Goal: Task Accomplishment & Management: Complete application form

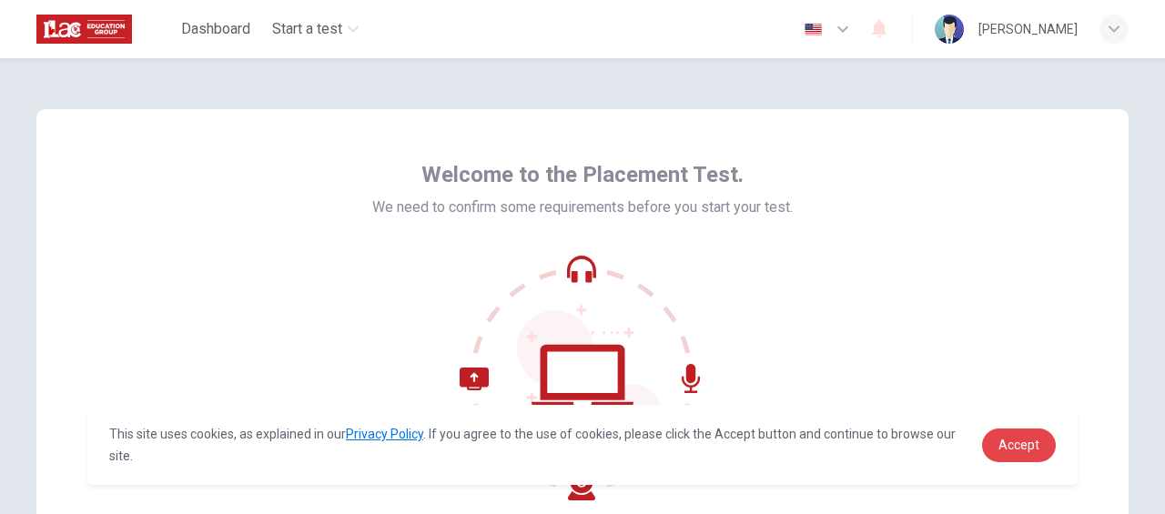
click at [1008, 447] on span "Accept" at bounding box center [1019, 445] width 41 height 15
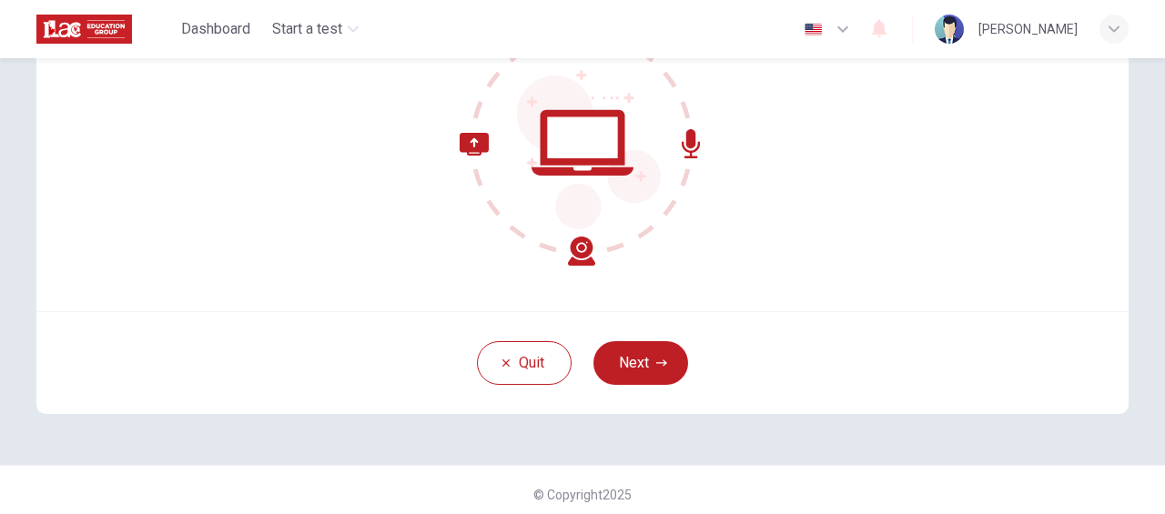
scroll to position [236, 0]
click at [655, 351] on button "Next" at bounding box center [640, 362] width 95 height 44
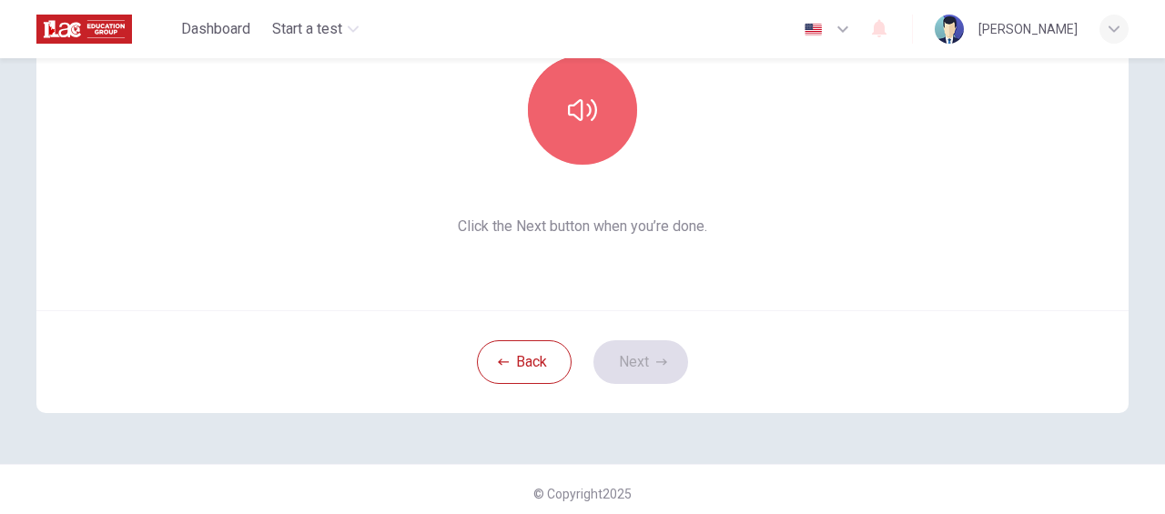
click at [610, 139] on button "button" at bounding box center [582, 110] width 109 height 109
click at [559, 117] on button "button" at bounding box center [582, 110] width 109 height 109
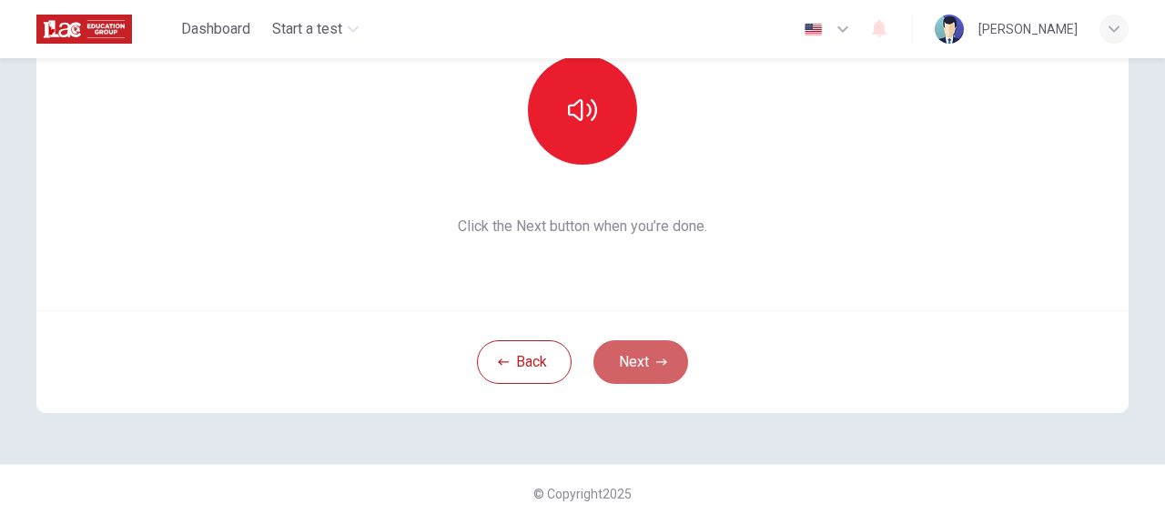
click at [651, 370] on button "Next" at bounding box center [640, 362] width 95 height 44
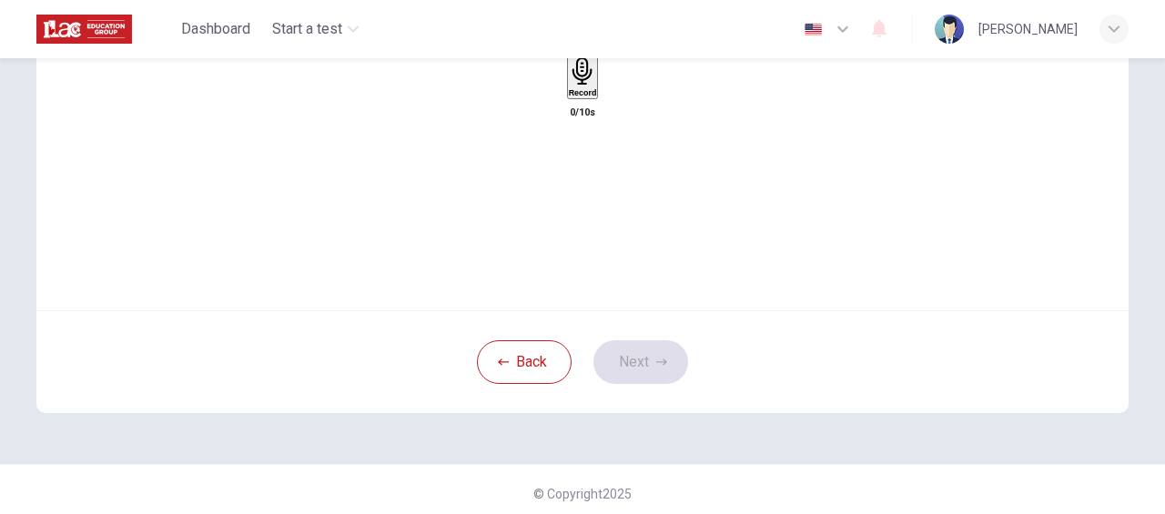
click at [569, 97] on div "Record" at bounding box center [583, 77] width 28 height 40
click at [573, 139] on div "Stop" at bounding box center [582, 130] width 18 height 147
click at [600, 96] on icon "button" at bounding box center [600, 96] width 0 height 0
click at [645, 370] on button "Next" at bounding box center [640, 362] width 95 height 44
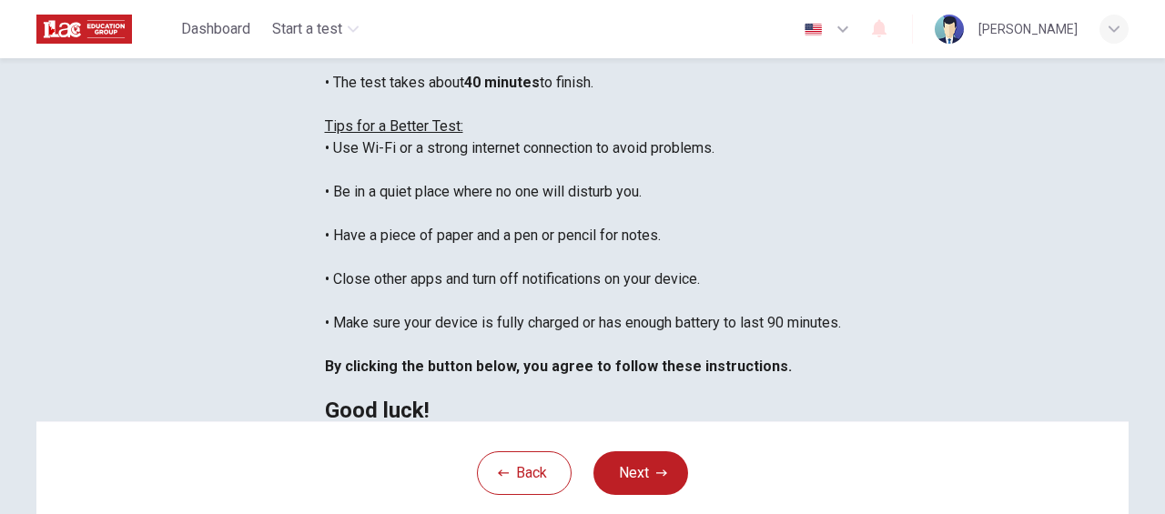
scroll to position [0, 0]
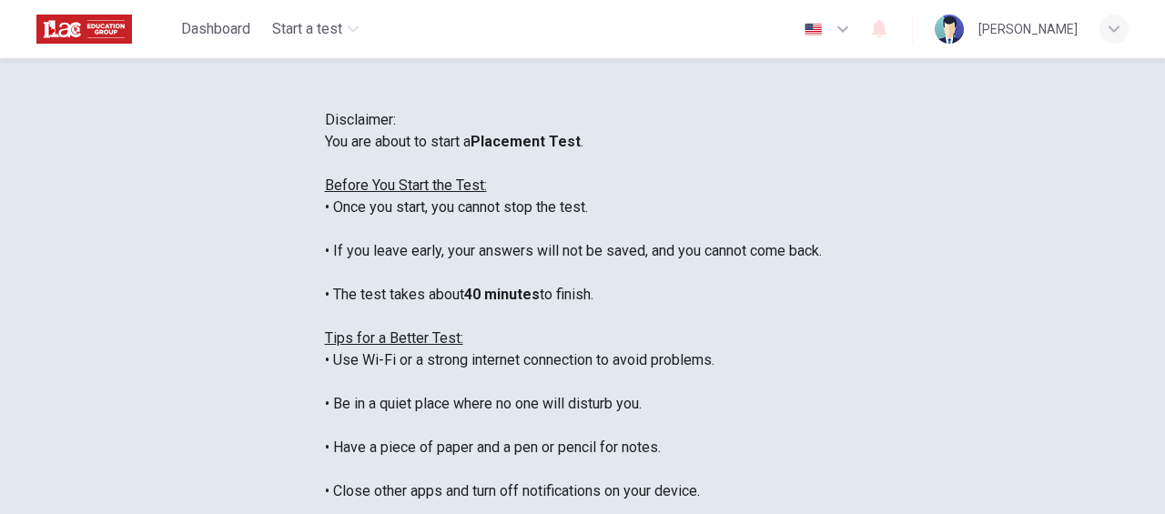
click at [854, 28] on icon "button" at bounding box center [843, 29] width 22 height 22
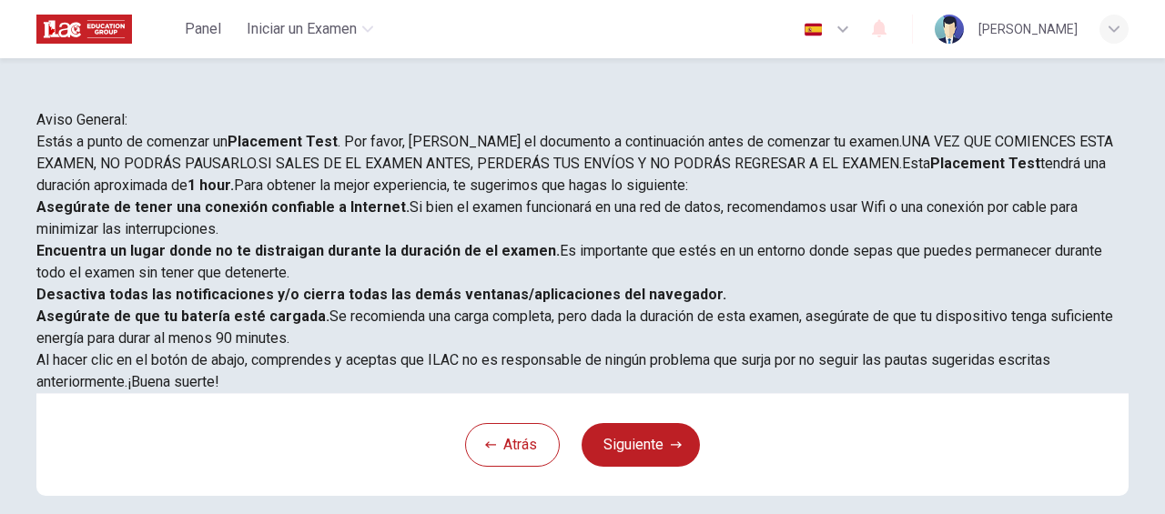
click at [848, 31] on icon "button" at bounding box center [842, 29] width 11 height 6
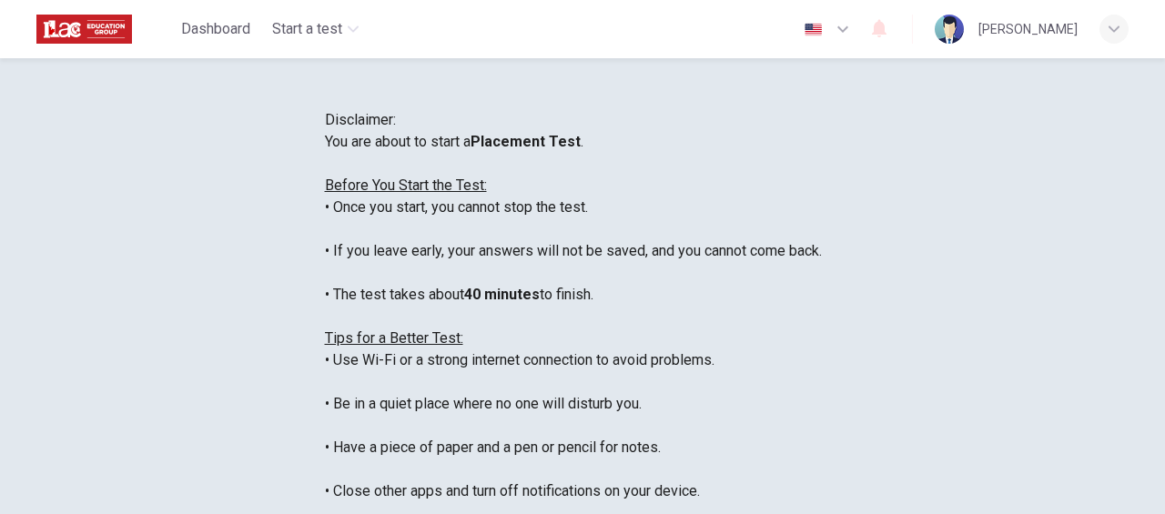
click at [853, 30] on icon "button" at bounding box center [843, 29] width 22 height 22
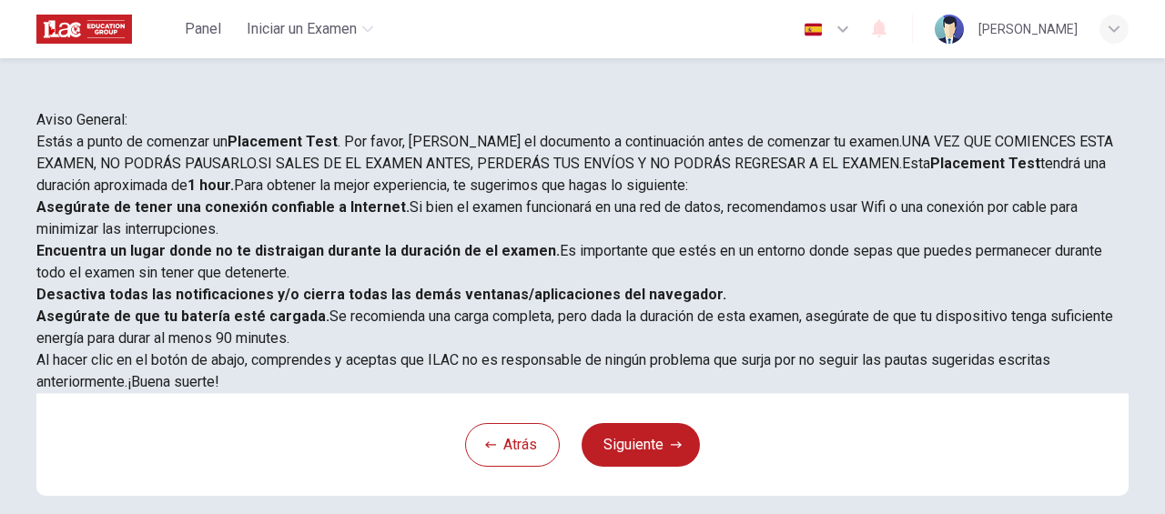
click at [854, 34] on icon "button" at bounding box center [843, 29] width 22 height 22
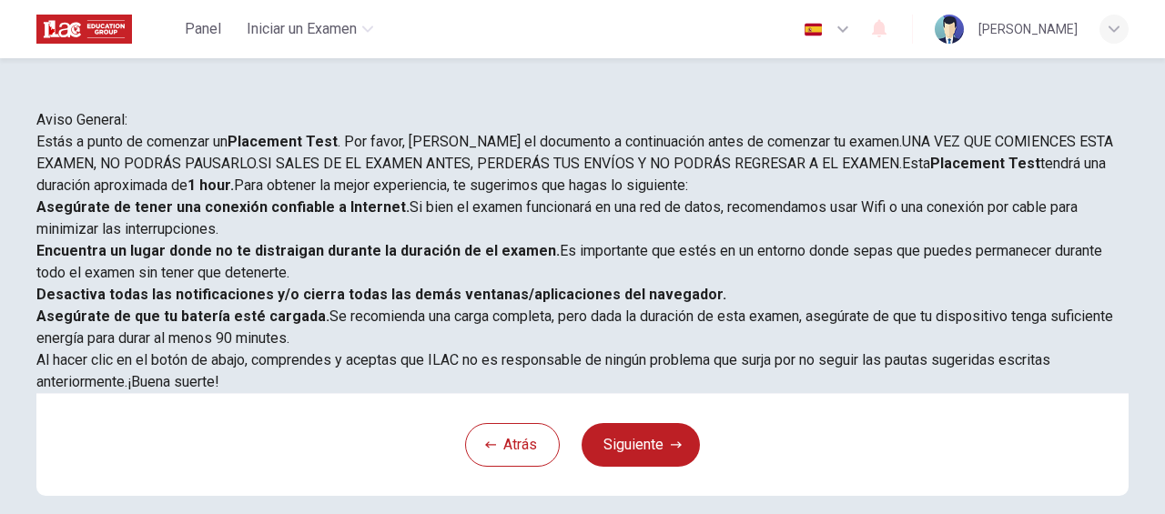
type input "en"
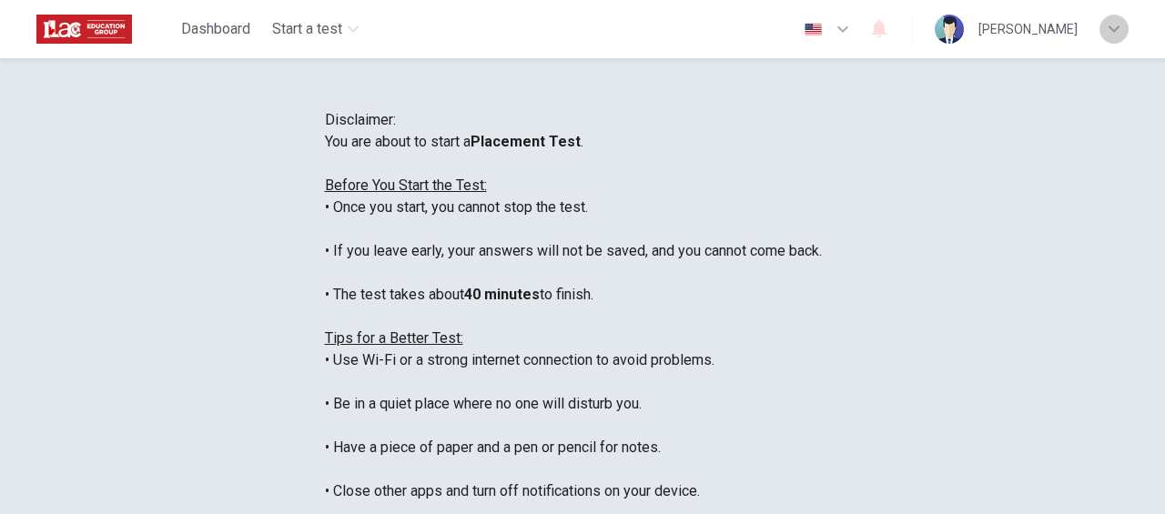
click at [1114, 27] on icon "button" at bounding box center [1114, 29] width 11 height 11
click at [820, 513] on div at bounding box center [582, 514] width 1165 height 0
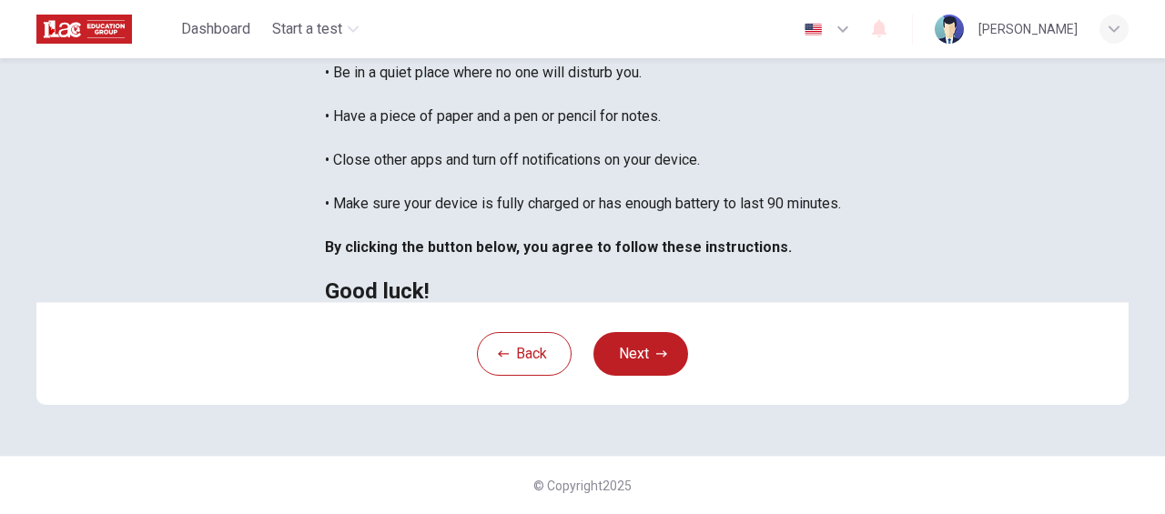
scroll to position [497, 0]
click at [658, 361] on button "Next" at bounding box center [640, 354] width 95 height 44
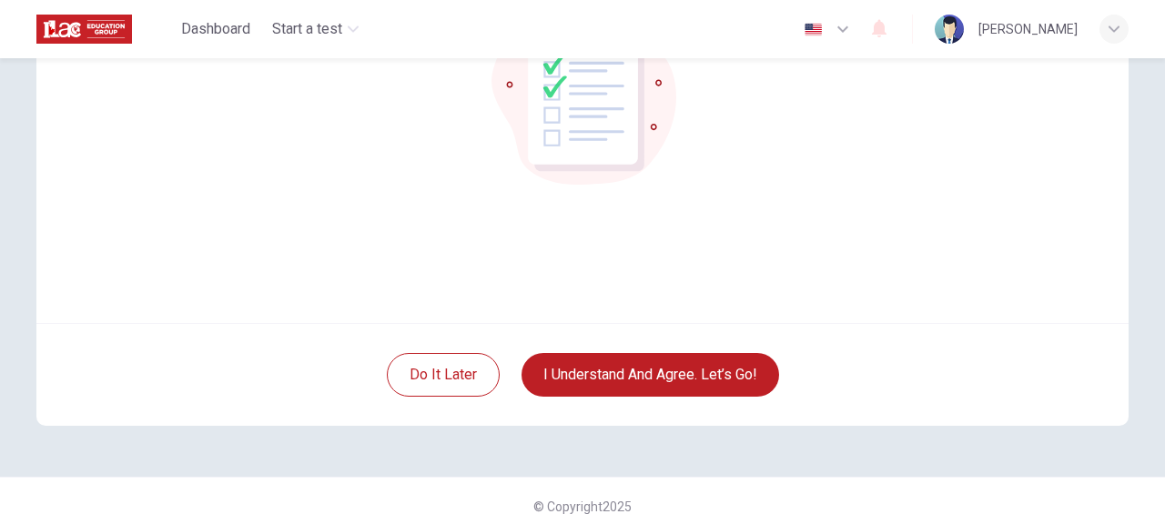
scroll to position [226, 0]
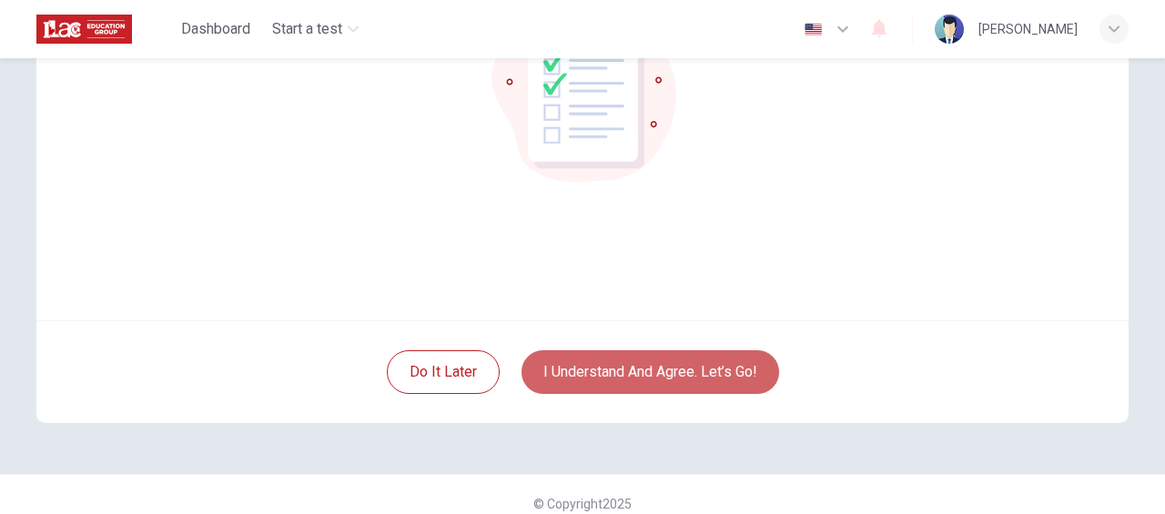
click at [590, 365] on button "I understand and agree. Let’s go!" at bounding box center [651, 372] width 258 height 44
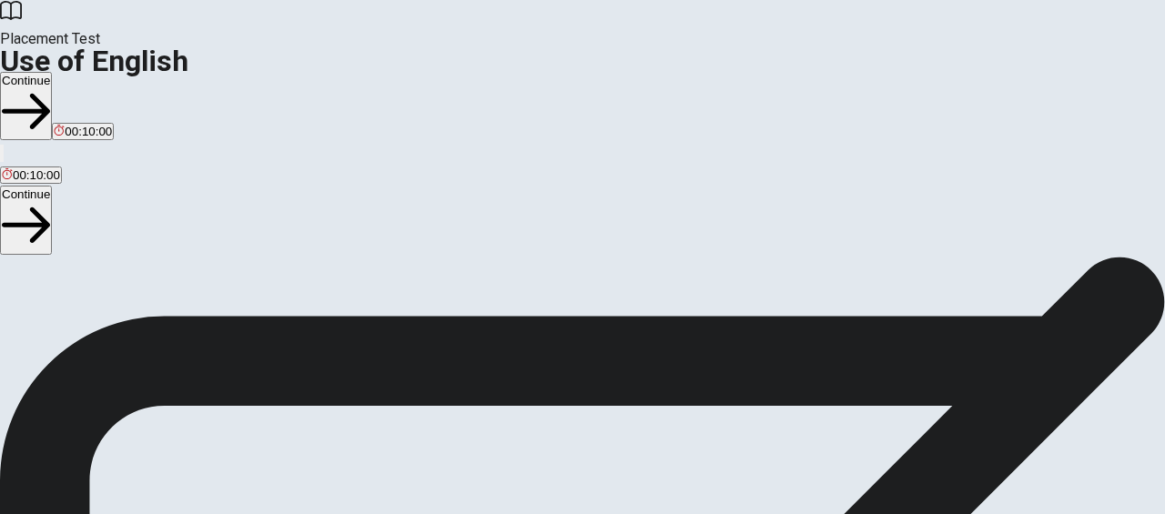
scroll to position [103, 0]
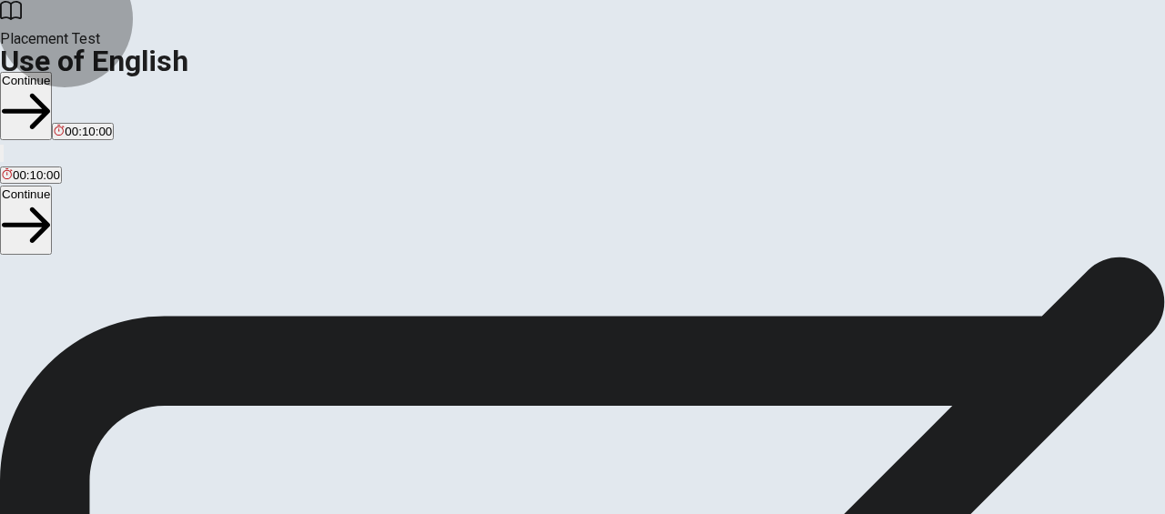
click at [52, 72] on button "Continue" at bounding box center [26, 106] width 52 height 68
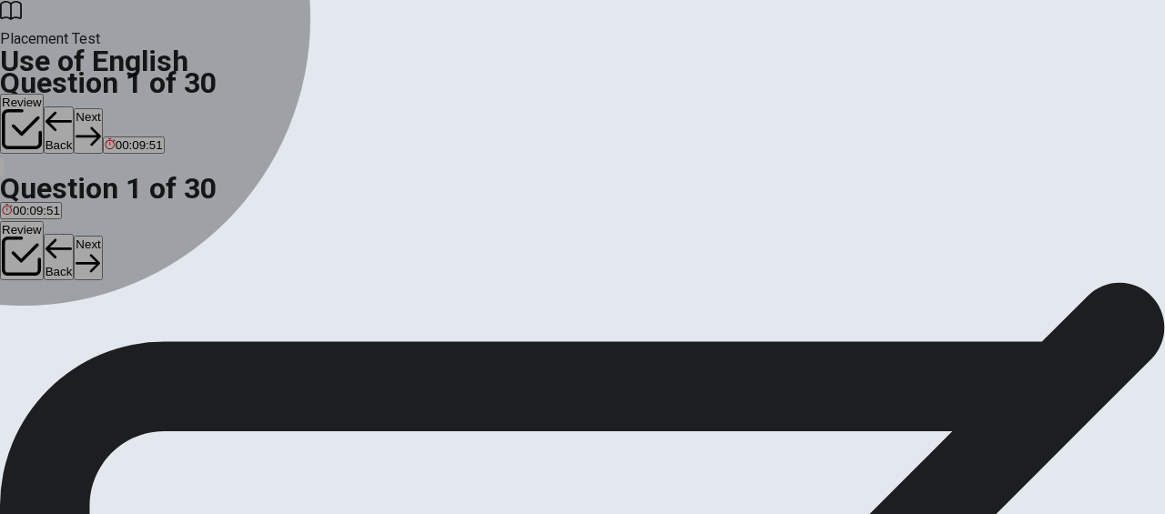
click at [29, 225] on div "A" at bounding box center [15, 232] width 27 height 14
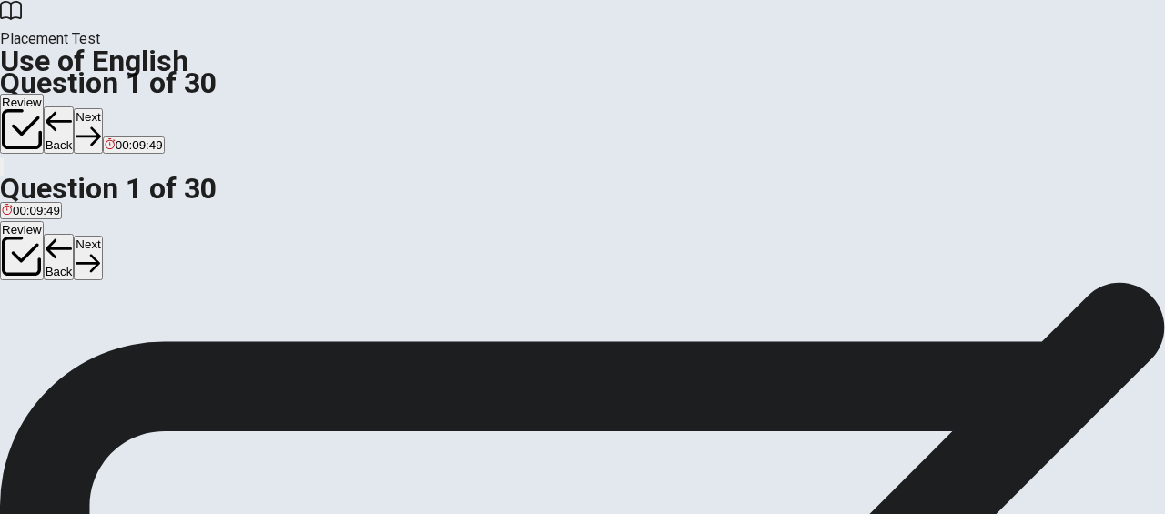
scroll to position [308, 0]
click at [102, 108] on button "Next" at bounding box center [88, 130] width 28 height 45
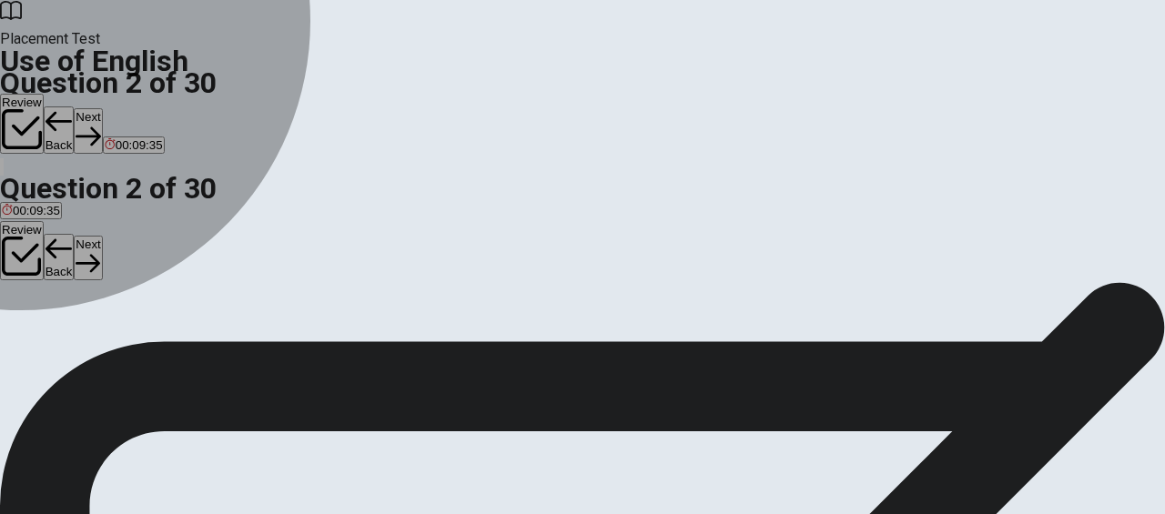
click at [132, 244] on div "B" at bounding box center [104, 237] width 55 height 14
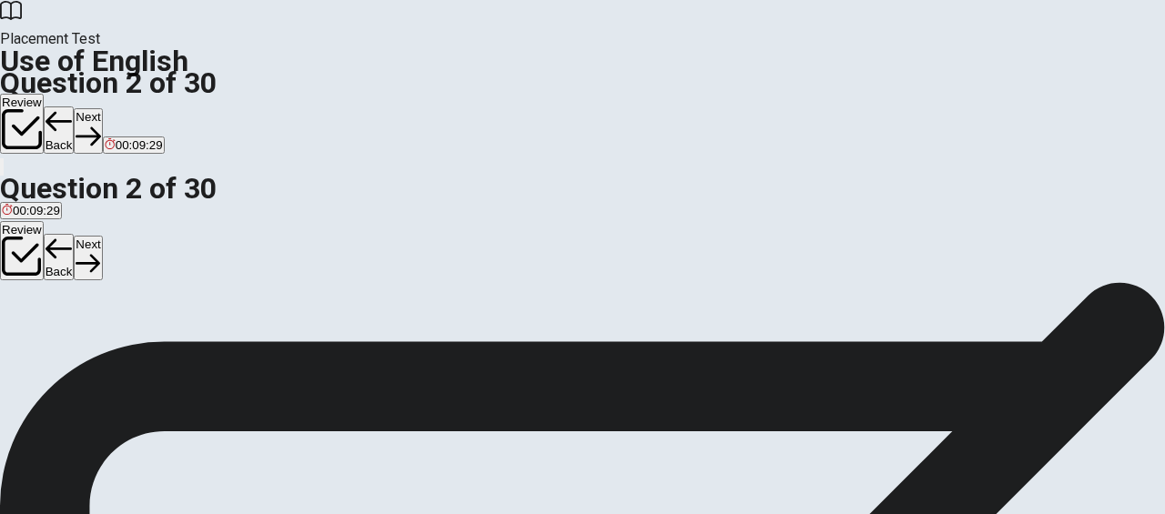
click at [273, 259] on button "D has worked" at bounding box center [241, 243] width 66 height 31
click at [102, 108] on button "Next" at bounding box center [88, 130] width 28 height 45
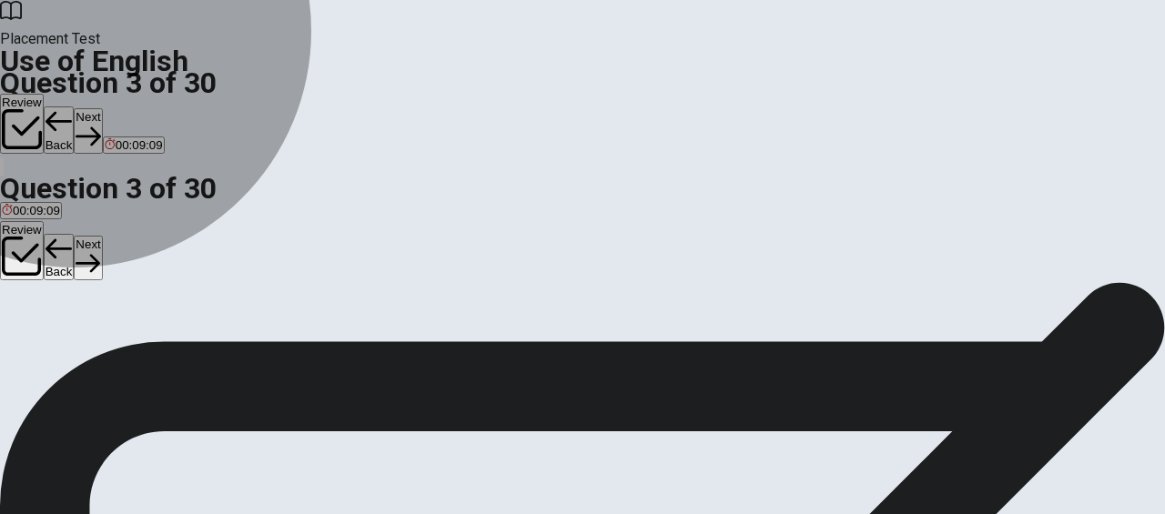
click at [134, 258] on span "have read" at bounding box center [107, 251] width 54 height 14
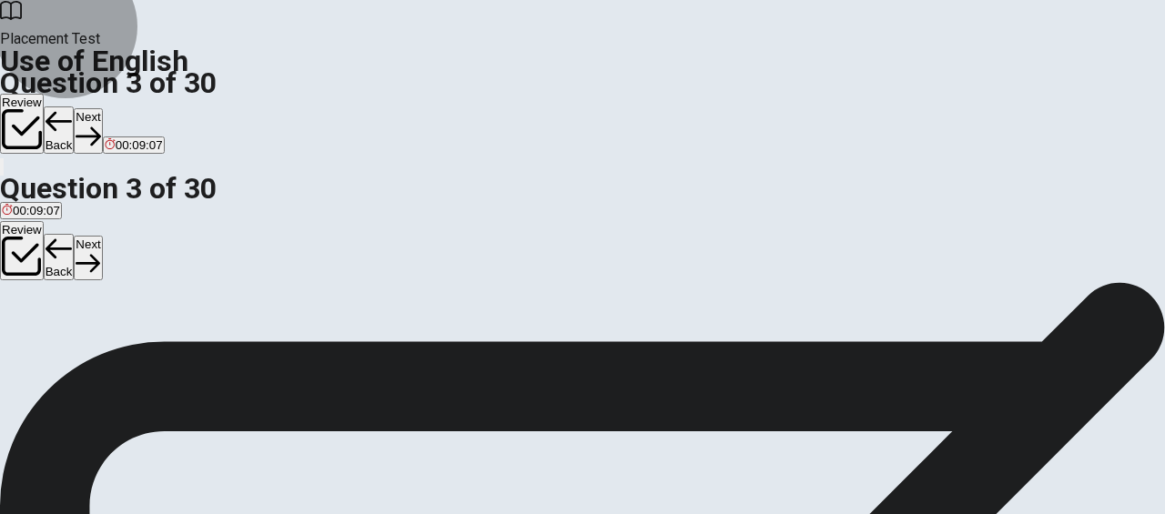
click at [102, 108] on button "Next" at bounding box center [88, 130] width 28 height 45
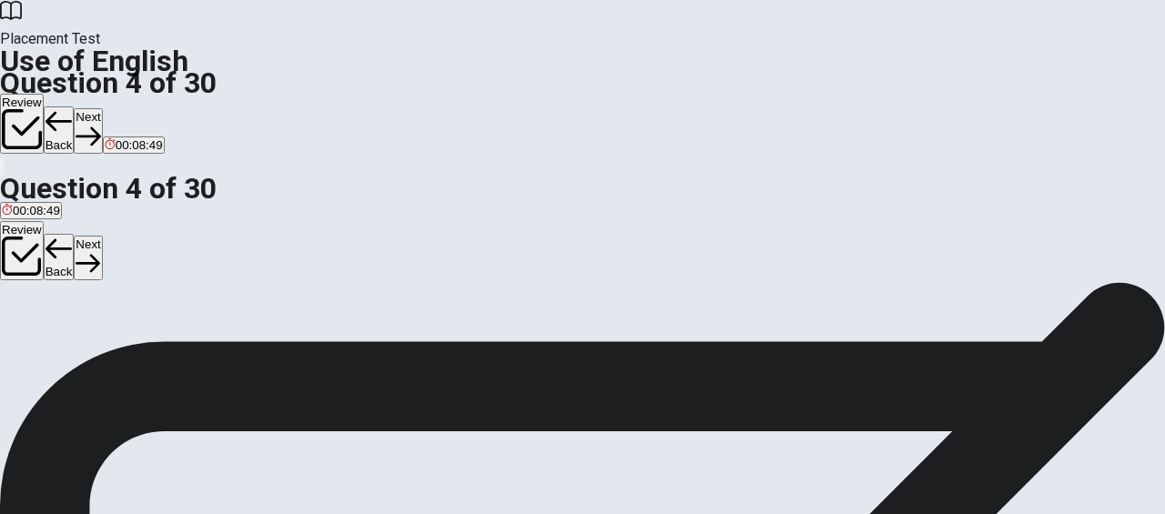
click at [53, 244] on div "B" at bounding box center [42, 237] width 22 height 14
click at [102, 108] on button "Next" at bounding box center [88, 130] width 28 height 45
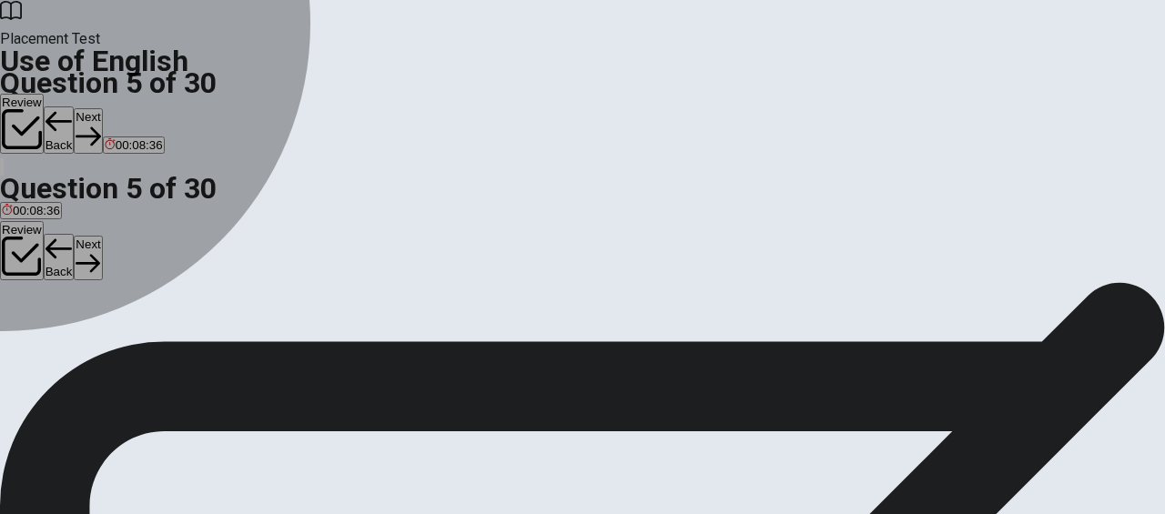
click at [106, 259] on button "D read" at bounding box center [91, 243] width 28 height 31
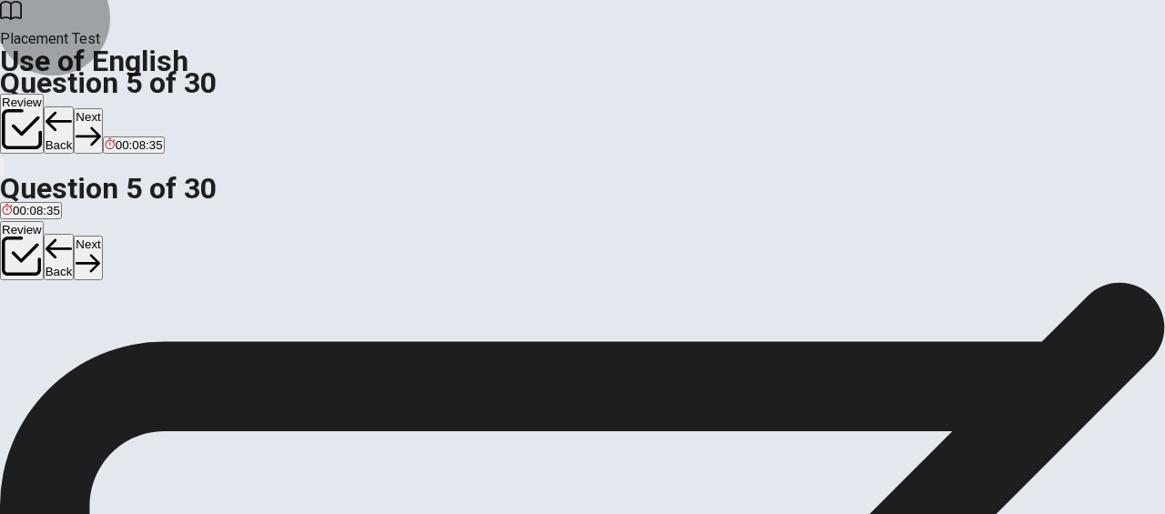
click at [100, 124] on icon "button" at bounding box center [88, 136] width 25 height 25
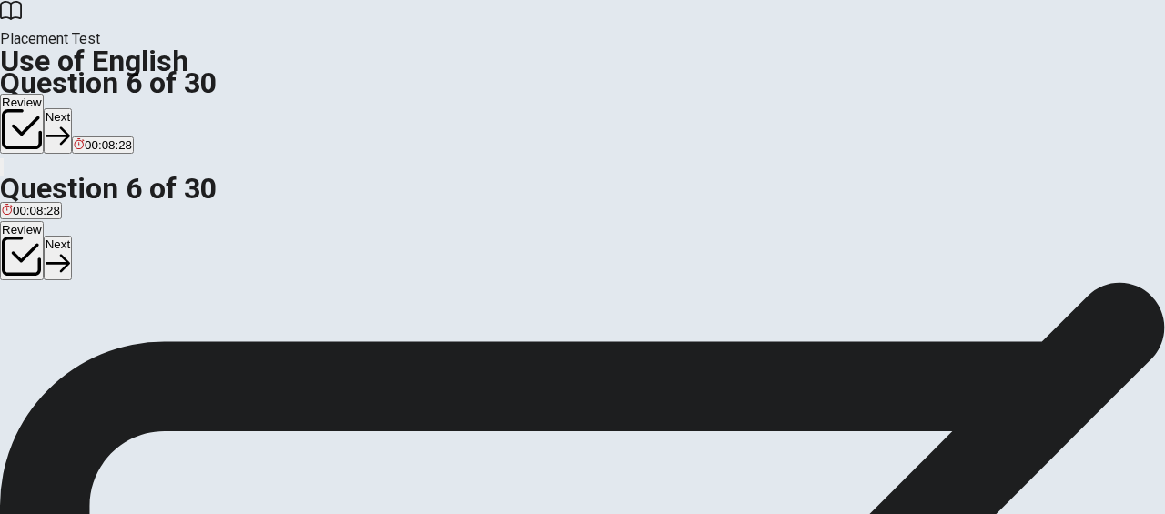
scroll to position [72, 0]
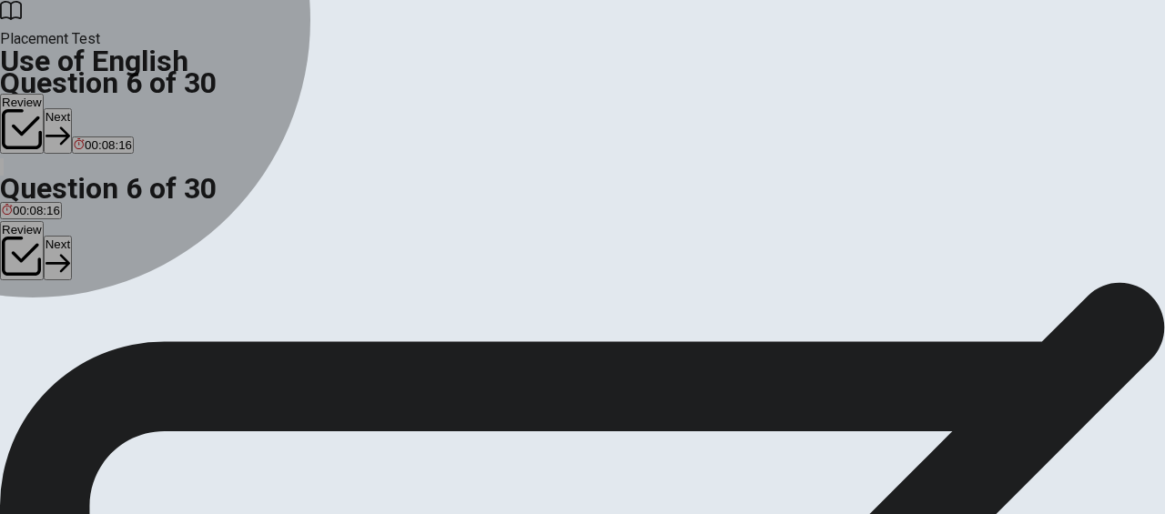
click at [56, 269] on div "B" at bounding box center [40, 263] width 31 height 14
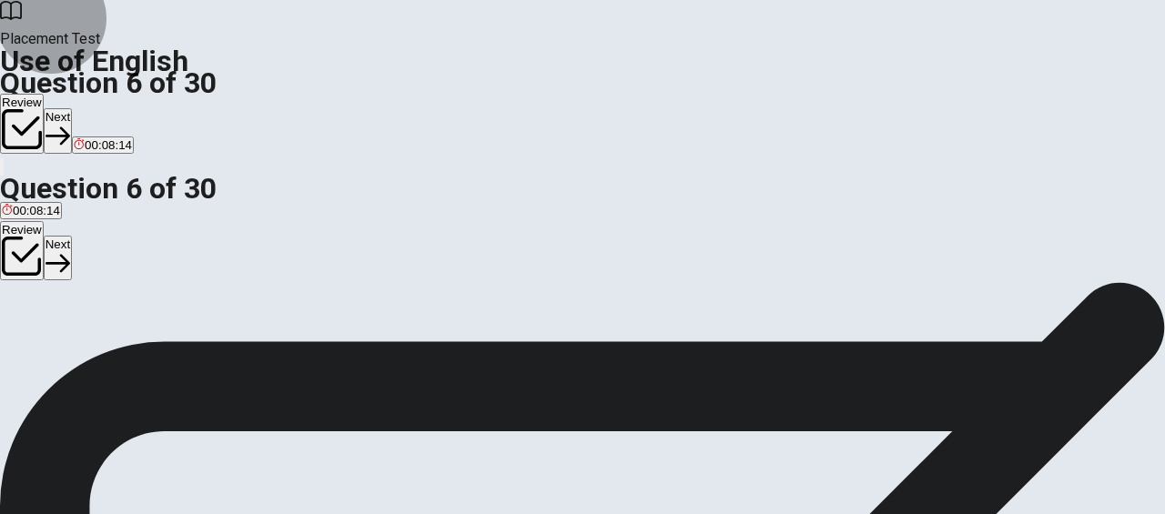
click at [72, 108] on button "Next" at bounding box center [58, 130] width 28 height 45
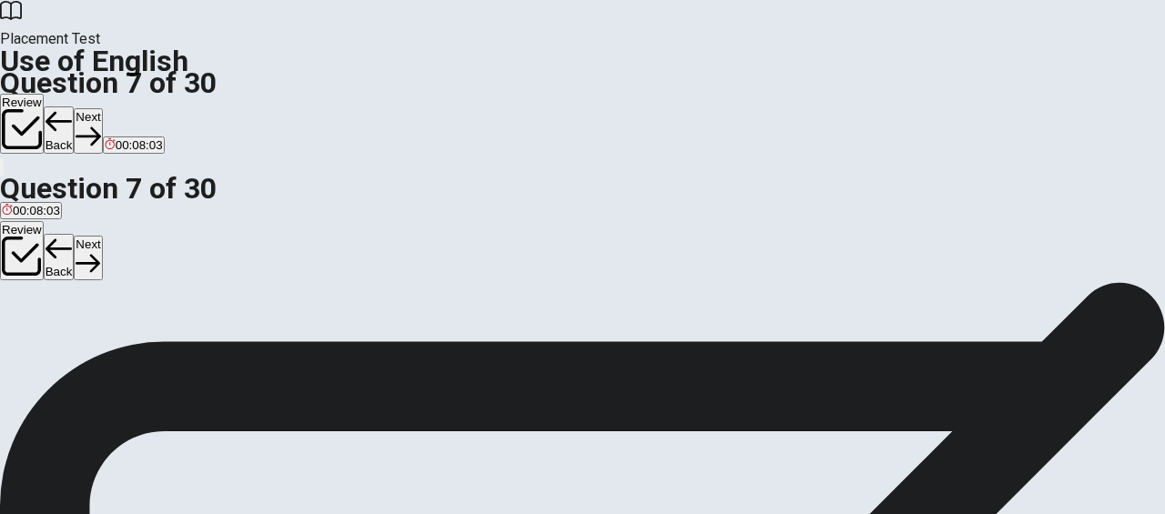
click at [43, 254] on button "A friendly" at bounding box center [21, 269] width 43 height 31
click at [102, 108] on button "Next" at bounding box center [88, 130] width 28 height 45
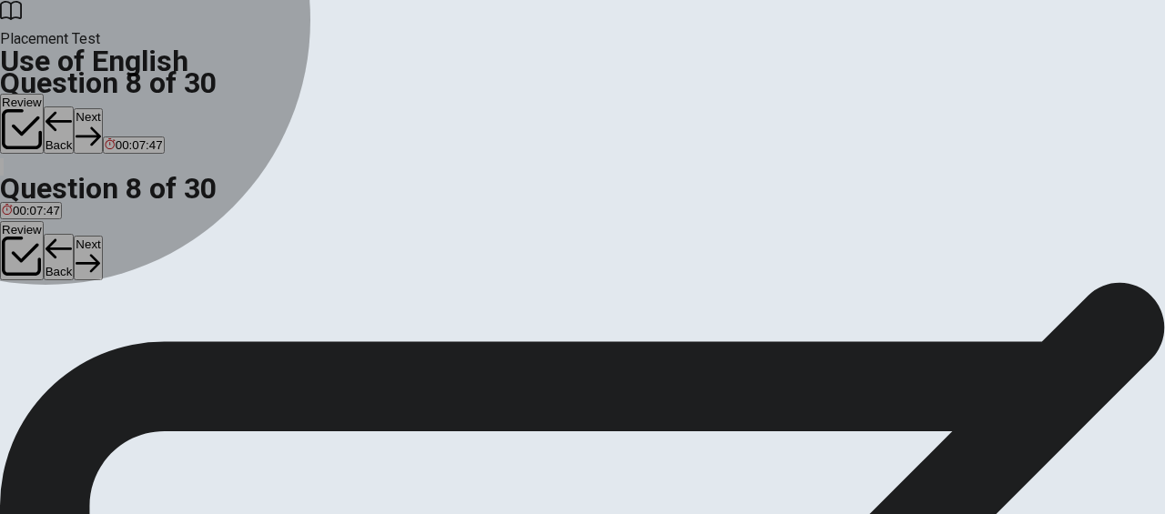
click at [21, 269] on span "fast" at bounding box center [11, 276] width 19 height 14
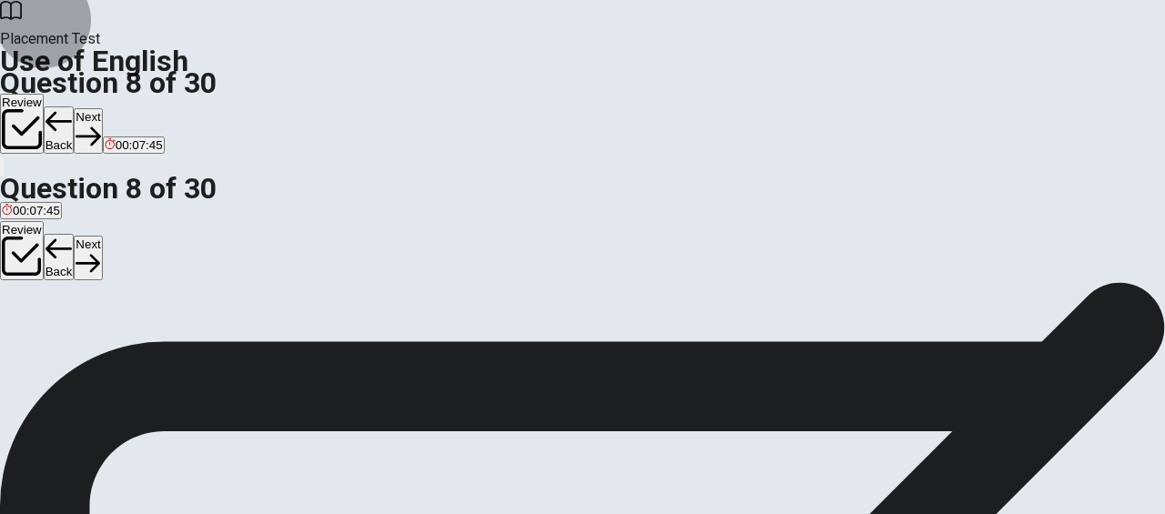
click at [102, 108] on button "Next" at bounding box center [88, 130] width 28 height 45
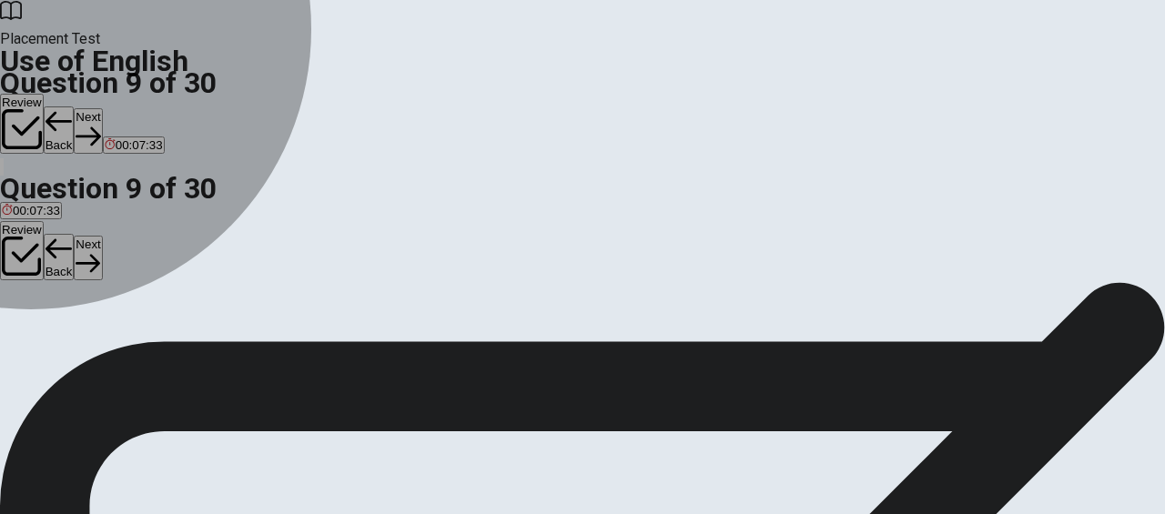
click at [115, 269] on div "D" at bounding box center [105, 263] width 20 height 14
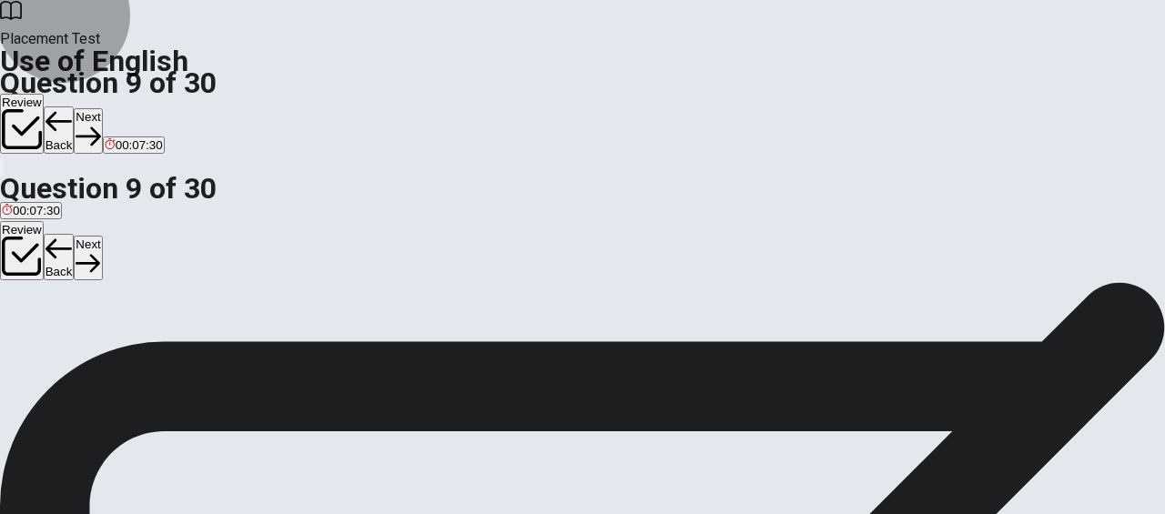
click at [100, 124] on icon "button" at bounding box center [88, 136] width 25 height 25
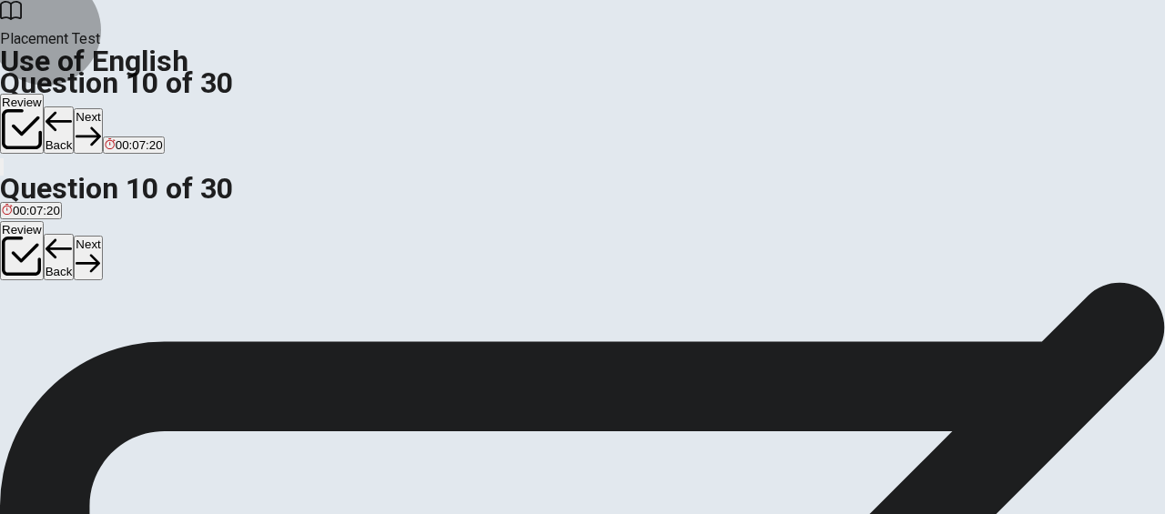
click at [75, 107] on button "Back" at bounding box center [59, 130] width 31 height 47
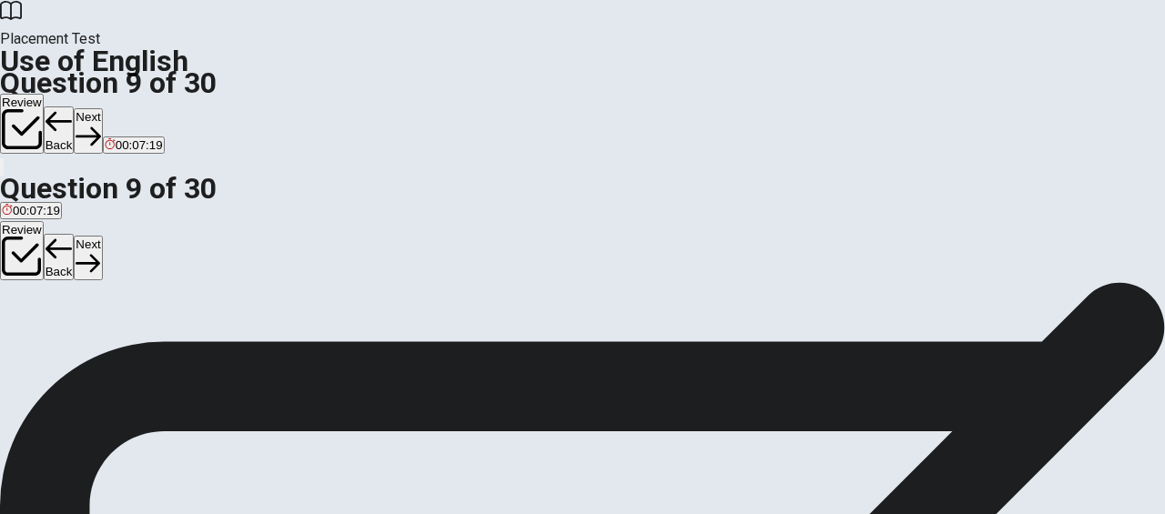
click at [75, 107] on button "Back" at bounding box center [59, 130] width 31 height 47
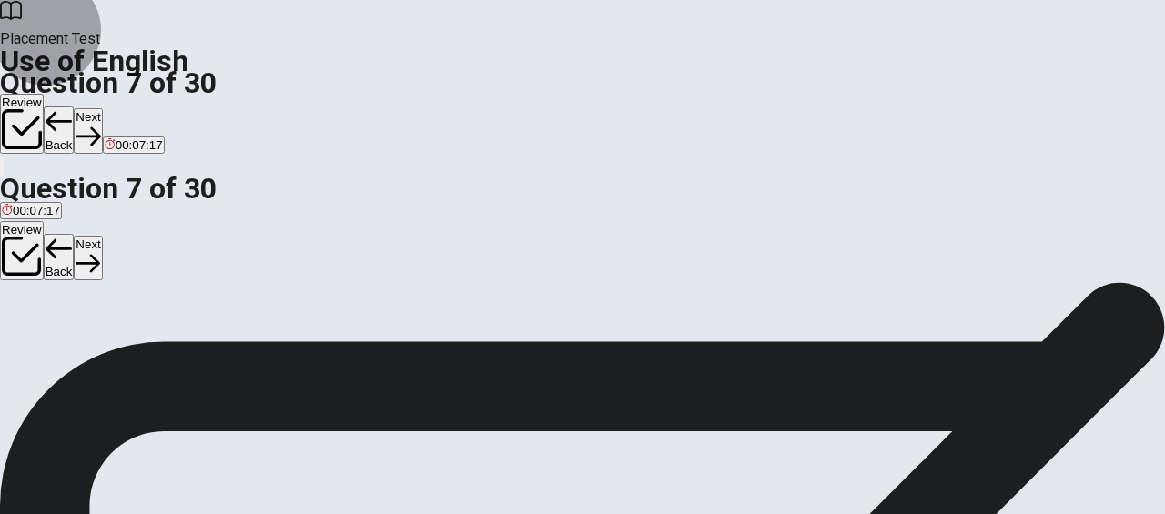
click at [75, 107] on button "Back" at bounding box center [59, 130] width 31 height 47
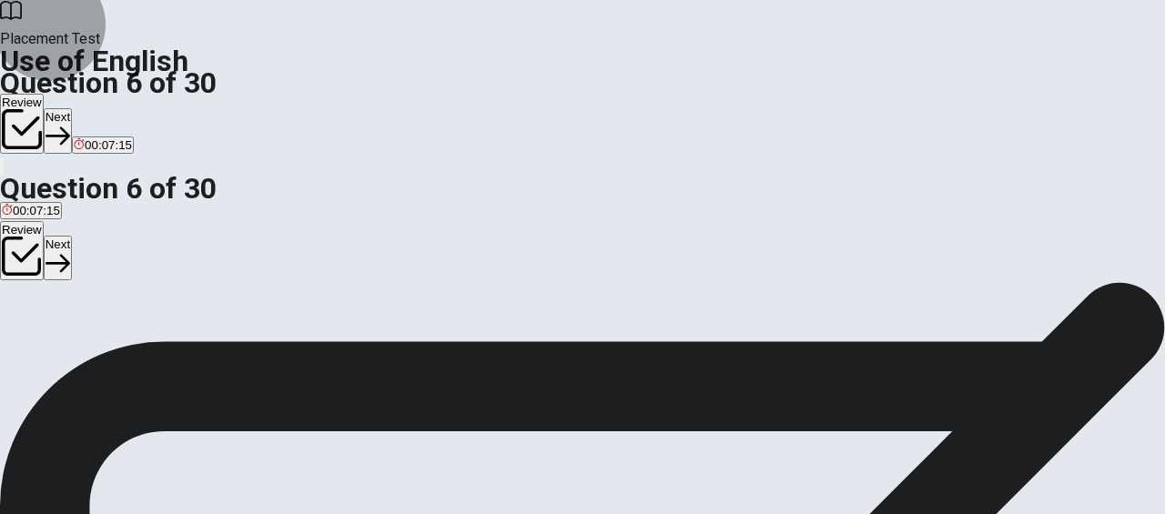
click at [72, 108] on button "Next" at bounding box center [58, 130] width 28 height 45
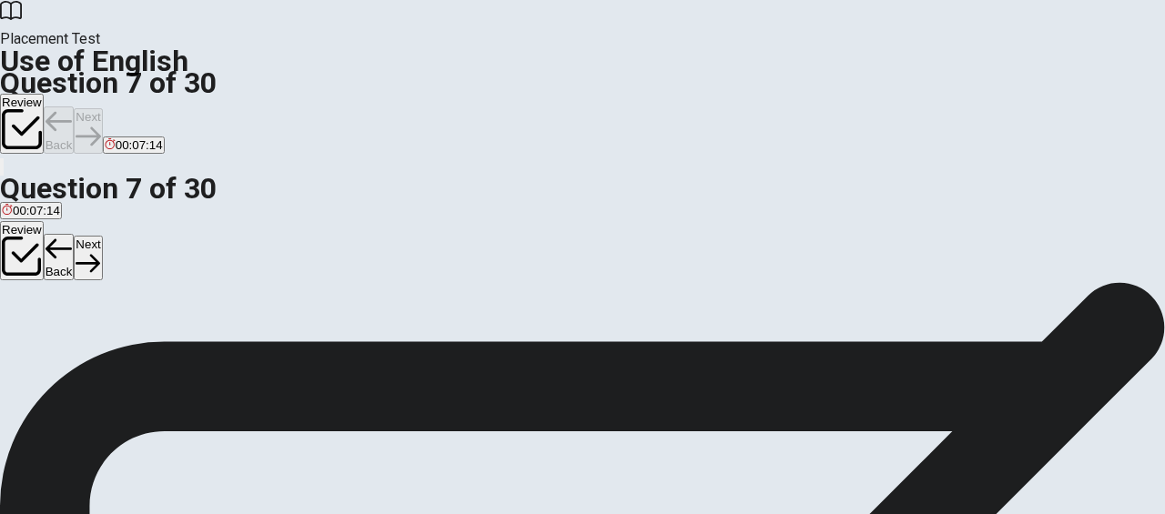
click at [901, 94] on div "Review Back Next 00:07:14" at bounding box center [582, 125] width 1165 height 62
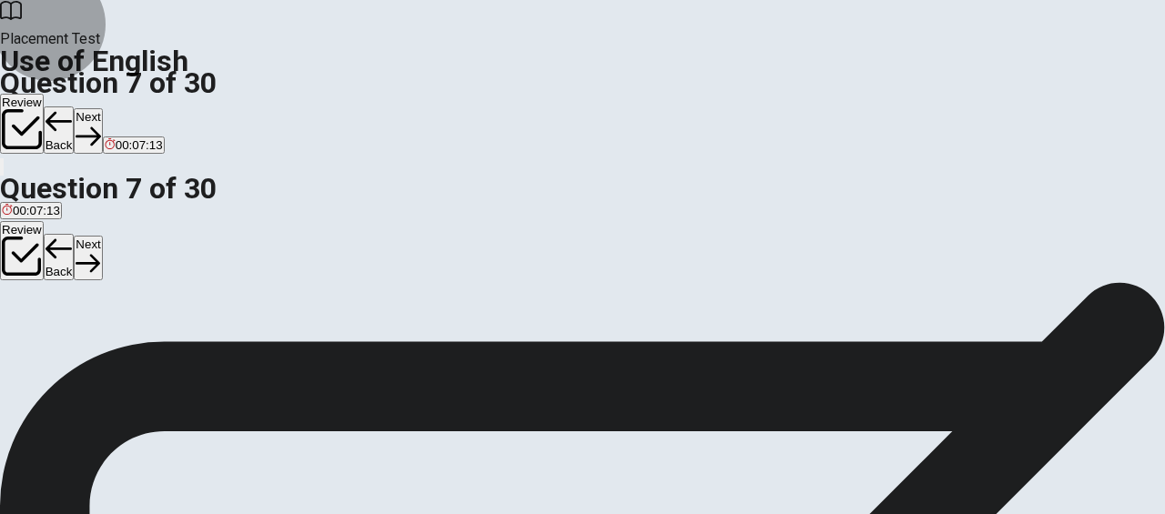
click at [102, 108] on button "Next" at bounding box center [88, 130] width 28 height 45
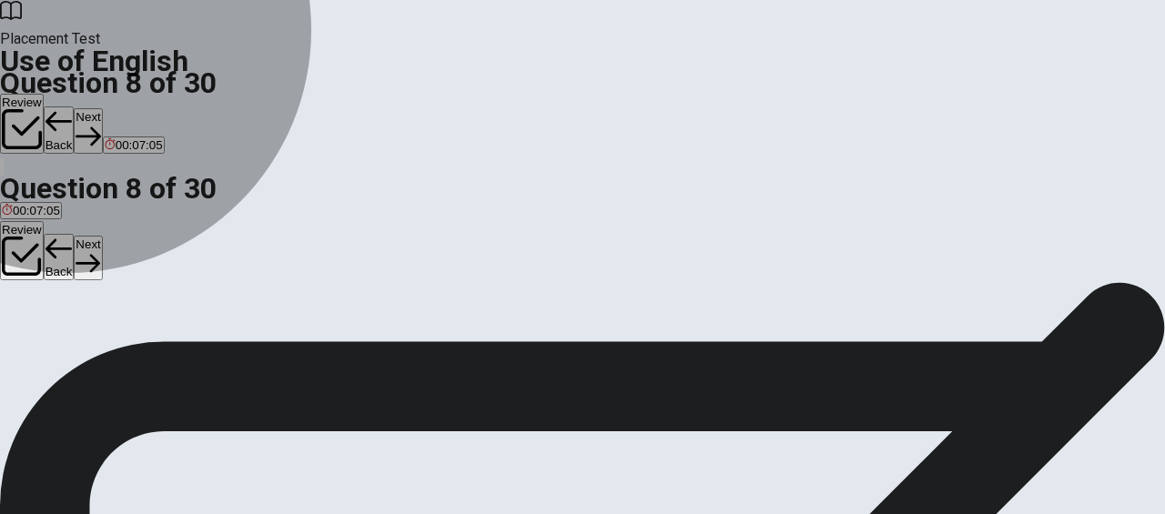
click at [89, 283] on span "hungry" at bounding box center [70, 276] width 37 height 14
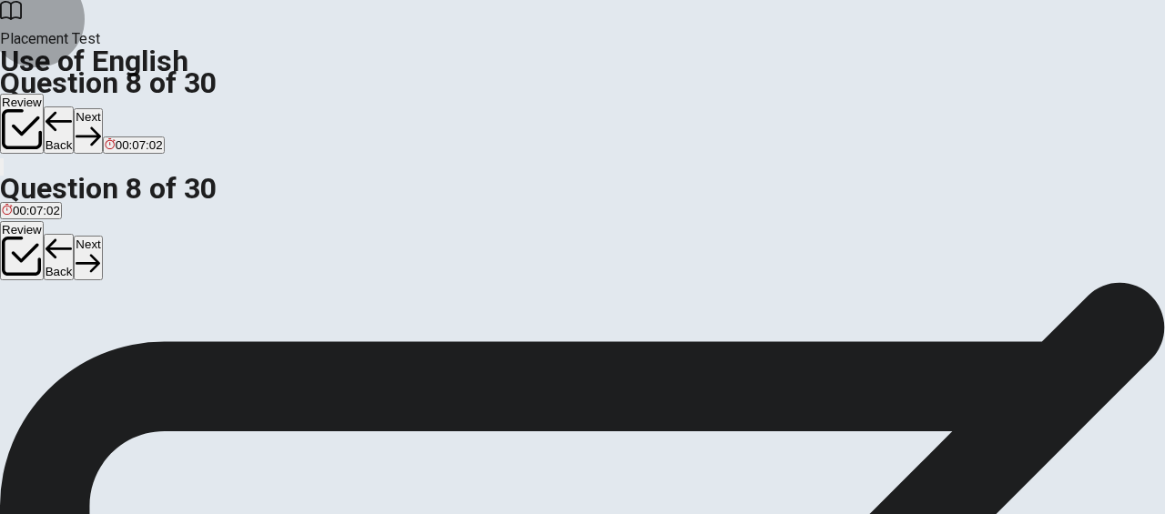
click at [102, 108] on button "Next" at bounding box center [88, 130] width 28 height 45
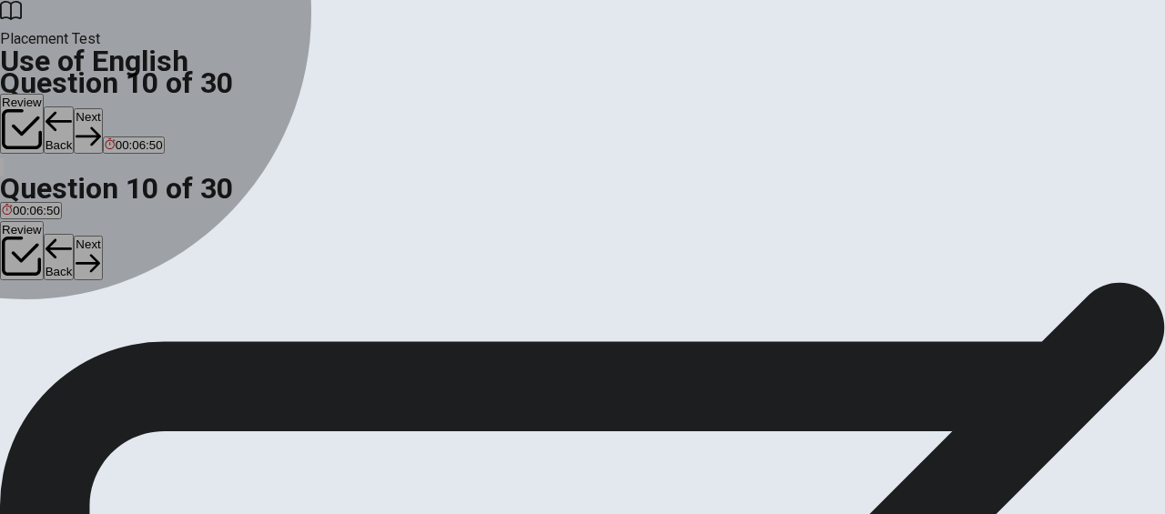
click at [83, 269] on div "D" at bounding box center [69, 263] width 26 height 14
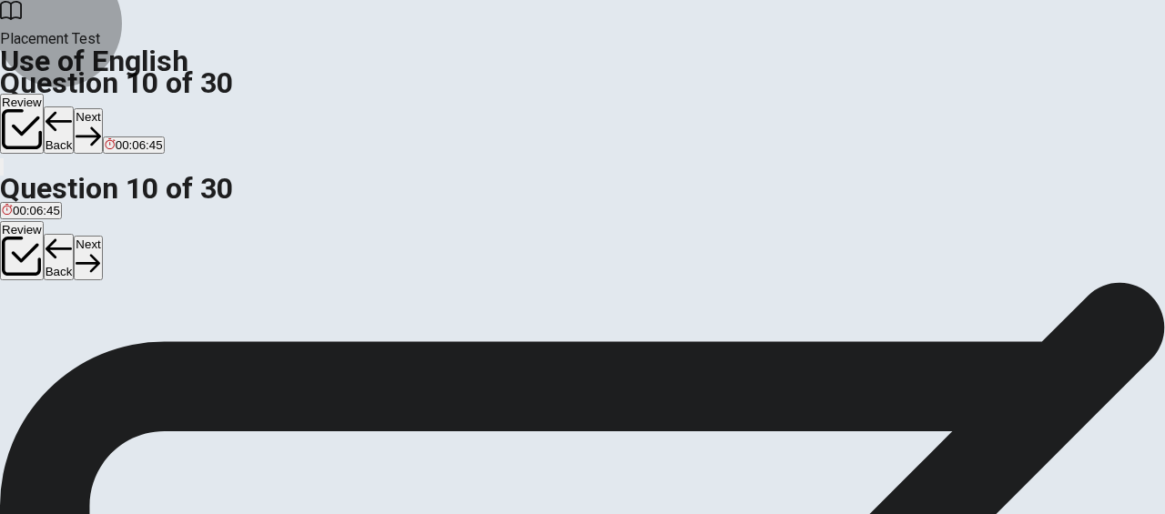
click at [102, 108] on button "Next" at bounding box center [88, 130] width 28 height 45
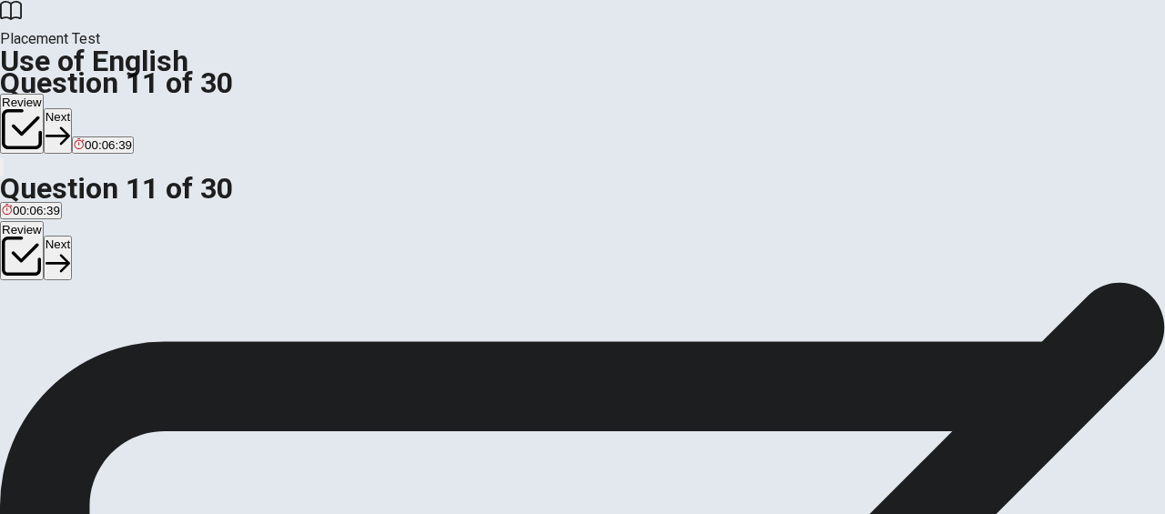
scroll to position [42, 0]
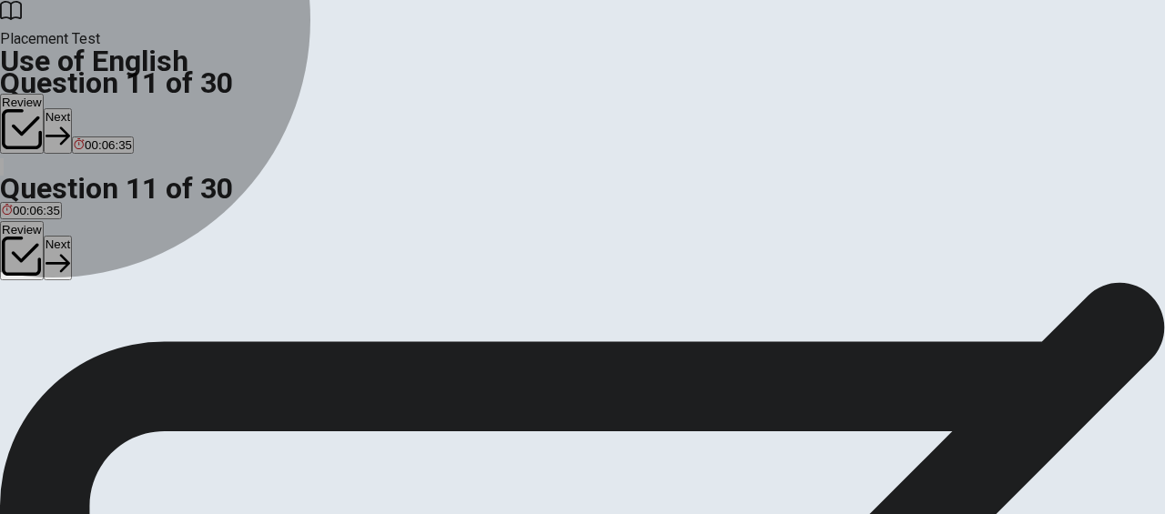
click at [57, 313] on span "were" at bounding box center [44, 306] width 26 height 14
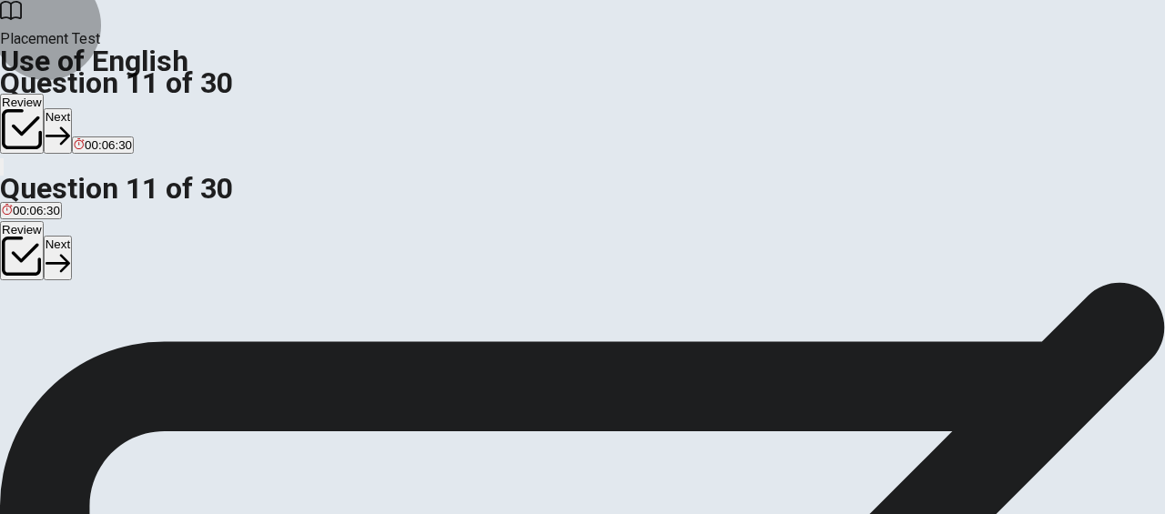
click at [72, 108] on button "Next" at bounding box center [58, 130] width 28 height 45
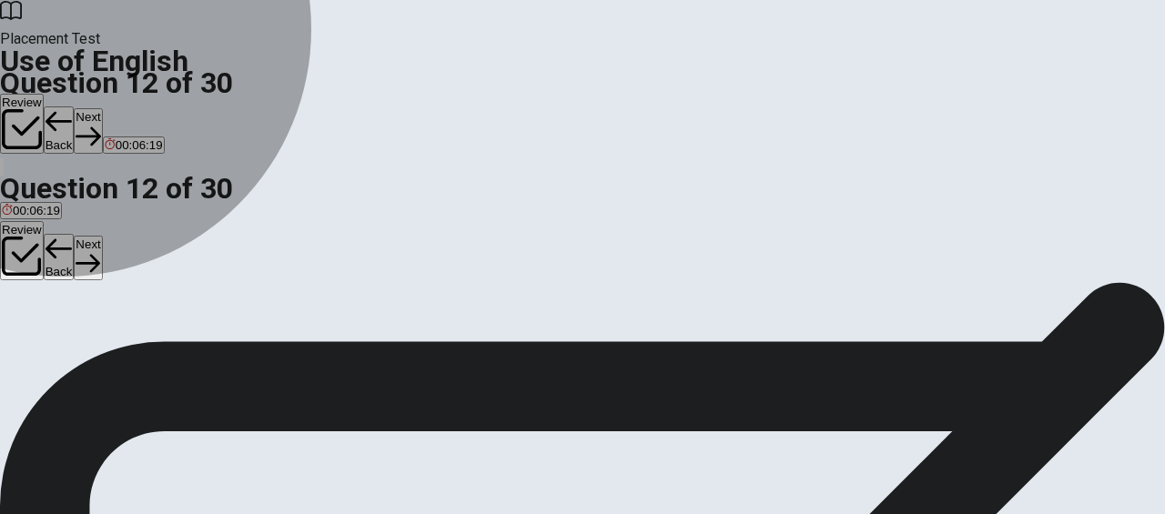
click at [45, 299] on span "cleaned" at bounding box center [23, 306] width 43 height 14
click at [132, 313] on span "cleaning" at bounding box center [109, 306] width 46 height 14
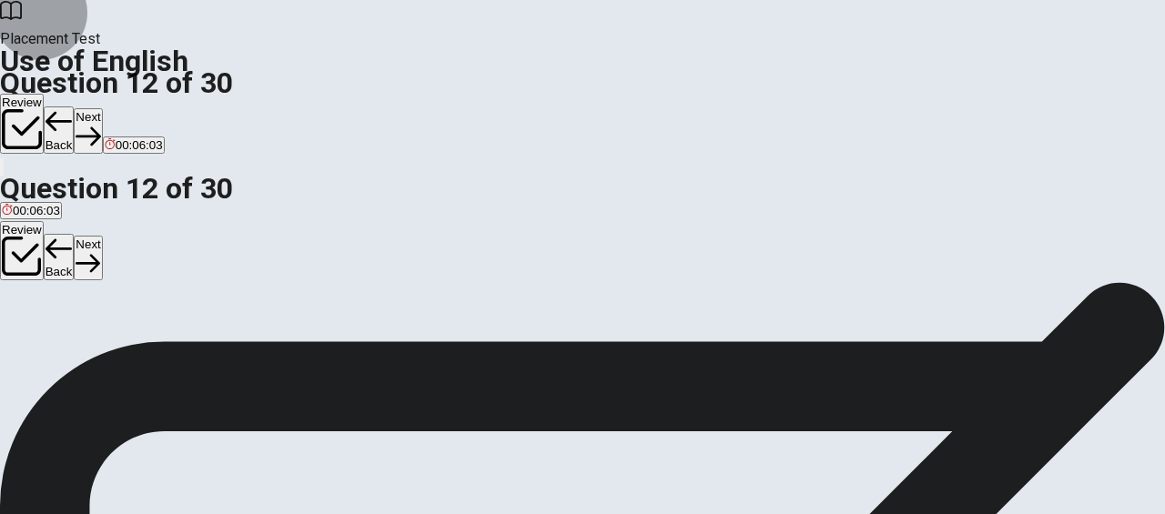
click at [102, 108] on button "Next" at bounding box center [88, 130] width 28 height 45
click at [81, 308] on span "meeting" at bounding box center [59, 306] width 43 height 14
click at [102, 108] on button "Next" at bounding box center [88, 130] width 28 height 45
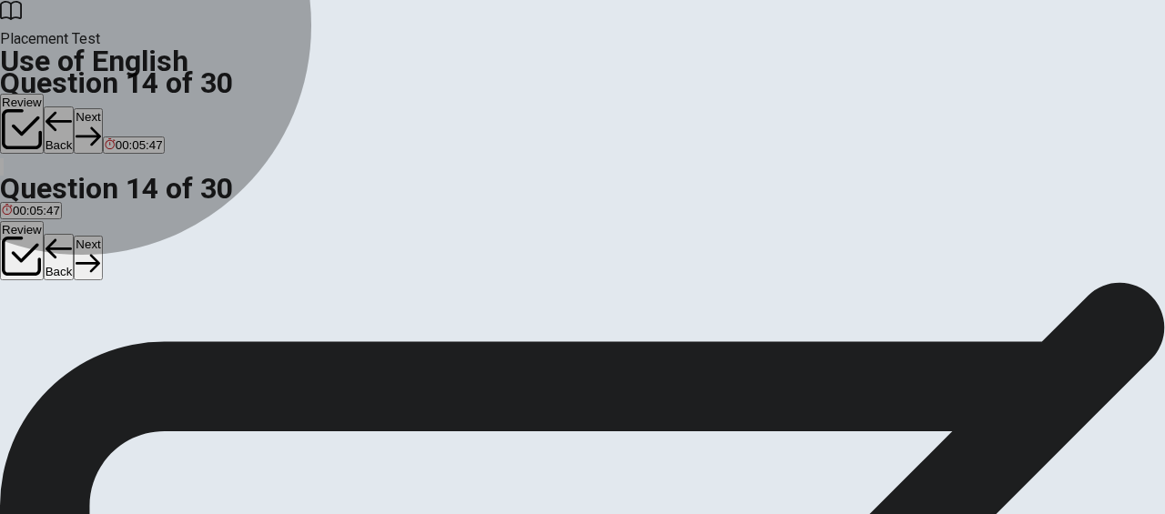
click at [134, 313] on span "has been living" at bounding box center [93, 306] width 81 height 14
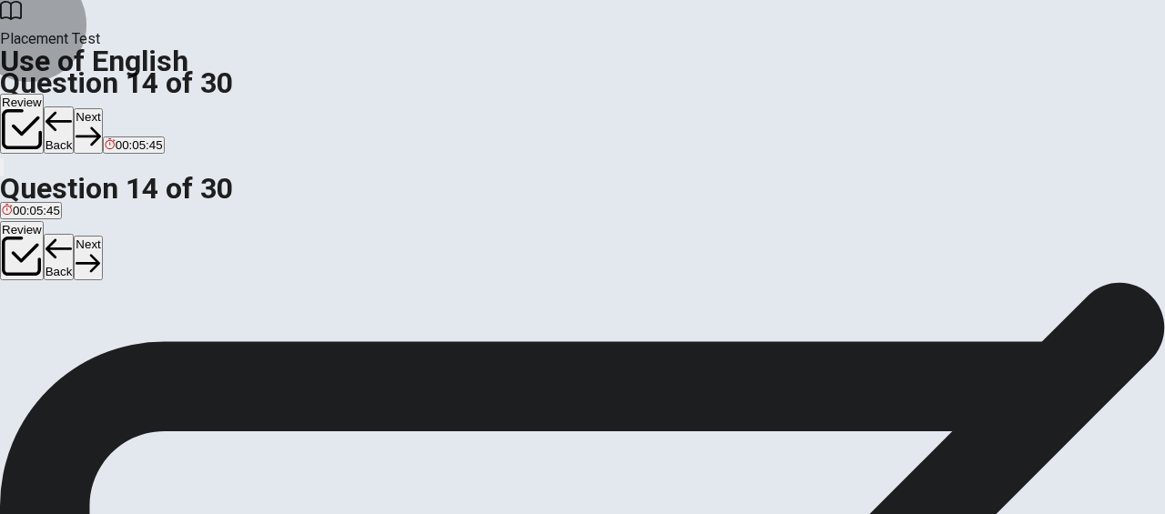
click at [102, 108] on button "Next" at bounding box center [88, 130] width 28 height 45
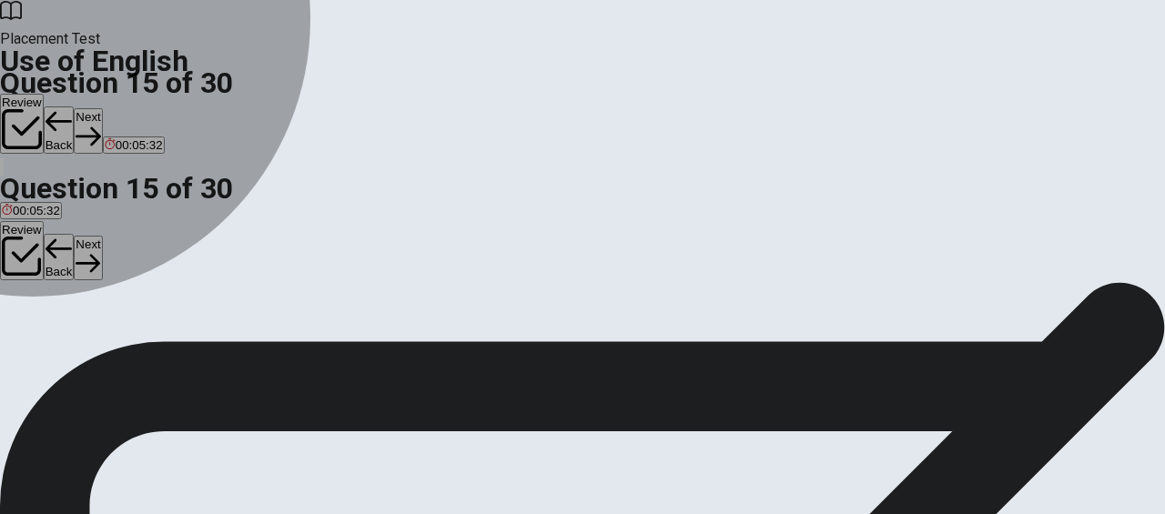
click at [90, 299] on div "C" at bounding box center [75, 293] width 29 height 14
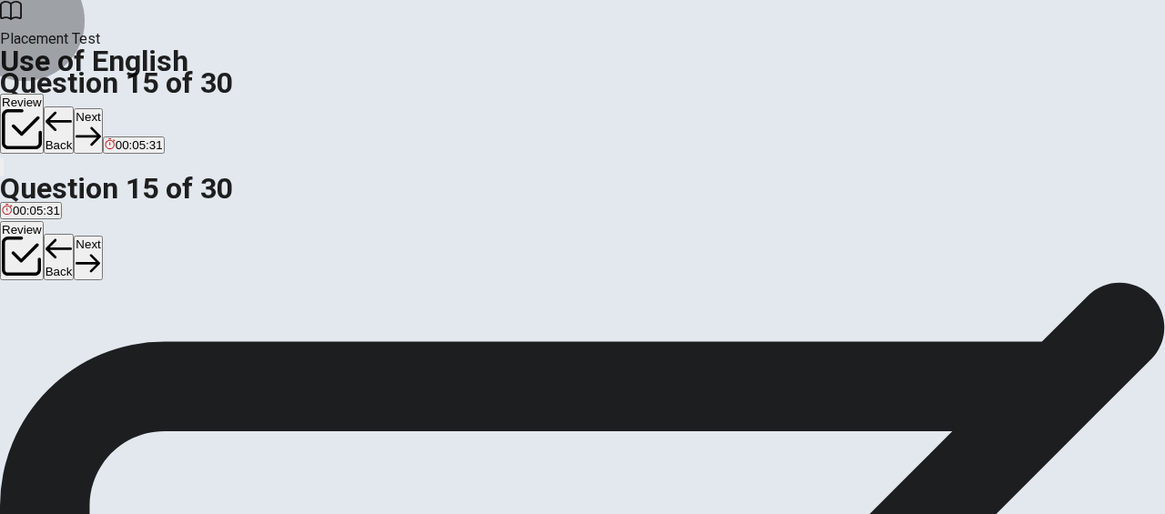
click at [102, 108] on button "Next" at bounding box center [88, 130] width 28 height 45
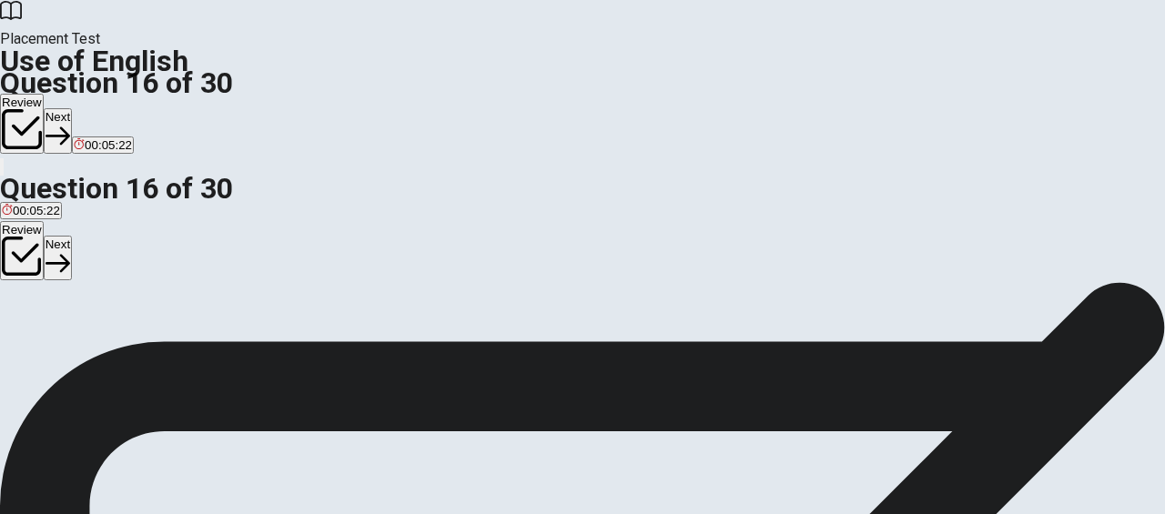
scroll to position [29, 0]
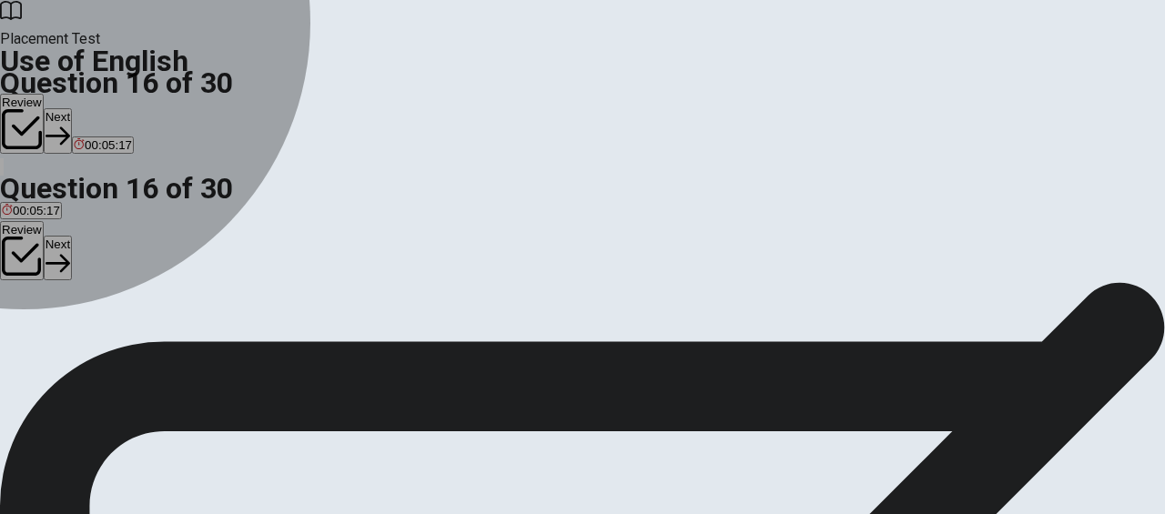
click at [58, 312] on div "B" at bounding box center [45, 306] width 26 height 14
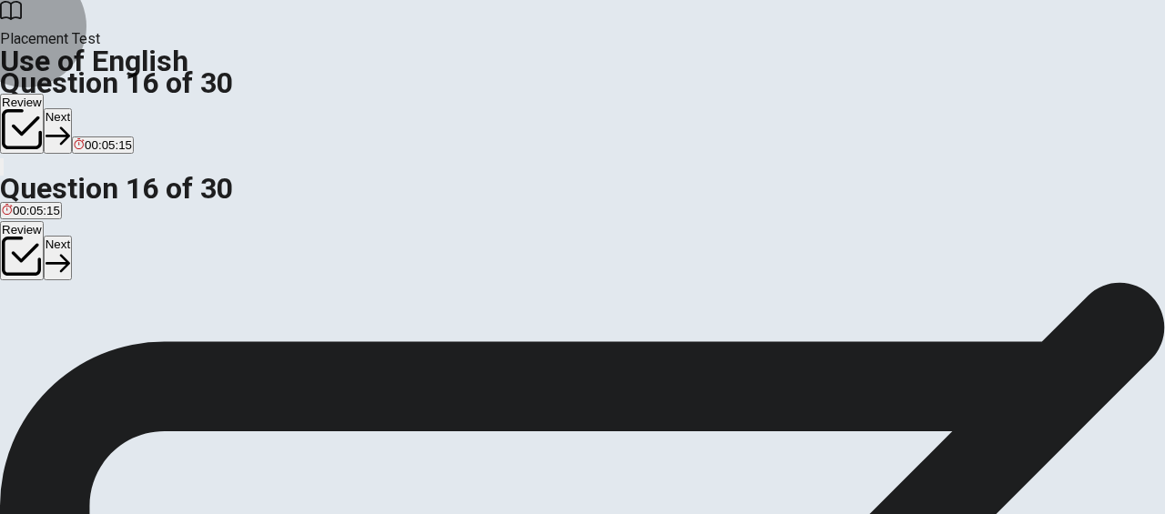
click at [72, 108] on button "Next" at bounding box center [58, 130] width 28 height 45
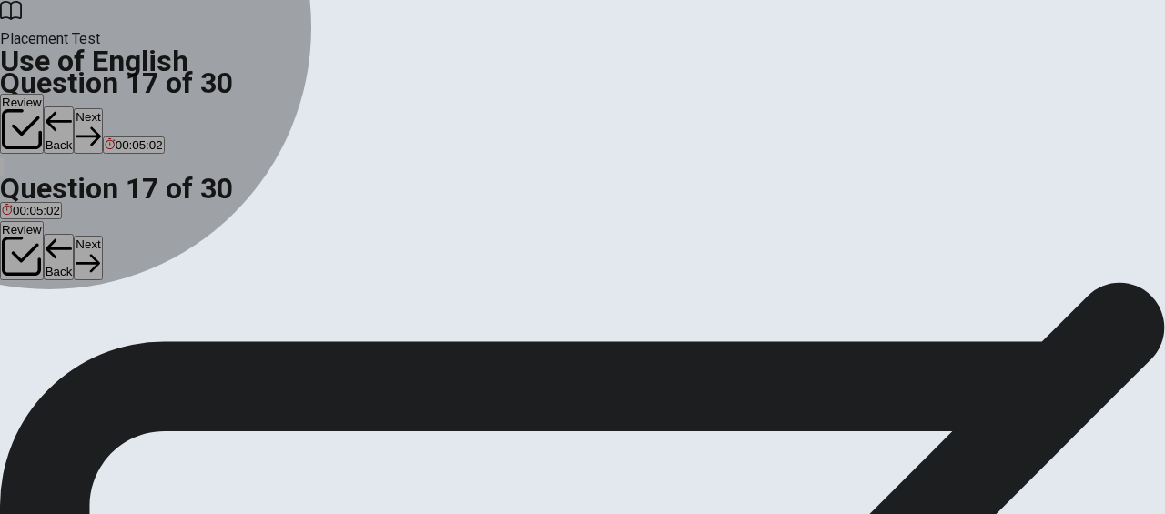
click at [133, 326] on span "working" at bounding box center [112, 319] width 42 height 14
click at [86, 325] on span "work" at bounding box center [73, 319] width 25 height 14
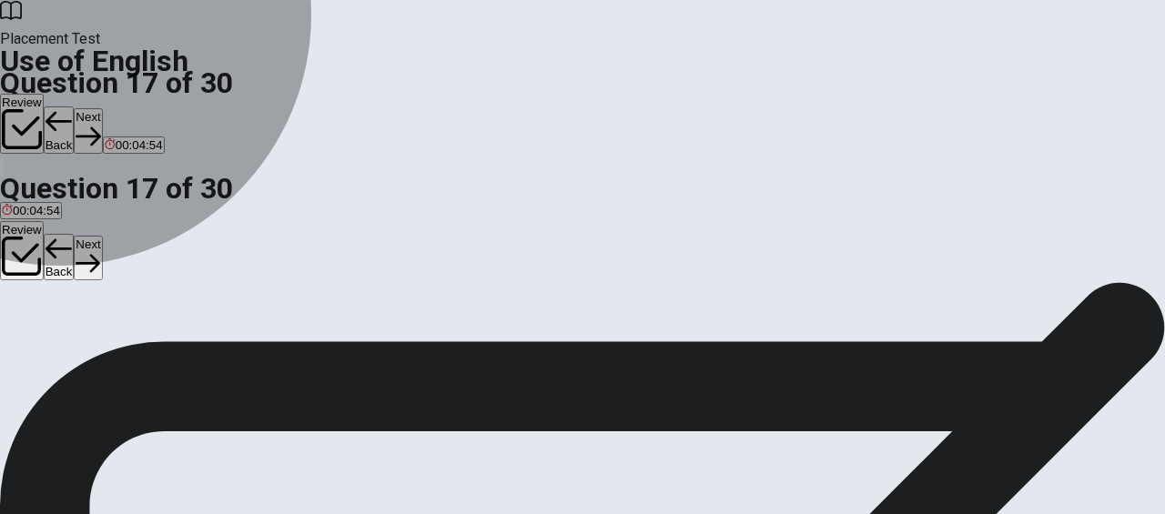
click at [203, 326] on span "hardworking" at bounding box center [170, 319] width 66 height 14
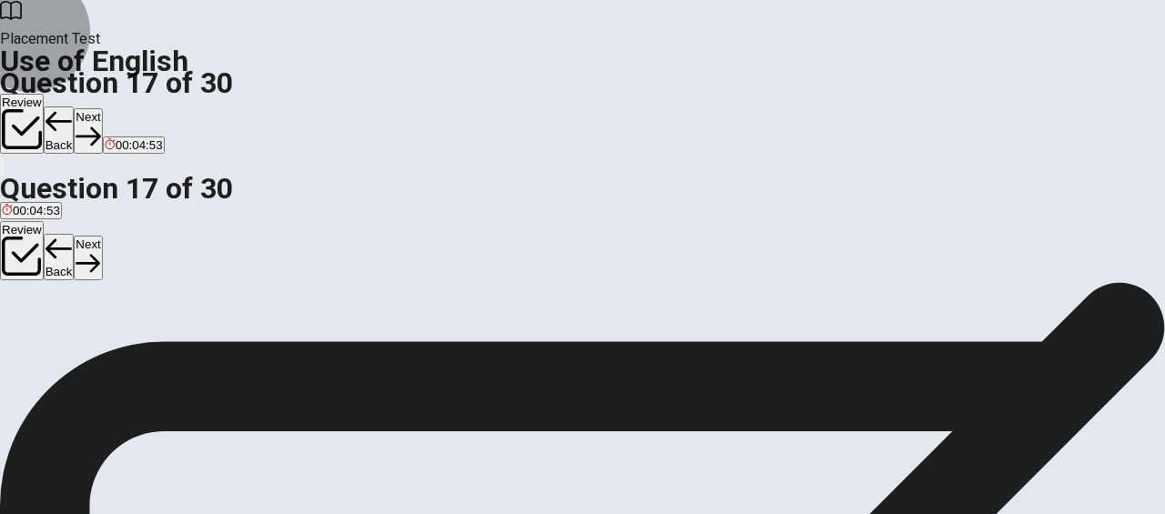
click at [102, 108] on button "Next" at bounding box center [88, 130] width 28 height 45
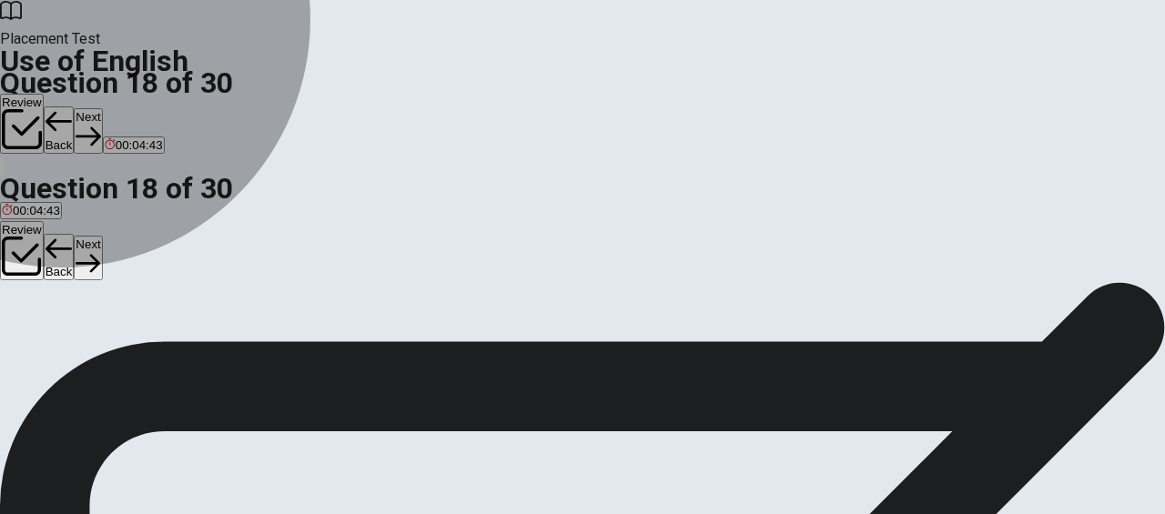
click at [49, 321] on span "table" at bounding box center [36, 319] width 26 height 14
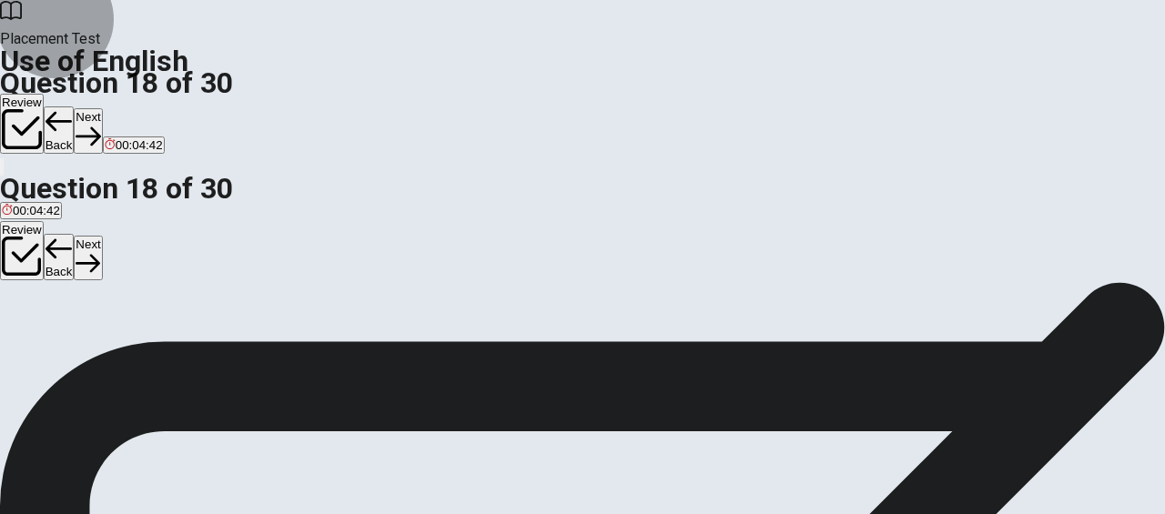
click at [100, 124] on icon "button" at bounding box center [88, 136] width 25 height 25
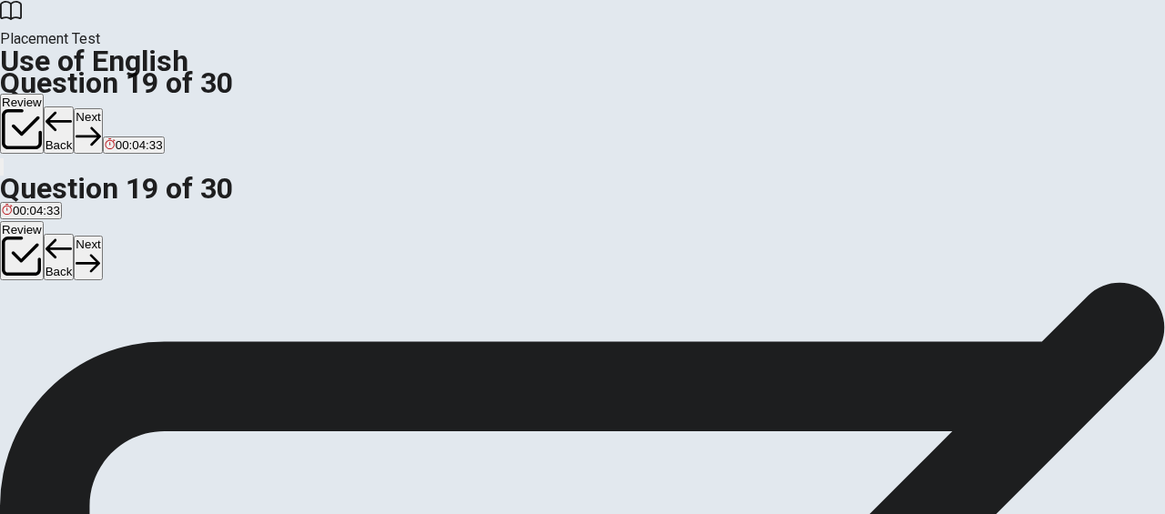
click at [58, 322] on span "quick" at bounding box center [44, 319] width 28 height 14
click at [102, 108] on button "Next" at bounding box center [88, 130] width 28 height 45
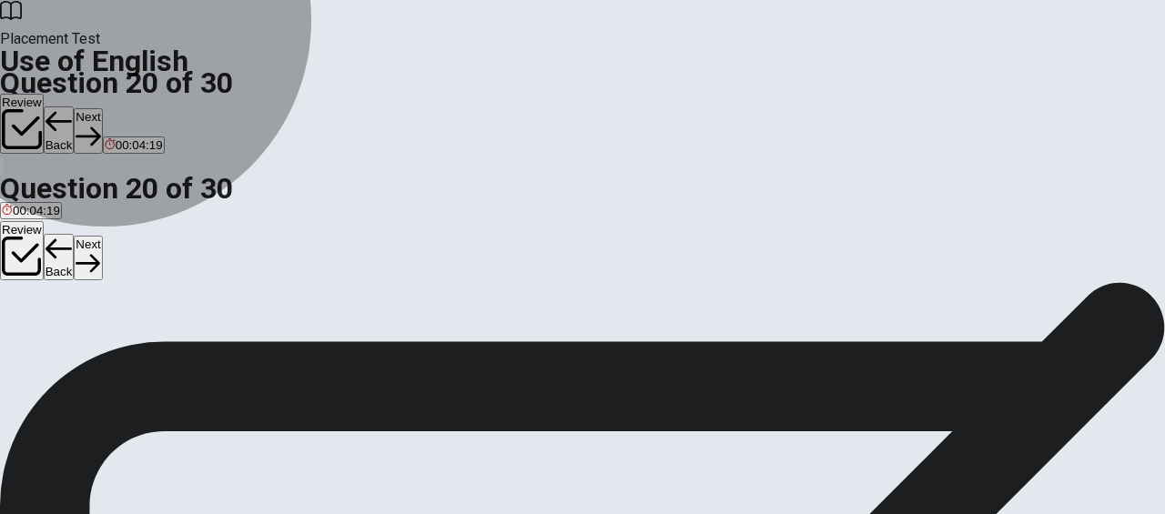
click at [46, 297] on button "A will help" at bounding box center [23, 312] width 46 height 31
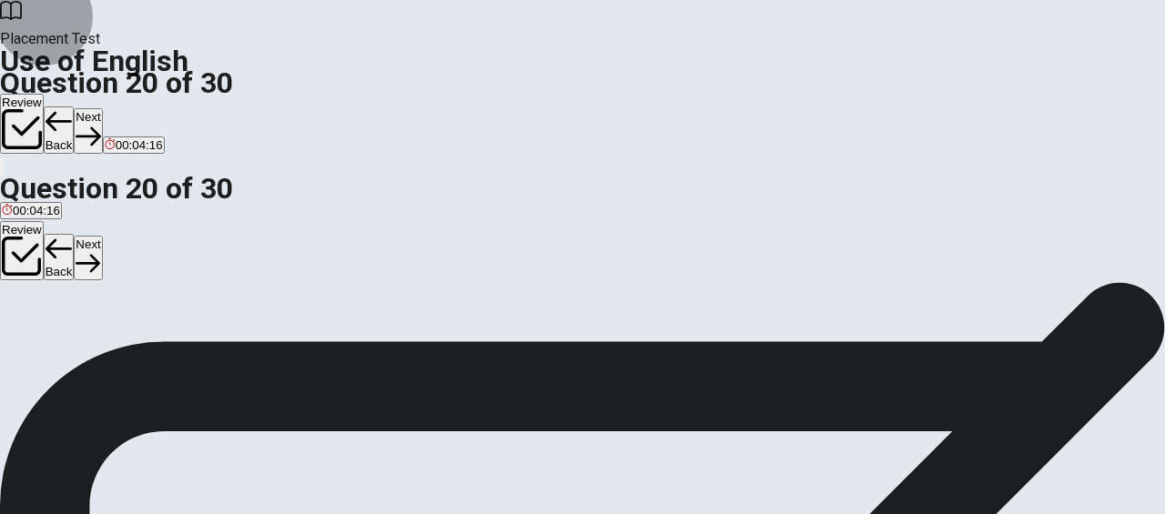
click at [102, 108] on button "Next" at bounding box center [88, 130] width 28 height 45
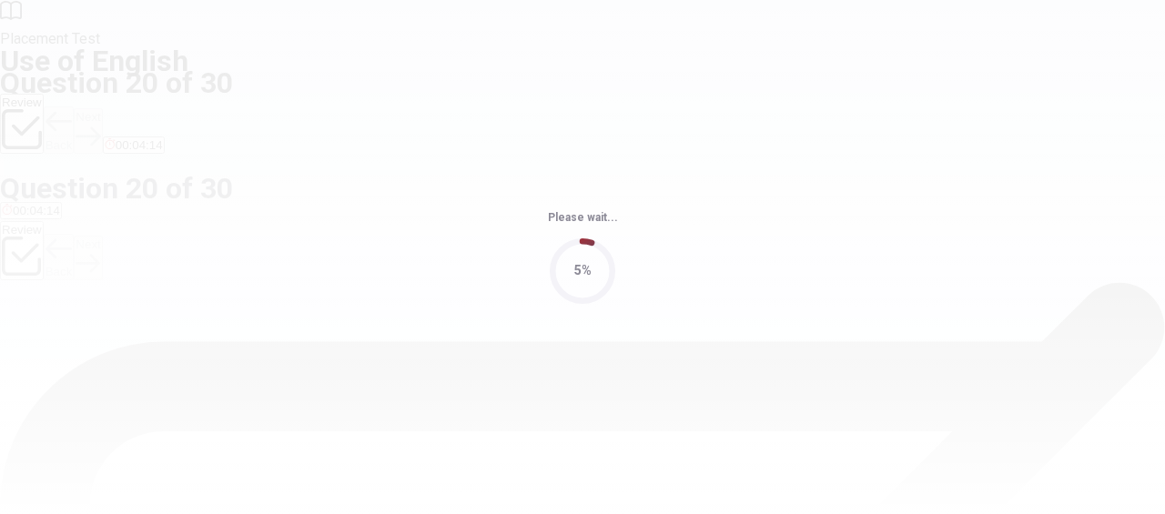
scroll to position [0, 0]
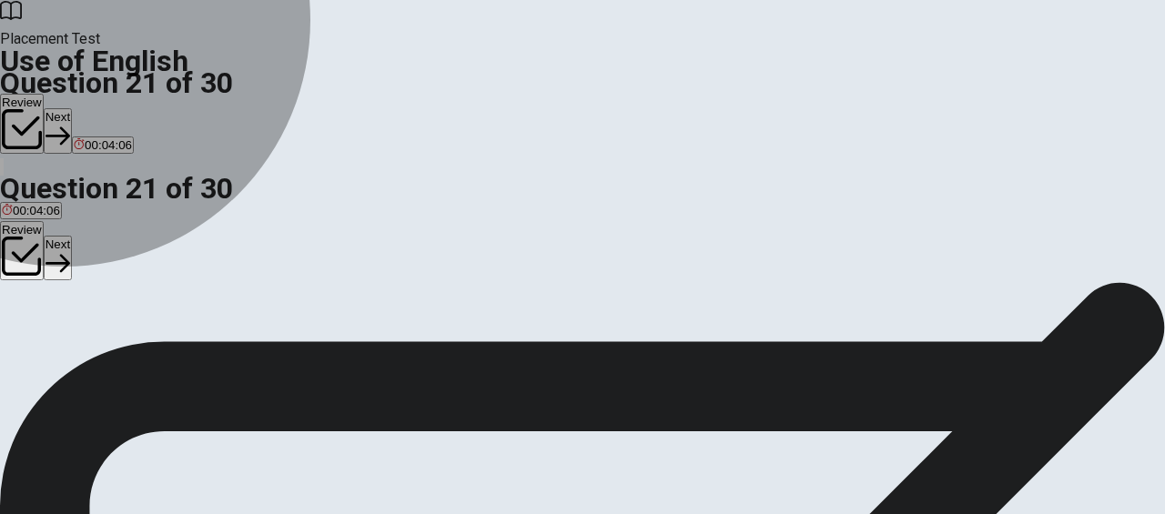
click at [60, 341] on span "could buys" at bounding box center [31, 348] width 58 height 14
click at [86, 357] on button "B buy" at bounding box center [74, 341] width 24 height 31
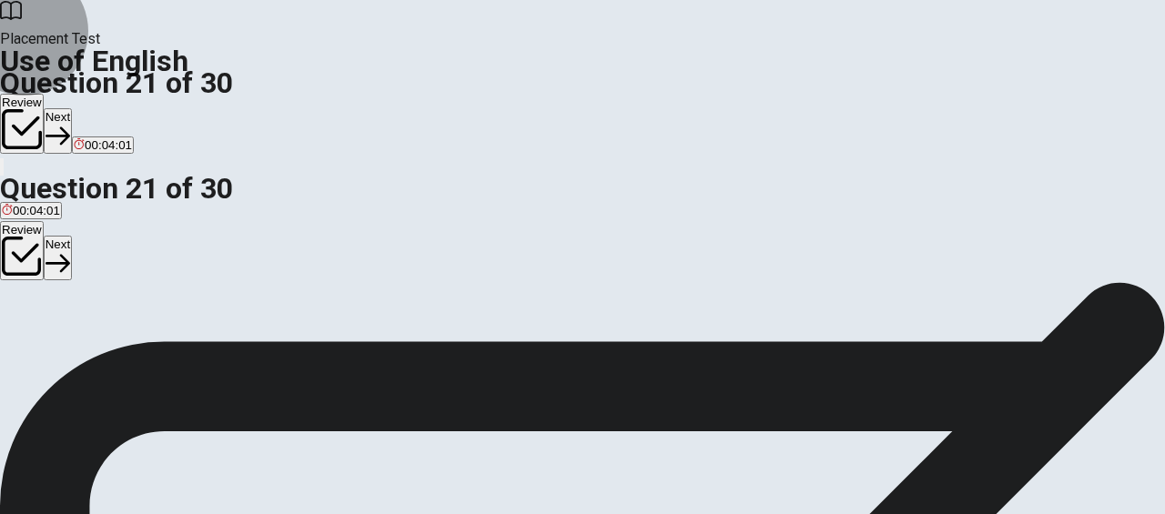
click at [72, 108] on button "Next" at bounding box center [58, 130] width 28 height 45
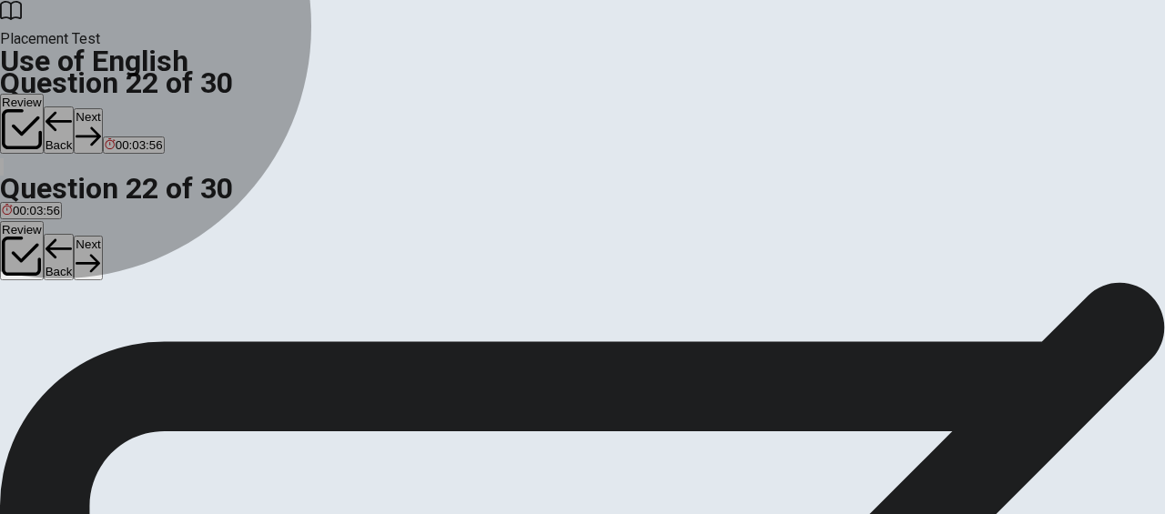
click at [88, 355] on span "finished" at bounding box center [67, 348] width 42 height 14
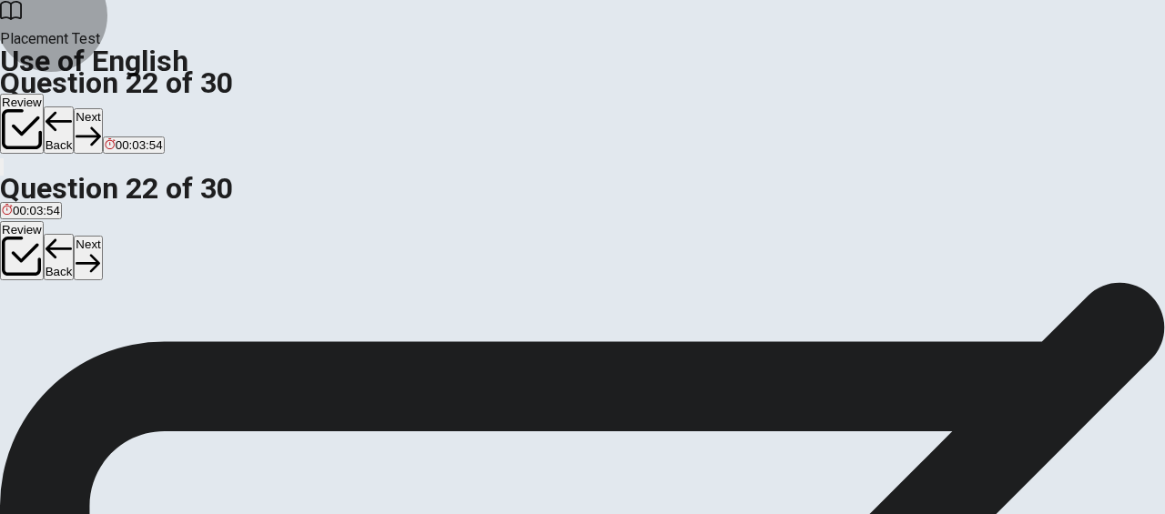
click at [102, 108] on button "Next" at bounding box center [88, 130] width 28 height 45
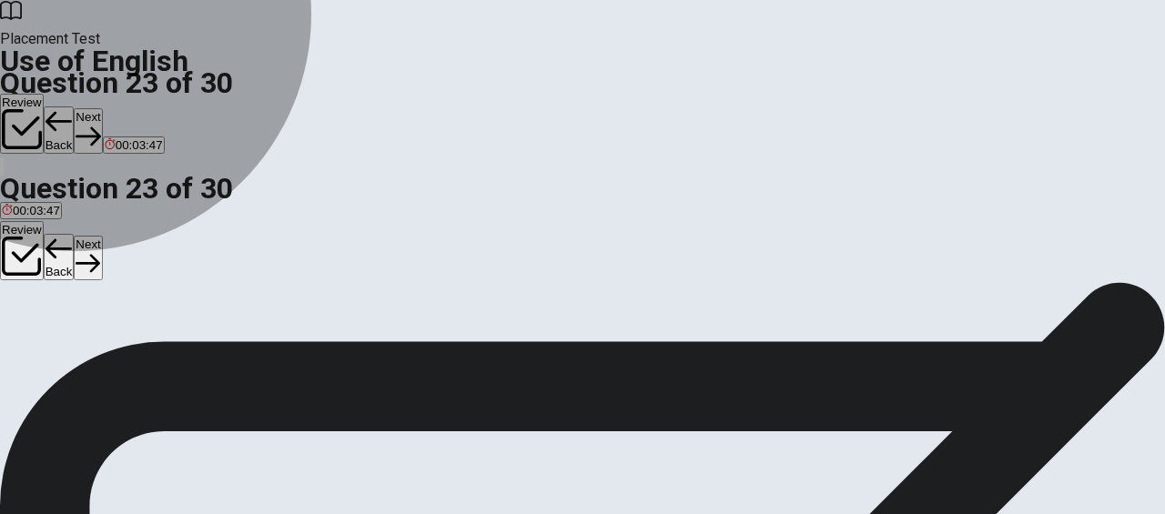
click at [30, 326] on button "A were" at bounding box center [15, 341] width 30 height 31
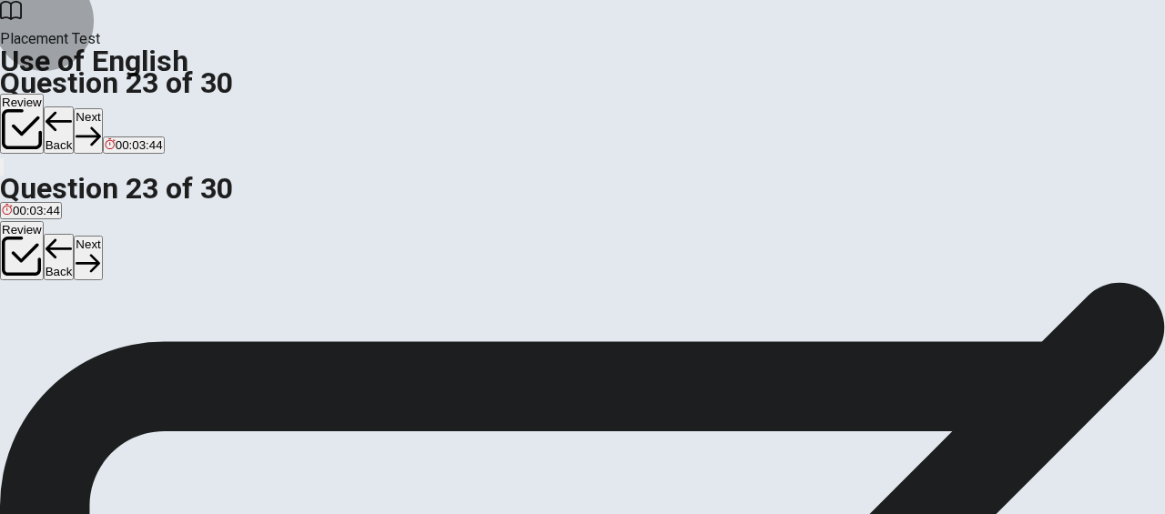
click at [102, 108] on button "Next" at bounding box center [88, 130] width 28 height 45
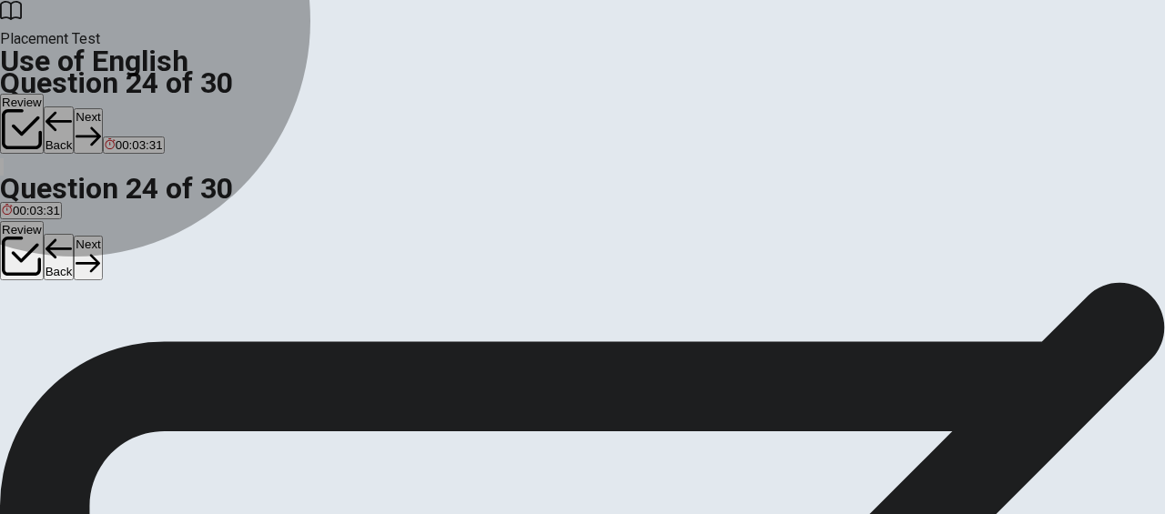
click at [190, 355] on span "does finishes" at bounding box center [154, 348] width 71 height 14
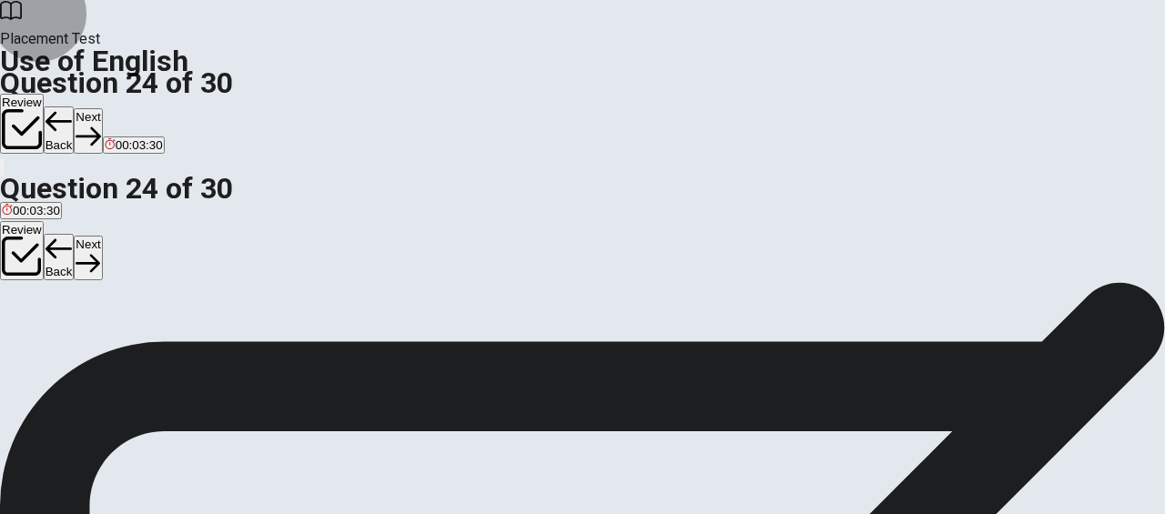
click at [102, 108] on button "Next" at bounding box center [88, 130] width 28 height 45
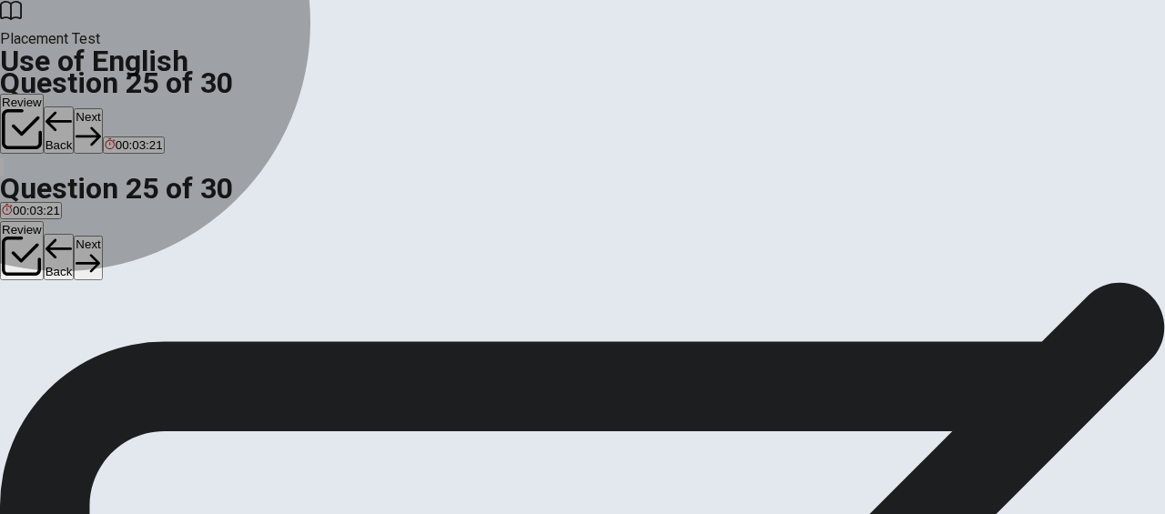
click at [114, 354] on span "understand it" at bounding box center [79, 348] width 70 height 14
click at [40, 341] on span "avoid it" at bounding box center [21, 348] width 38 height 14
click at [213, 355] on span "resolve it" at bounding box center [189, 348] width 48 height 14
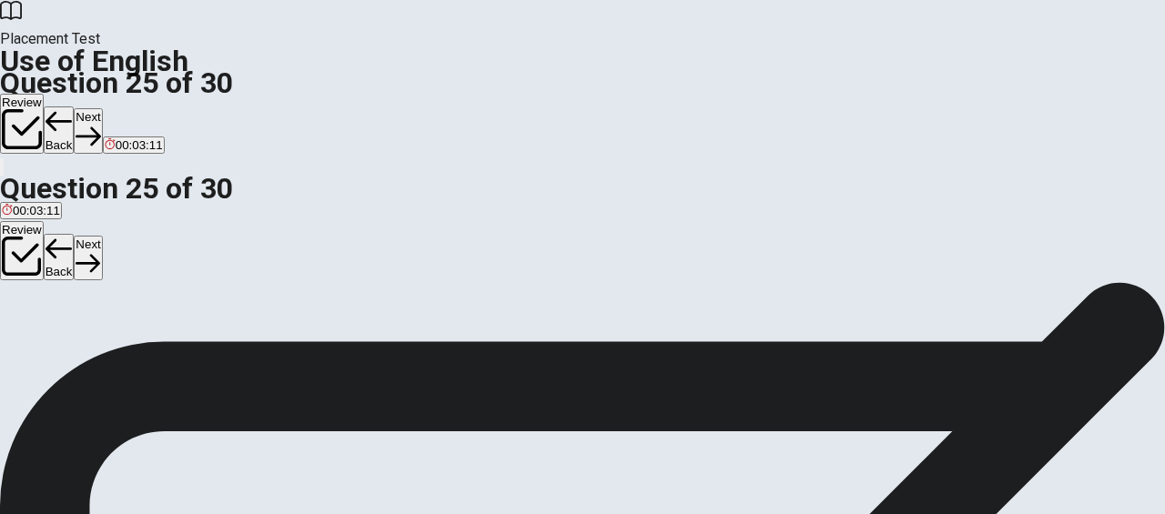
click at [160, 355] on span "ignore it" at bounding box center [138, 348] width 43 height 14
click at [102, 108] on button "Next" at bounding box center [88, 130] width 28 height 45
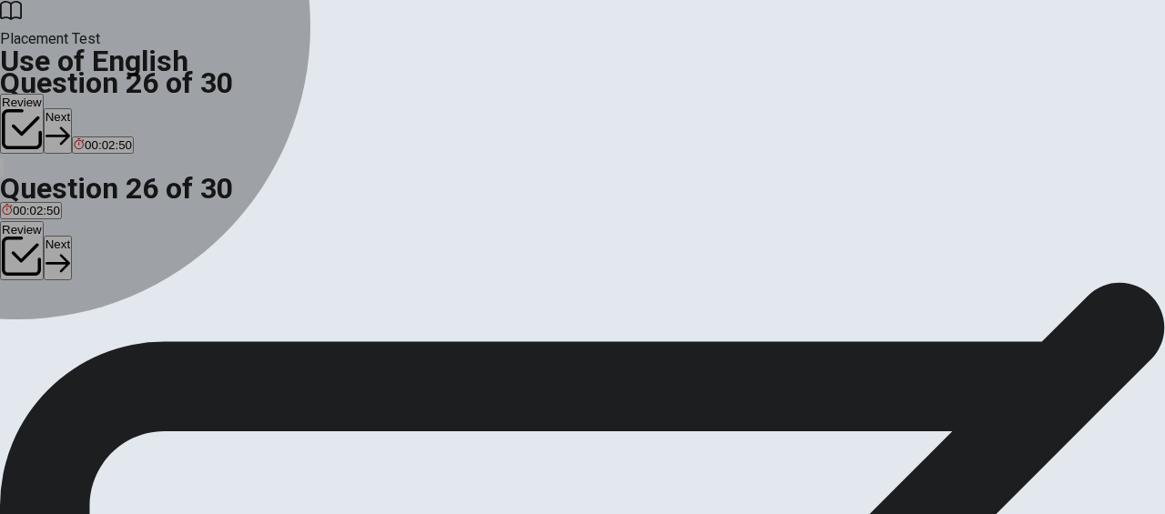
click at [112, 292] on div "D" at bounding box center [95, 286] width 34 height 14
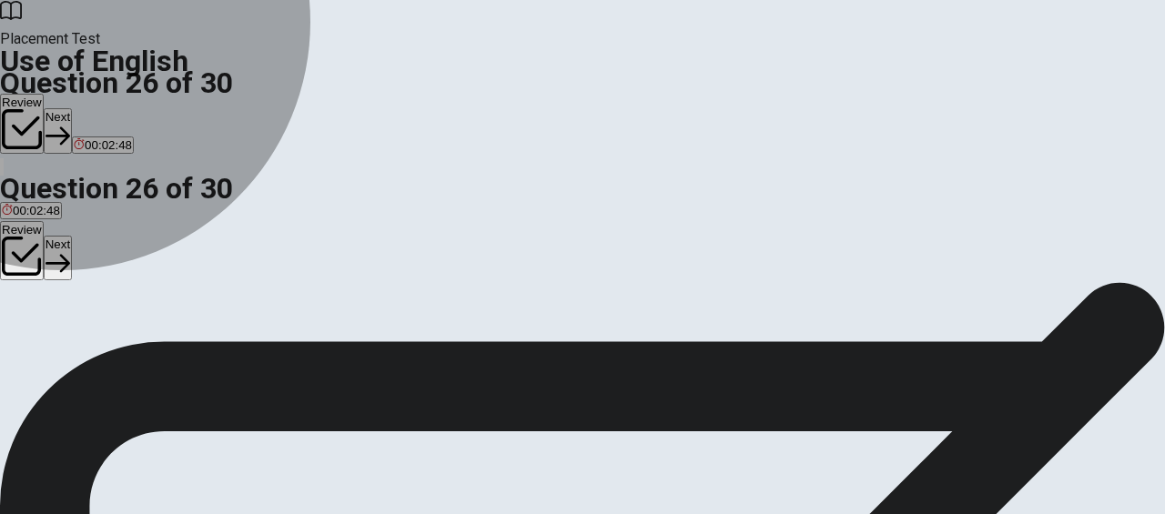
click at [75, 306] on span "clear" at bounding box center [61, 299] width 26 height 14
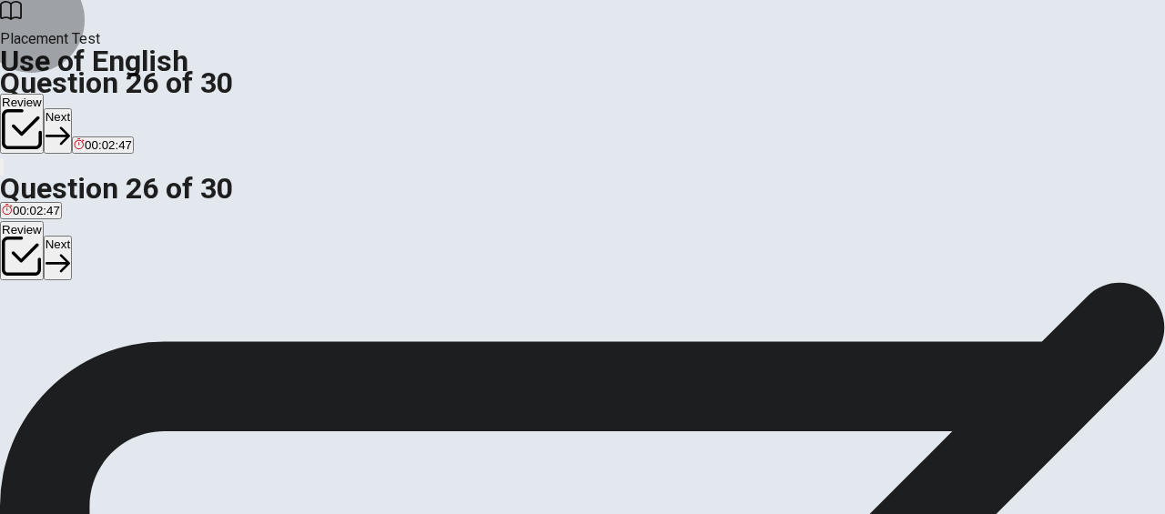
click at [72, 108] on button "Next" at bounding box center [58, 130] width 28 height 45
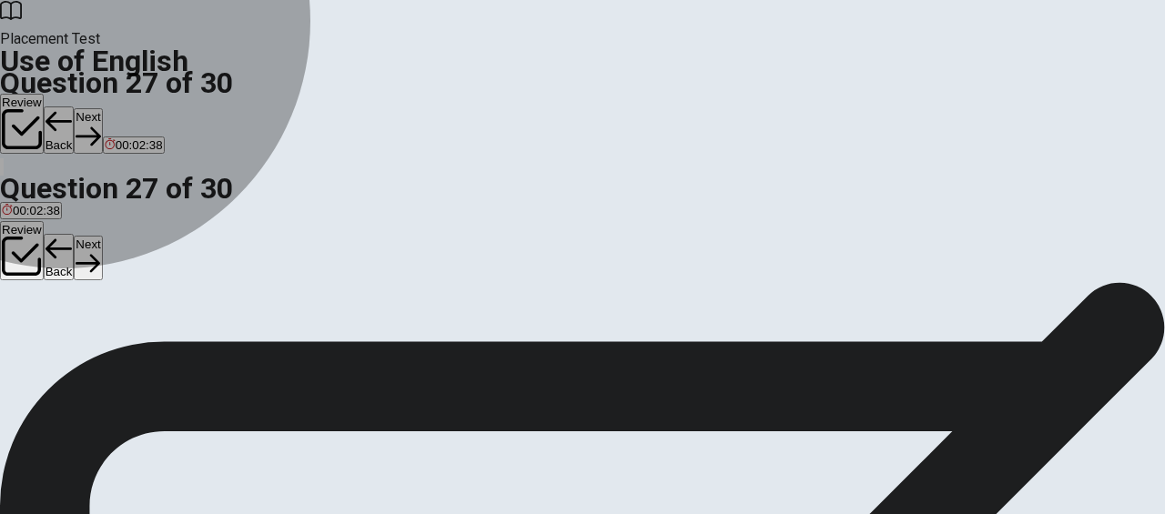
click at [143, 306] on span "Heavy" at bounding box center [125, 299] width 35 height 14
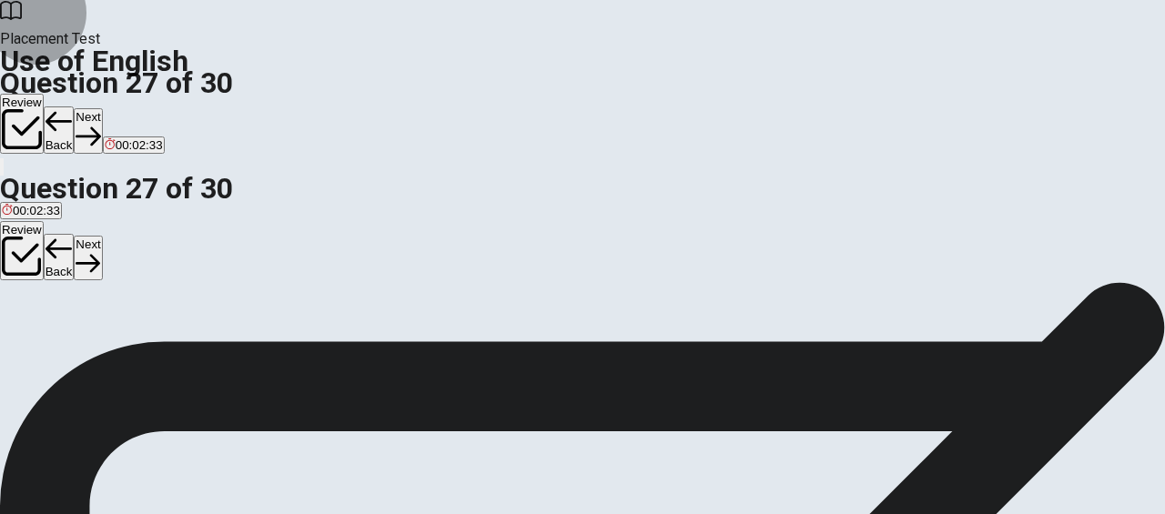
click at [102, 108] on button "Next" at bounding box center [88, 130] width 28 height 45
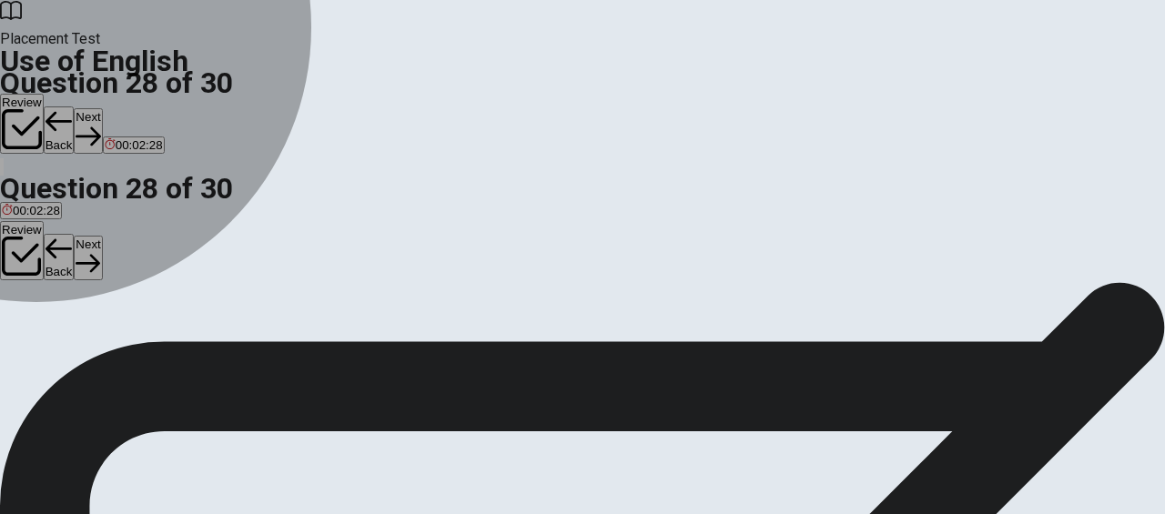
click at [104, 308] on button "D high" at bounding box center [90, 292] width 26 height 31
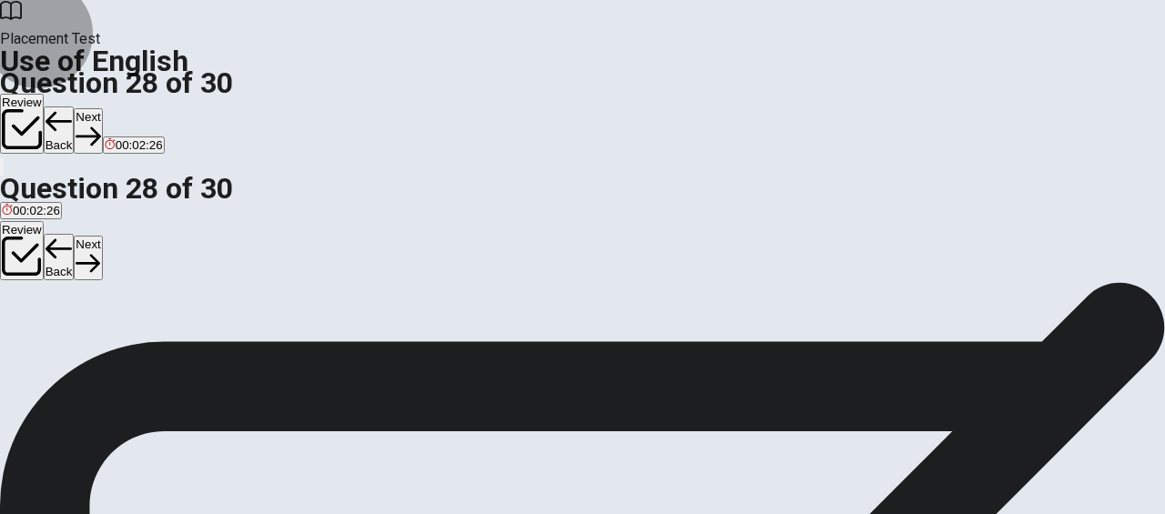
click at [102, 108] on button "Next" at bounding box center [88, 130] width 28 height 45
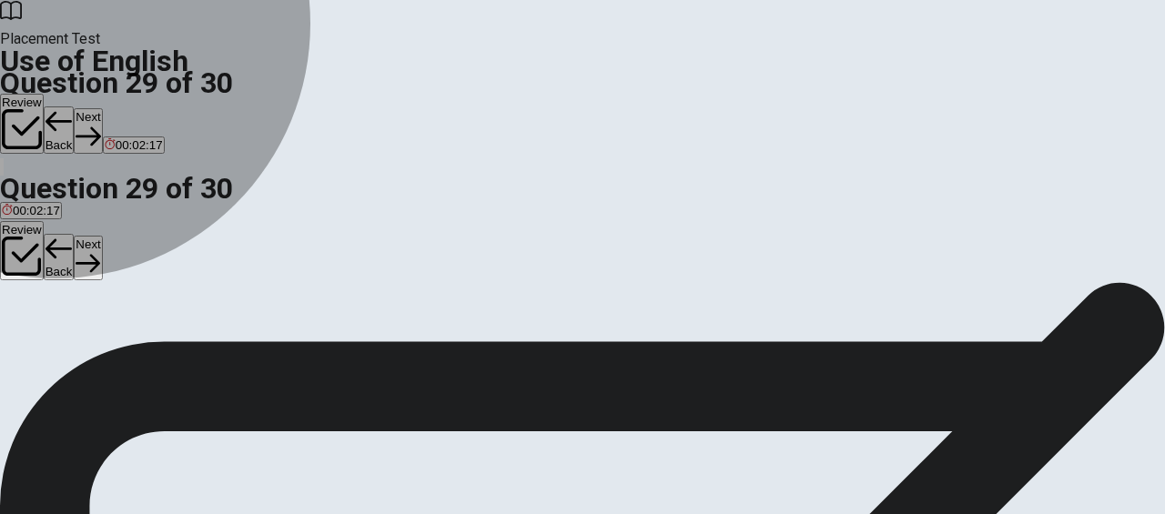
click at [114, 306] on span "boots" at bounding box center [99, 299] width 30 height 14
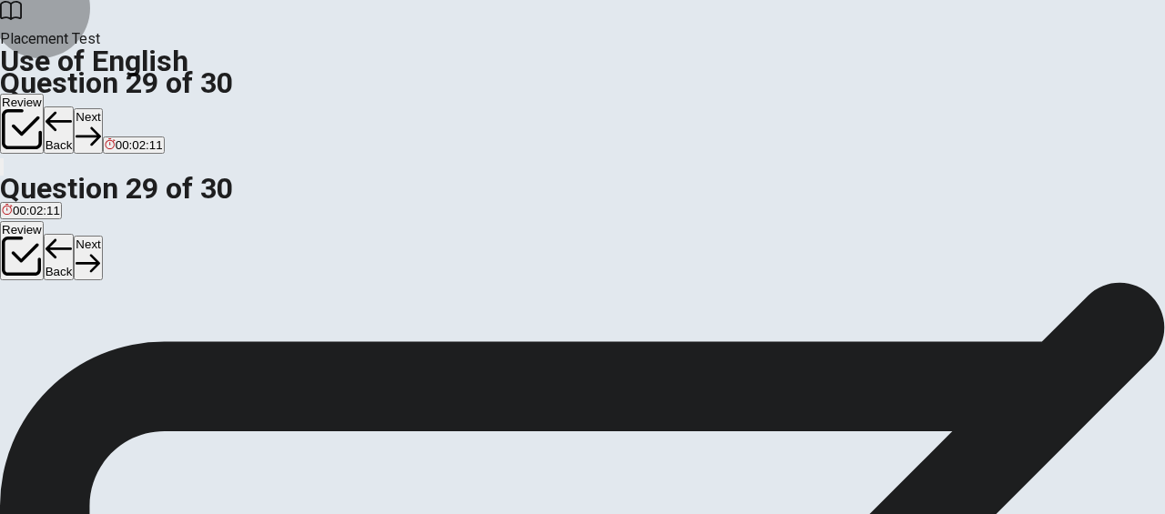
click at [102, 108] on button "Next" at bounding box center [88, 130] width 28 height 45
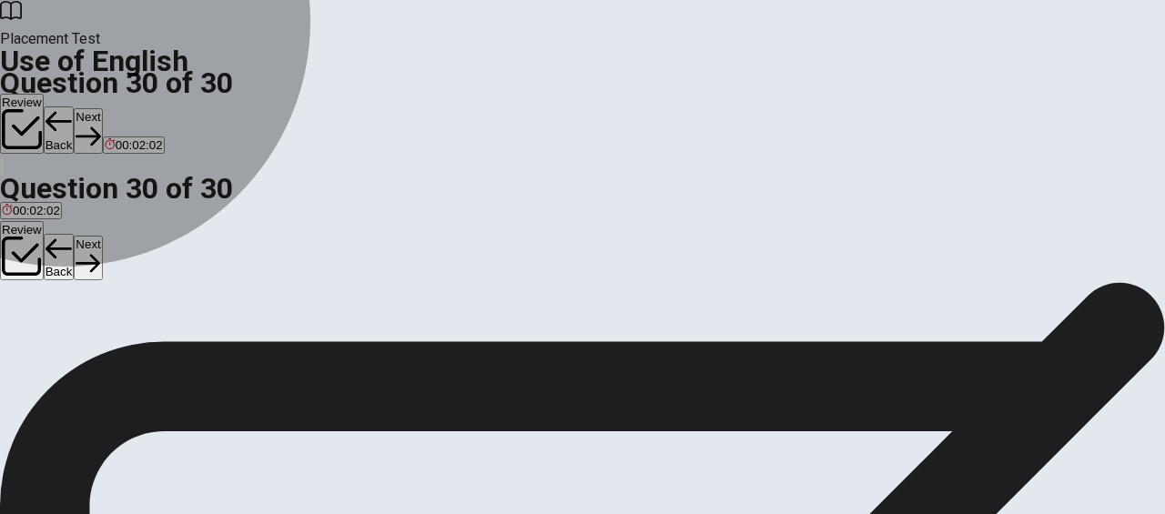
click at [47, 302] on span "see" at bounding box center [37, 299] width 20 height 14
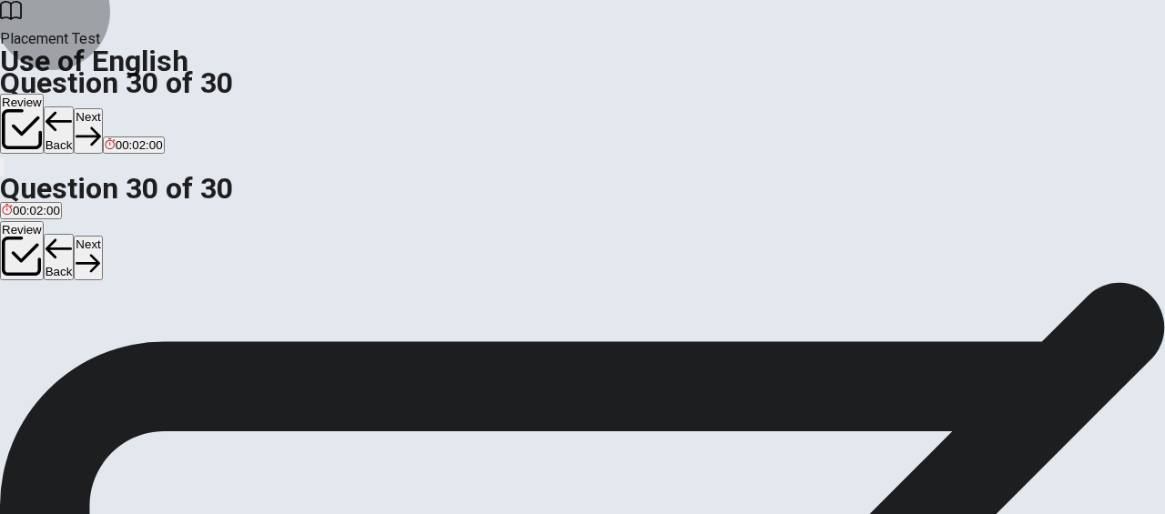
click at [102, 108] on button "Next" at bounding box center [88, 130] width 28 height 45
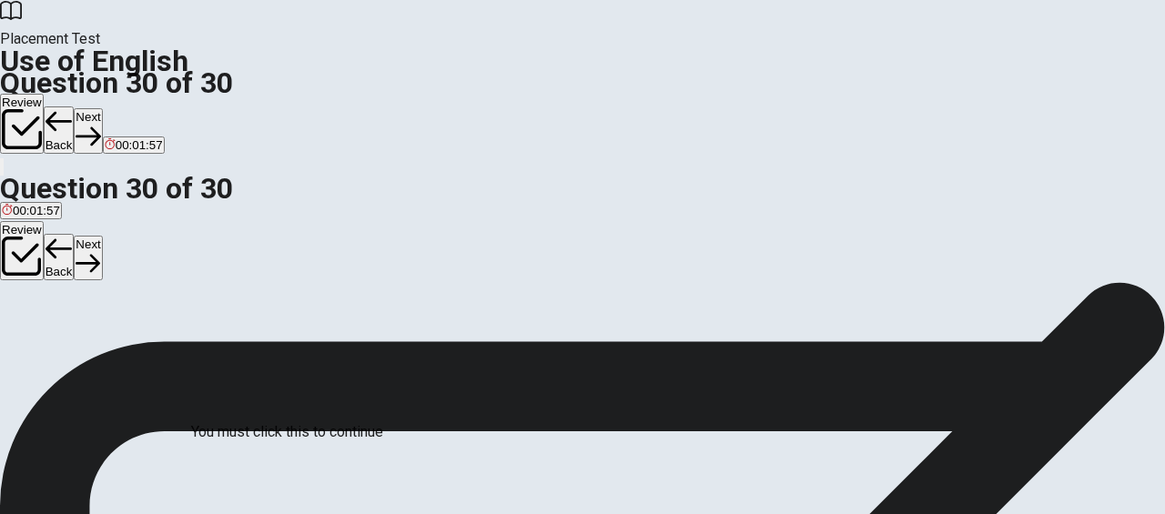
scroll to position [180, 0]
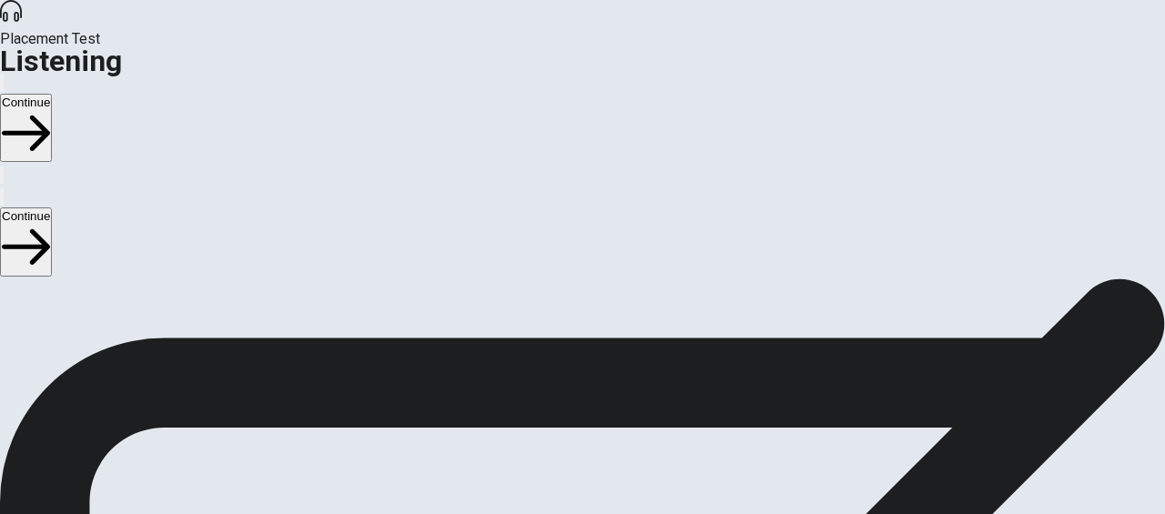
scroll to position [64, 0]
click at [52, 94] on button "Continue" at bounding box center [26, 128] width 52 height 68
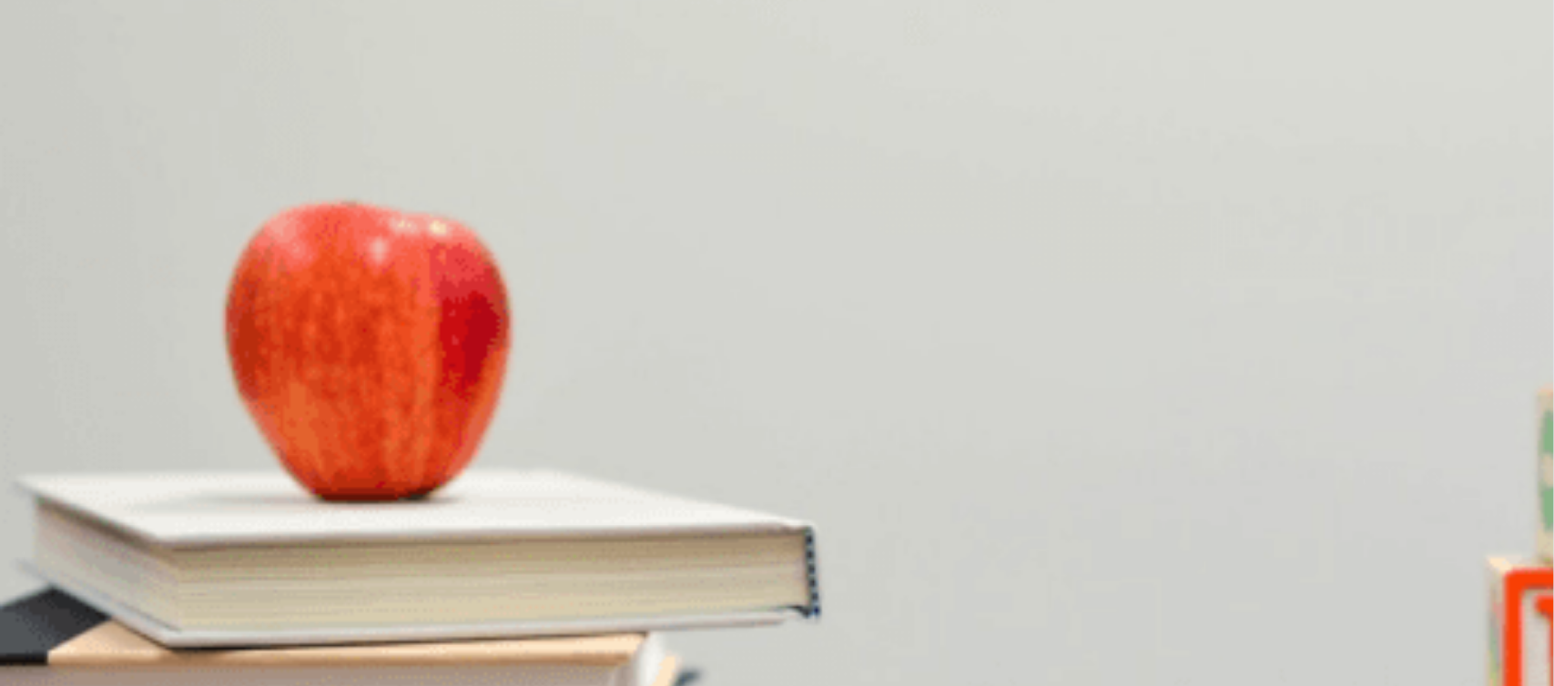
scroll to position [1684, 0]
drag, startPoint x: 1145, startPoint y: 1, endPoint x: 1004, endPoint y: 563, distance: 580.0
click at [1004, 513] on div "A A park B A restaurant [GEOGRAPHIC_DATA] D The subway" at bounding box center [777, 530] width 1554 height 33
click at [236, 513] on span "[GEOGRAPHIC_DATA]" at bounding box center [172, 672] width 127 height 14
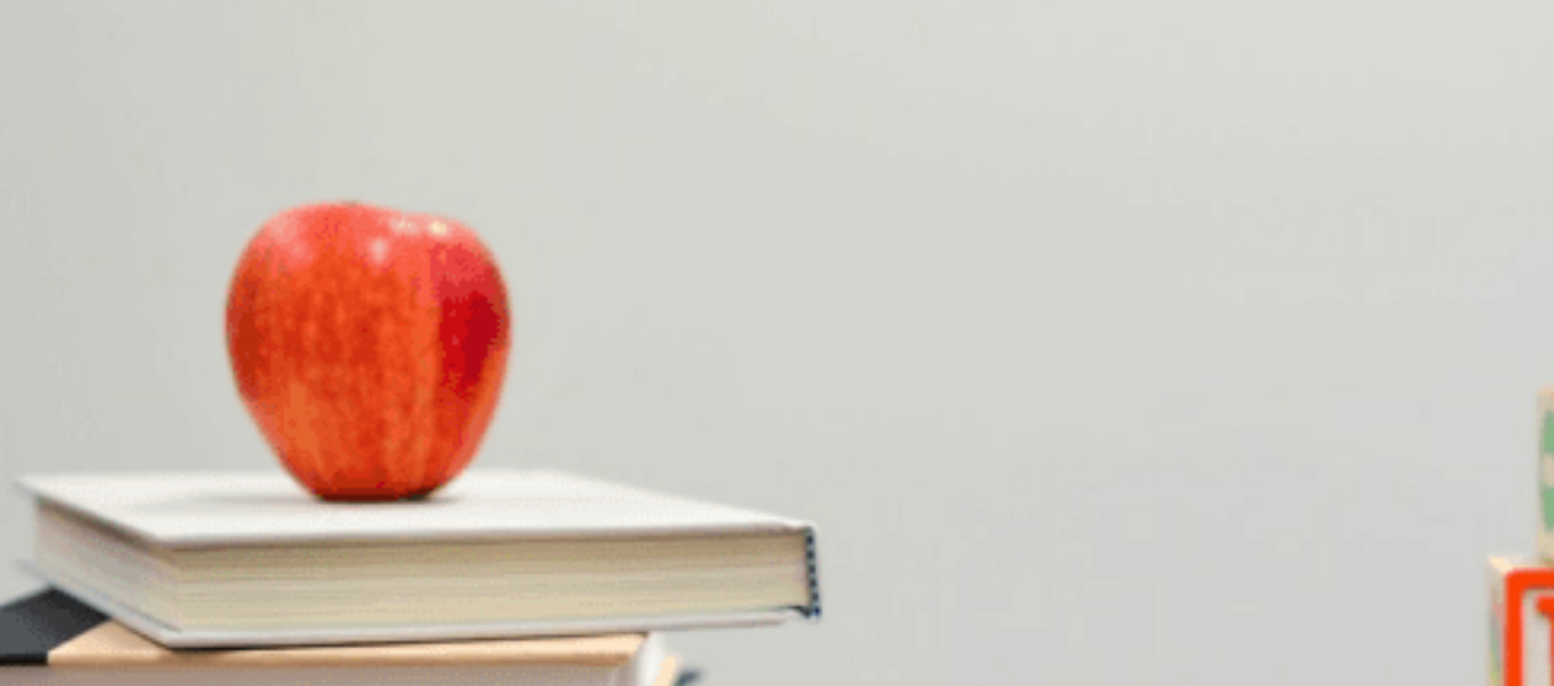
click at [1164, 513] on div "Question 1 How does the man feel at the end? A Annoyed B Confused C Lost D Grat…" at bounding box center [777, 503] width 1554 height 448
click at [130, 436] on span "Left" at bounding box center [120, 443] width 20 height 14
click at [62, 513] on div "B" at bounding box center [46, 582] width 32 height 14
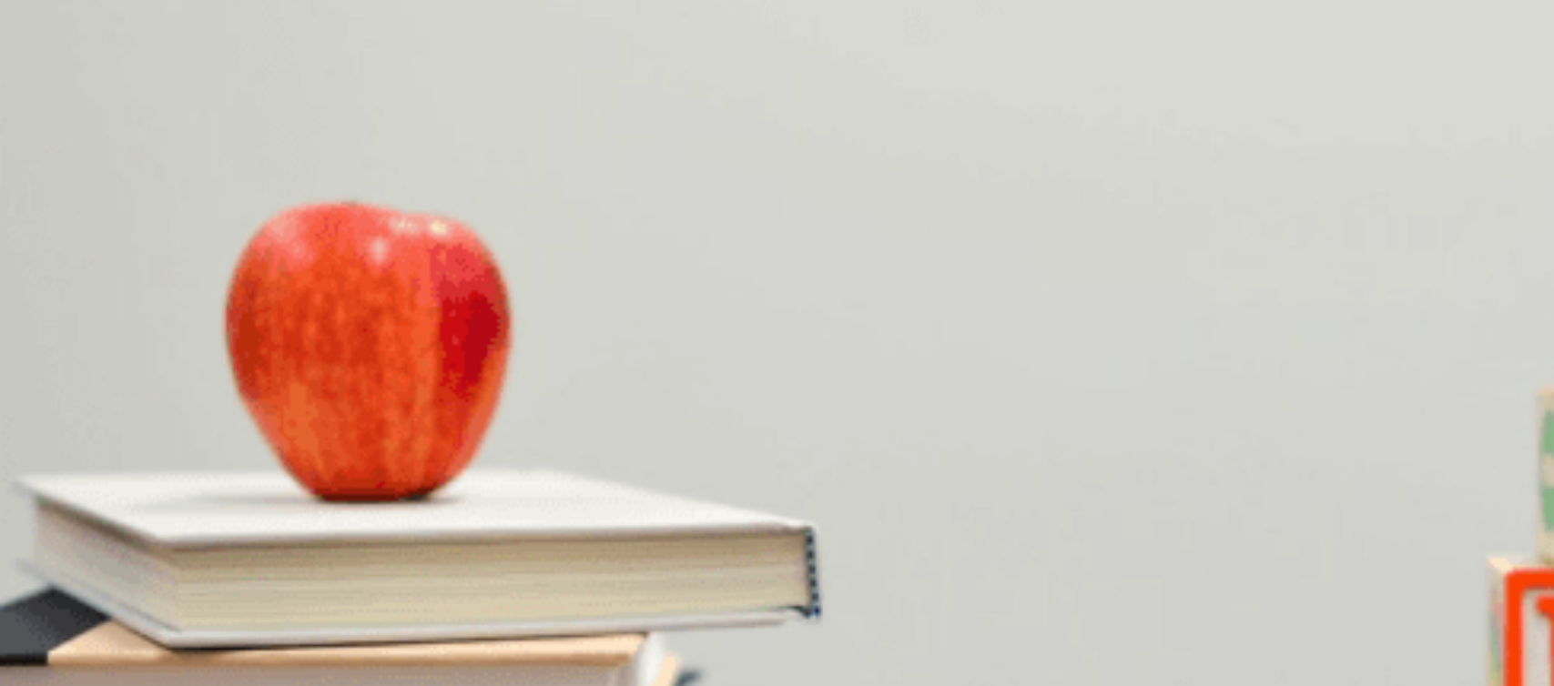
scroll to position [45, 0]
click at [106, 360] on span "Confused" at bounding box center [80, 367] width 52 height 14
click at [134, 363] on button "C Lost" at bounding box center [120, 359] width 26 height 31
click at [154, 512] on span "Fifteen minutes" at bounding box center [112, 519] width 83 height 14
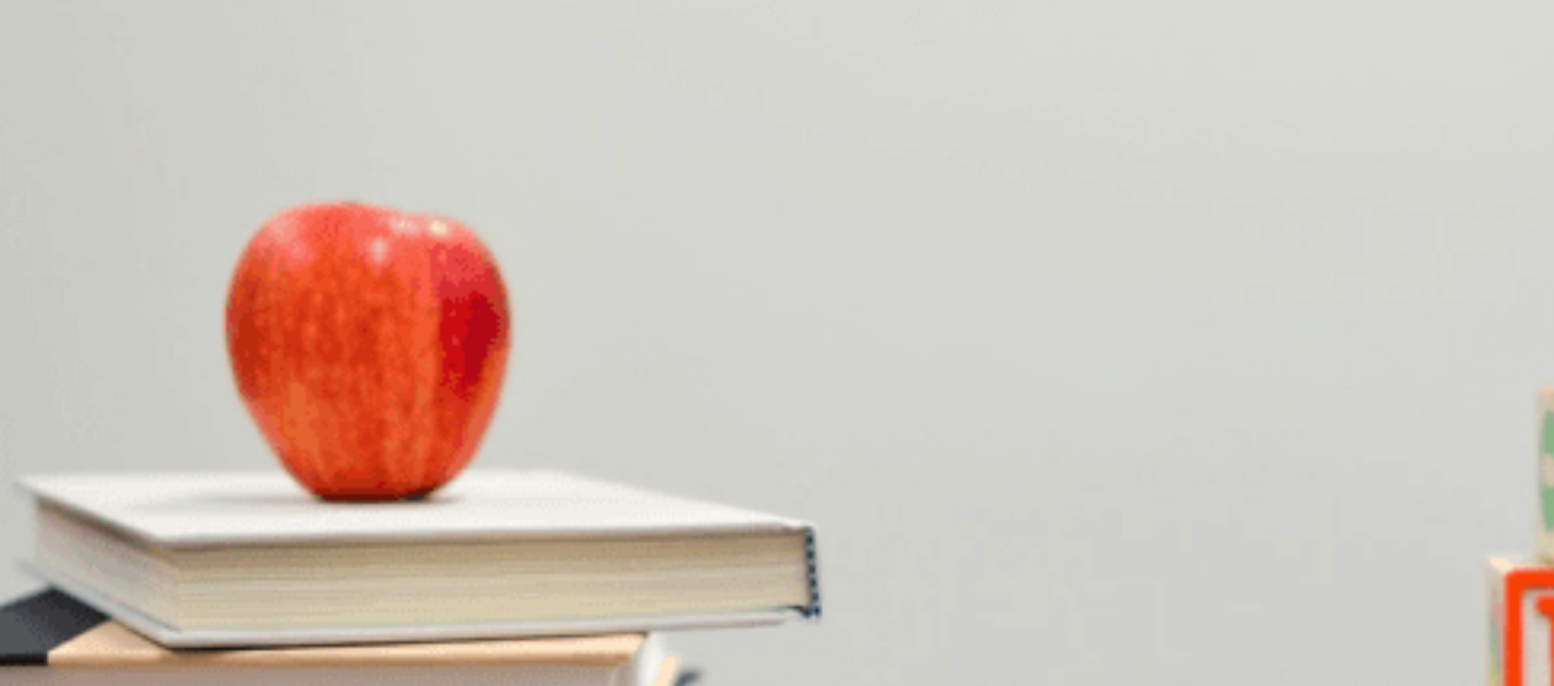
drag, startPoint x: 434, startPoint y: 262, endPoint x: 474, endPoint y: 262, distance: 40.1
click at [52, 94] on button "Continue" at bounding box center [26, 128] width 52 height 68
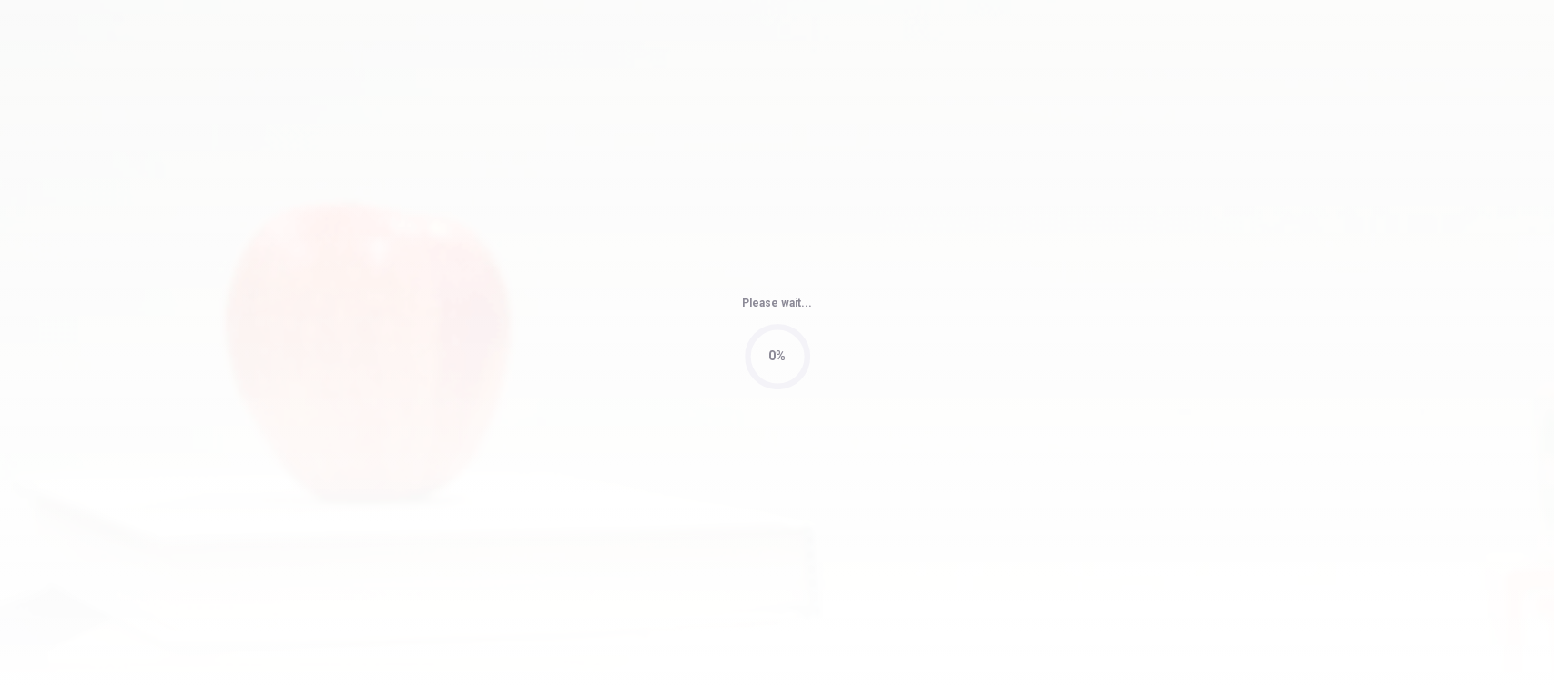
type input "63"
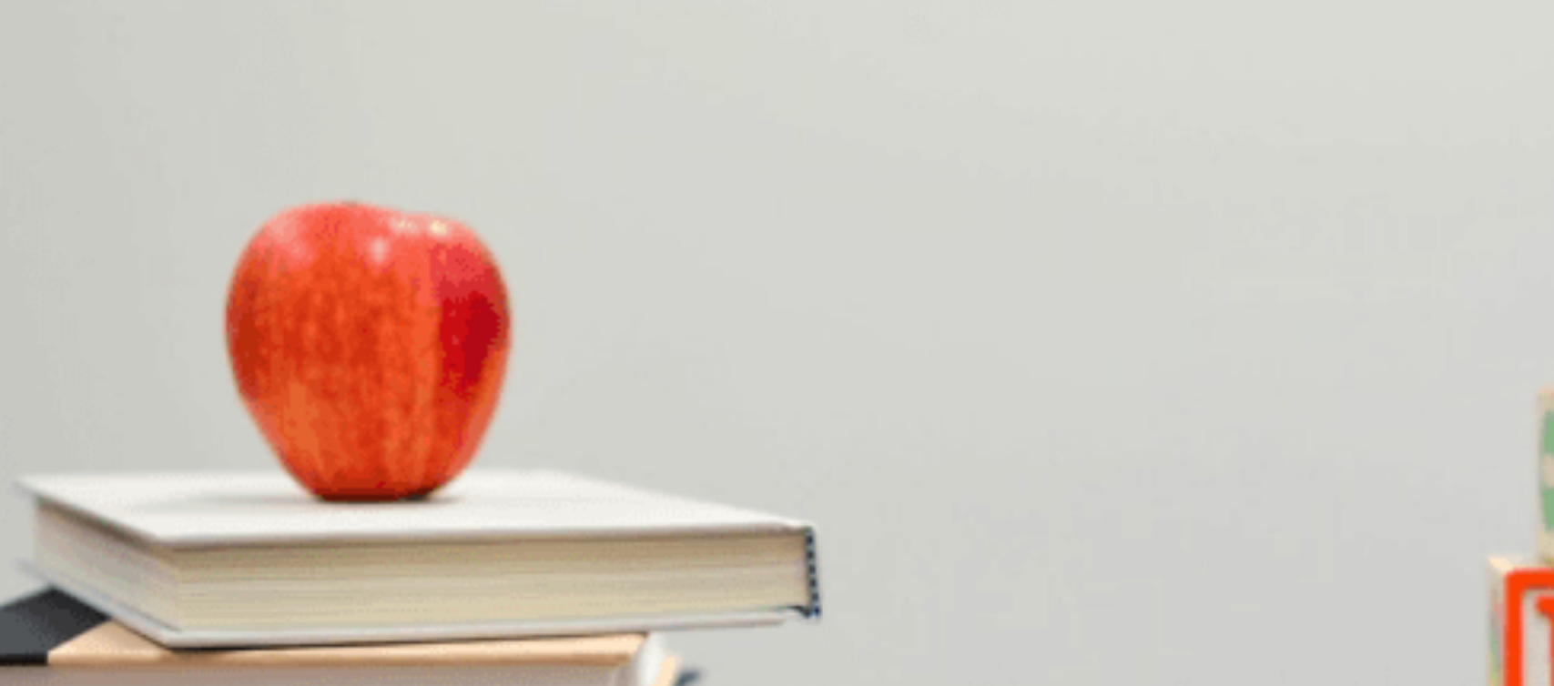
scroll to position [1669, 0]
click at [143, 513] on span "The beach" at bounding box center [114, 672] width 57 height 14
click at [337, 513] on span "[DATE] morning" at bounding box center [294, 596] width 86 height 14
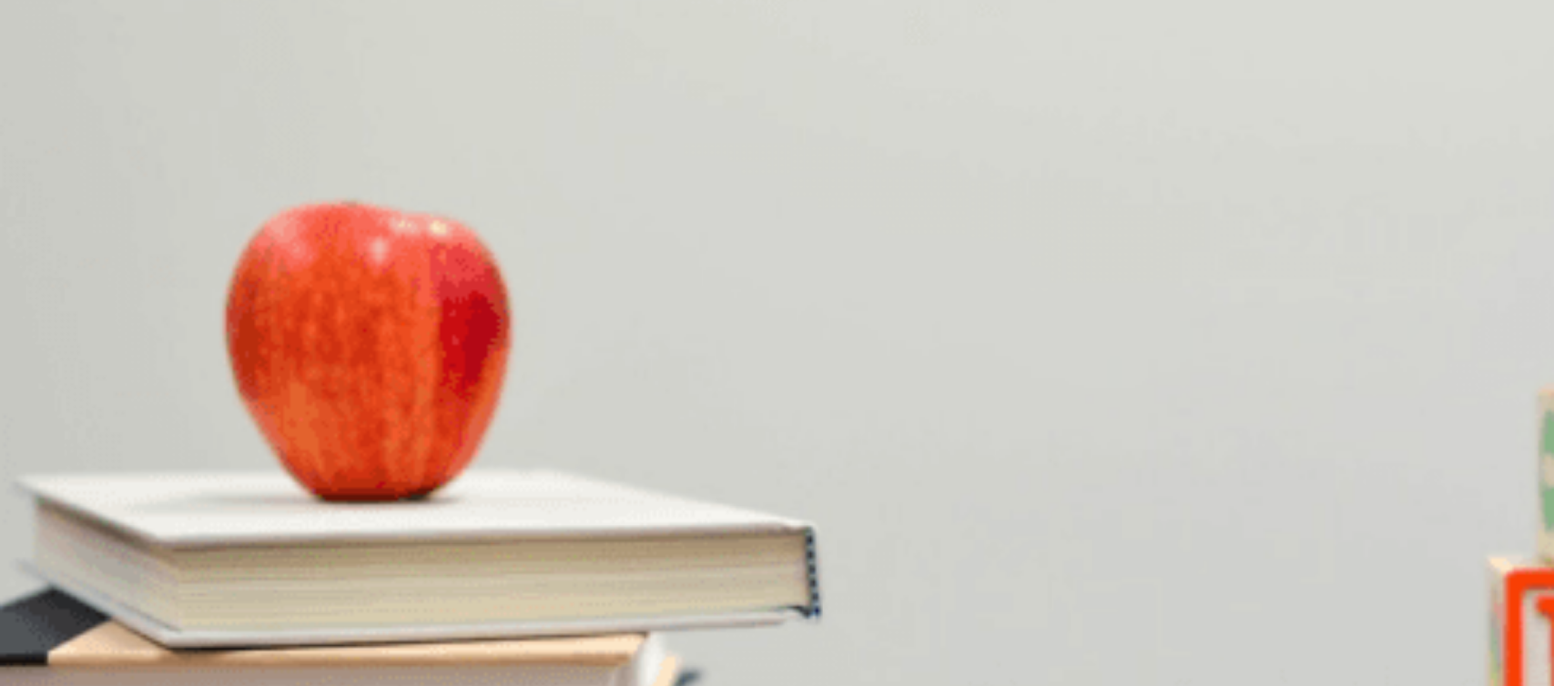
click at [163, 512] on span "Snacks and drinks" at bounding box center [113, 519] width 99 height 14
click at [96, 436] on span "Sandwiches" at bounding box center [63, 443] width 66 height 14
click at [157, 373] on span "Water and juice" at bounding box center [115, 367] width 84 height 14
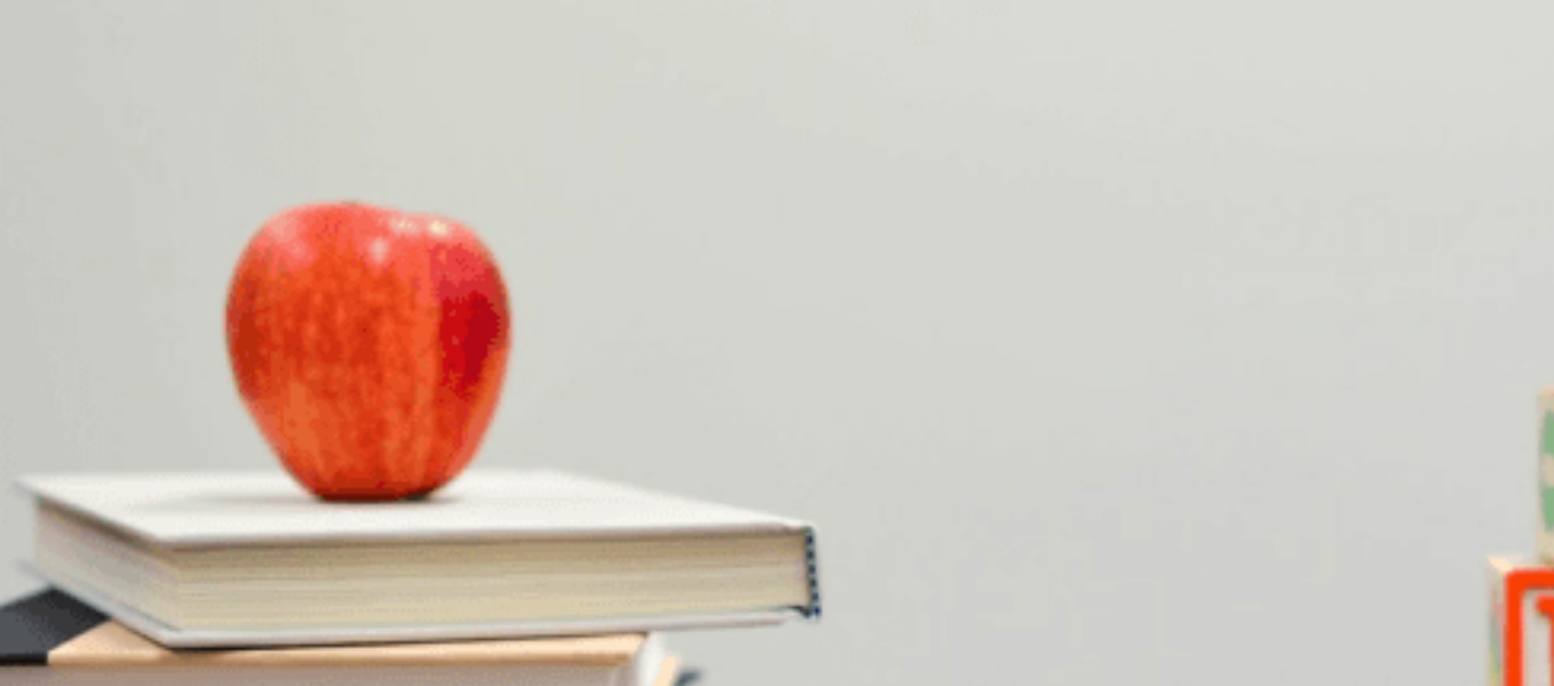
click at [52, 94] on button "Continue" at bounding box center [26, 128] width 52 height 68
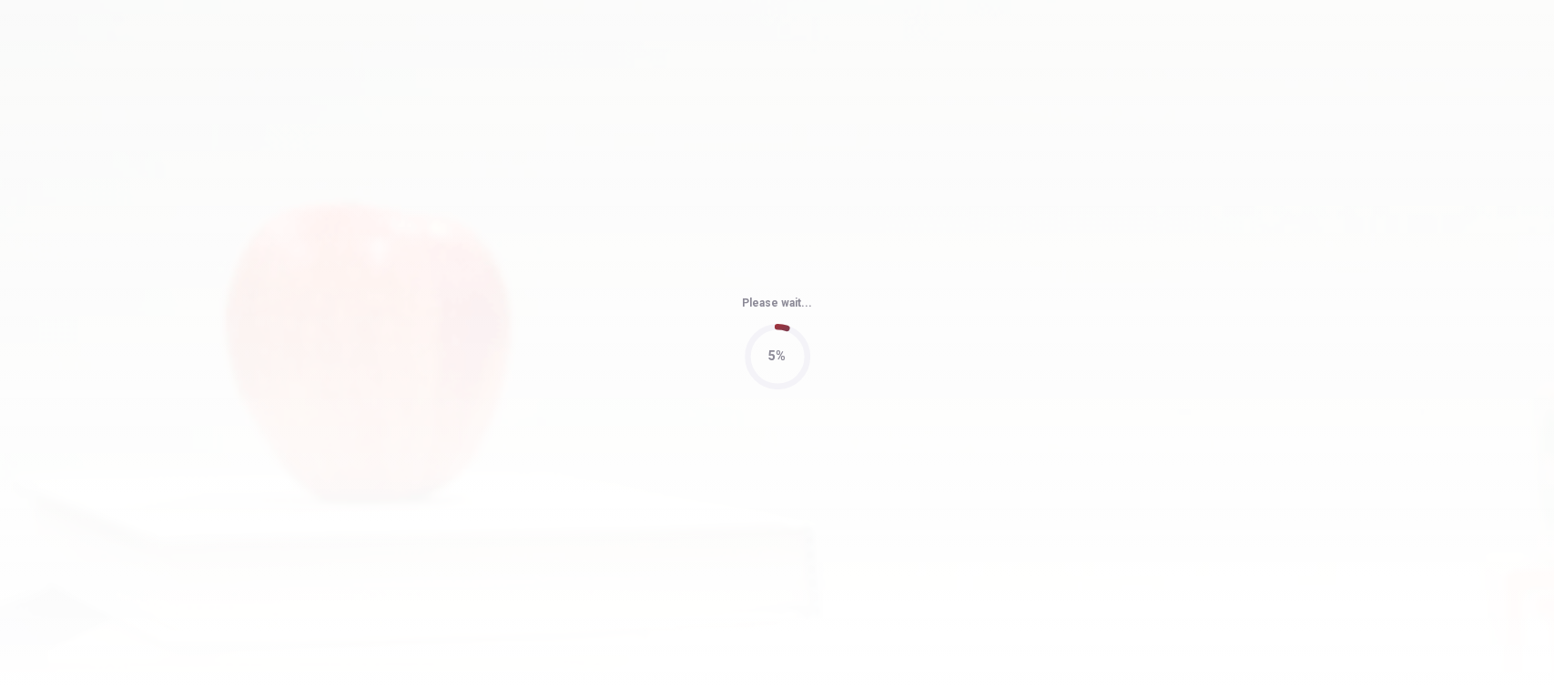
type input "47"
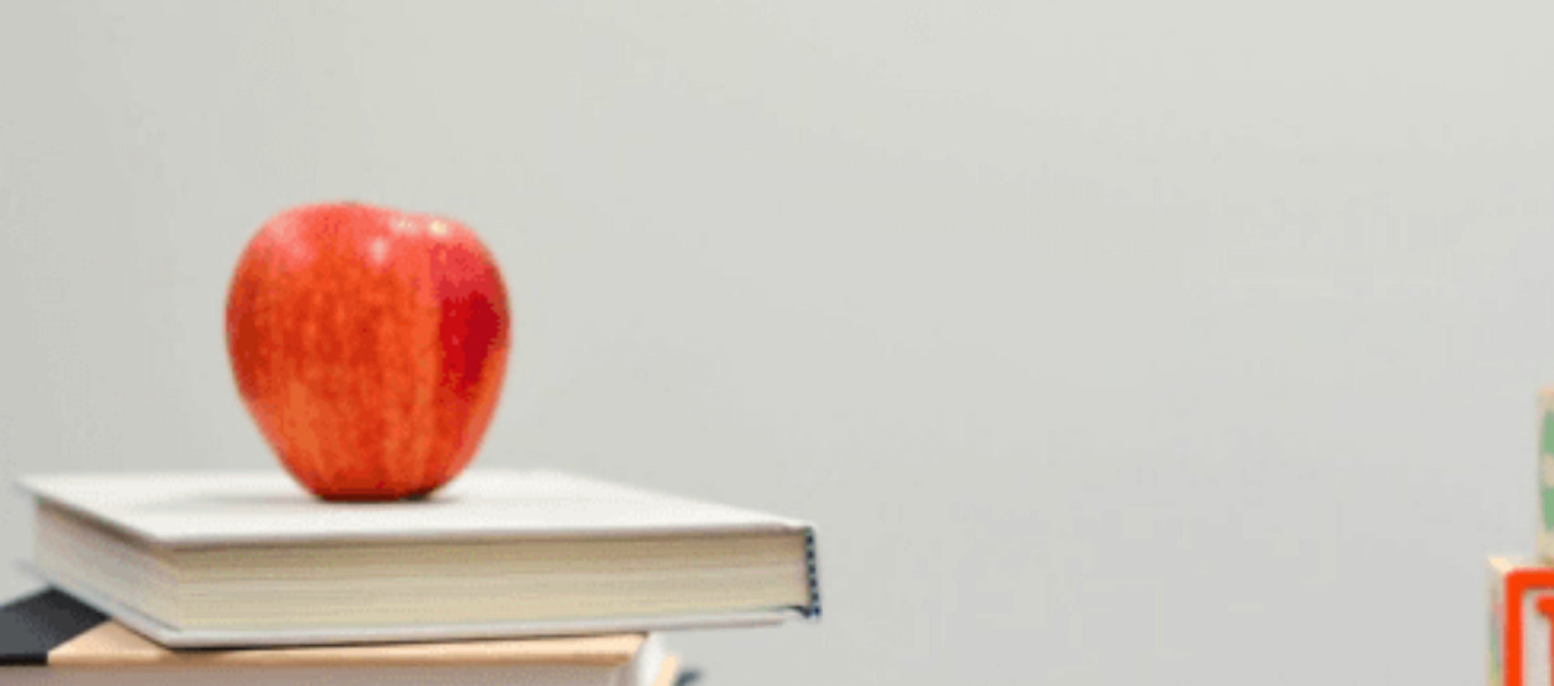
scroll to position [1693, 0]
click at [82, 513] on span "The mountains" at bounding box center [42, 672] width 80 height 14
click at [116, 513] on button "B Warm clothes" at bounding box center [76, 588] width 77 height 31
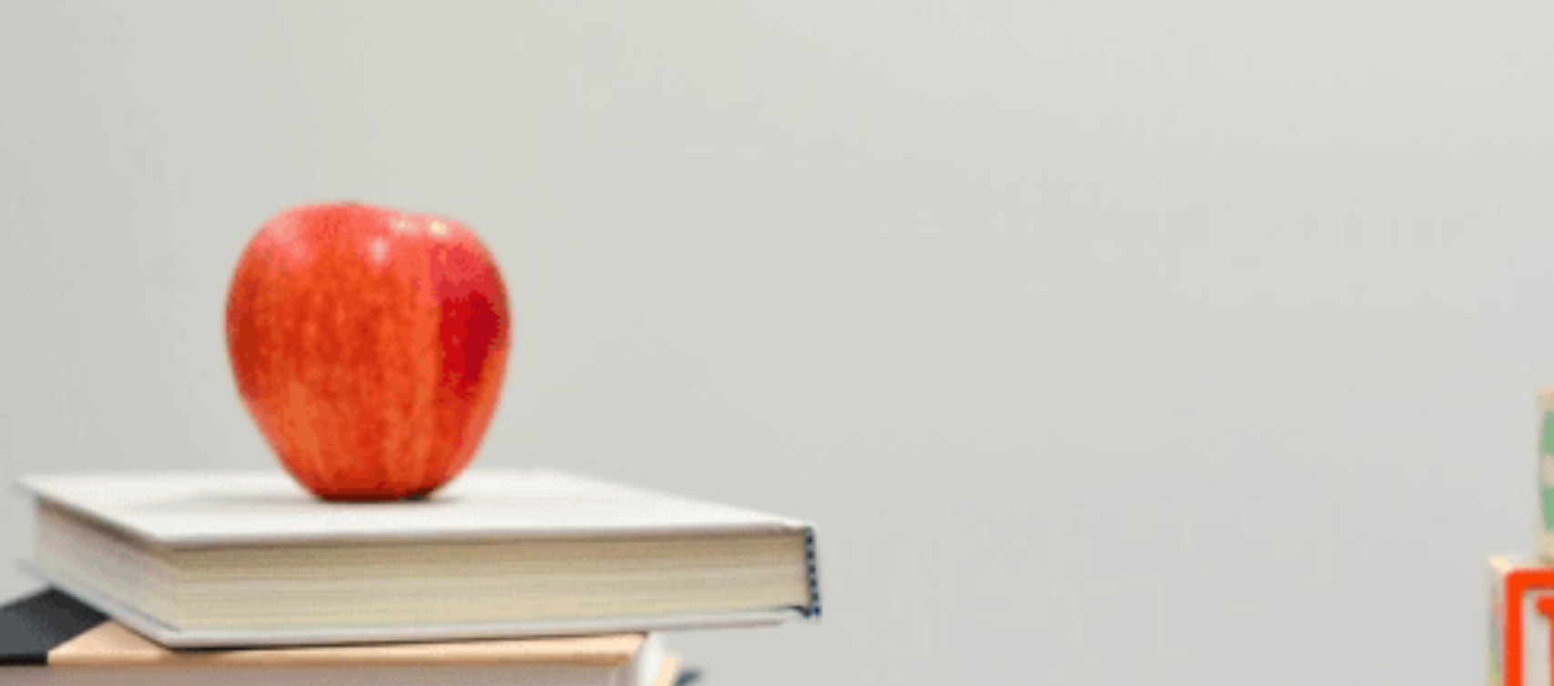
click at [178, 497] on button "B Weekends are busy" at bounding box center [121, 512] width 111 height 31
click at [68, 360] on span "In the spring" at bounding box center [35, 367] width 66 height 14
click at [89, 436] on span "Uncertain" at bounding box center [63, 443] width 52 height 14
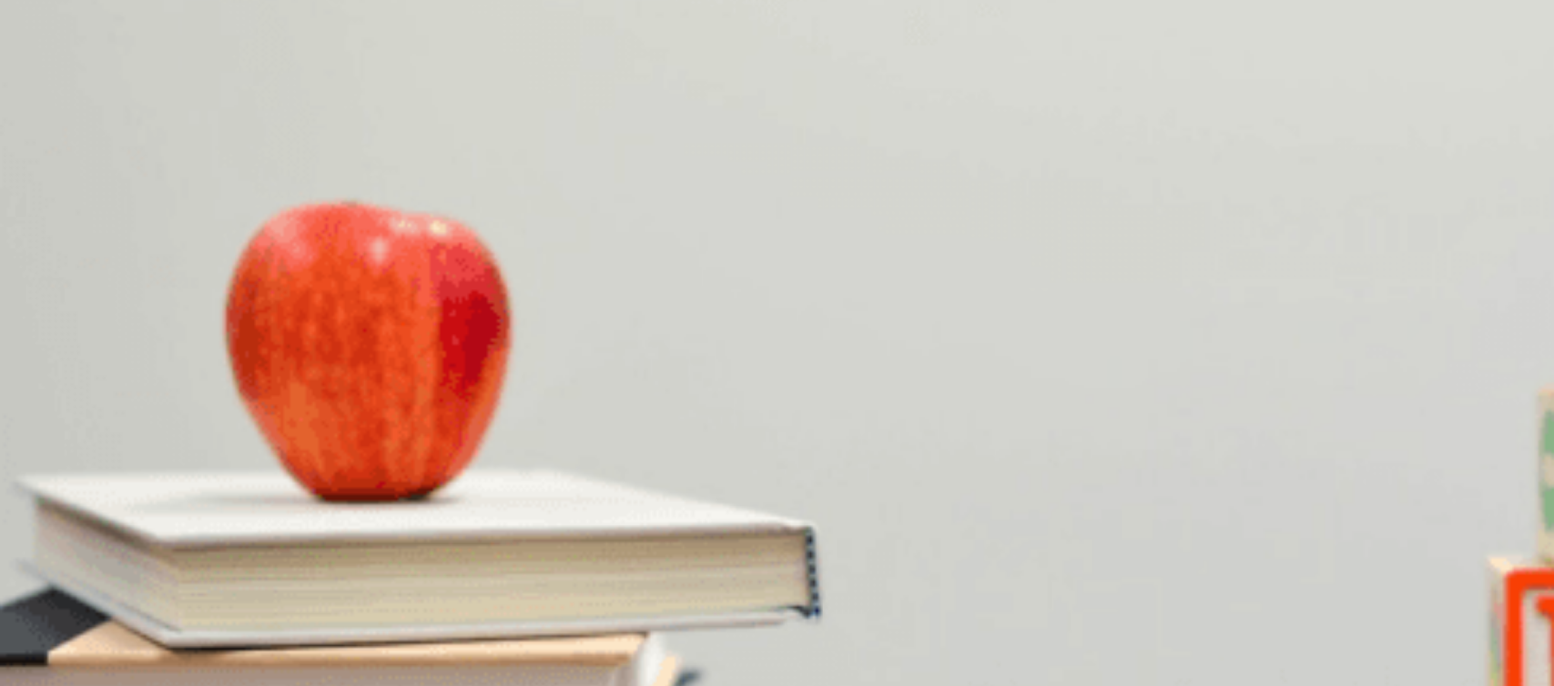
click at [52, 94] on button "Continue" at bounding box center [26, 128] width 52 height 68
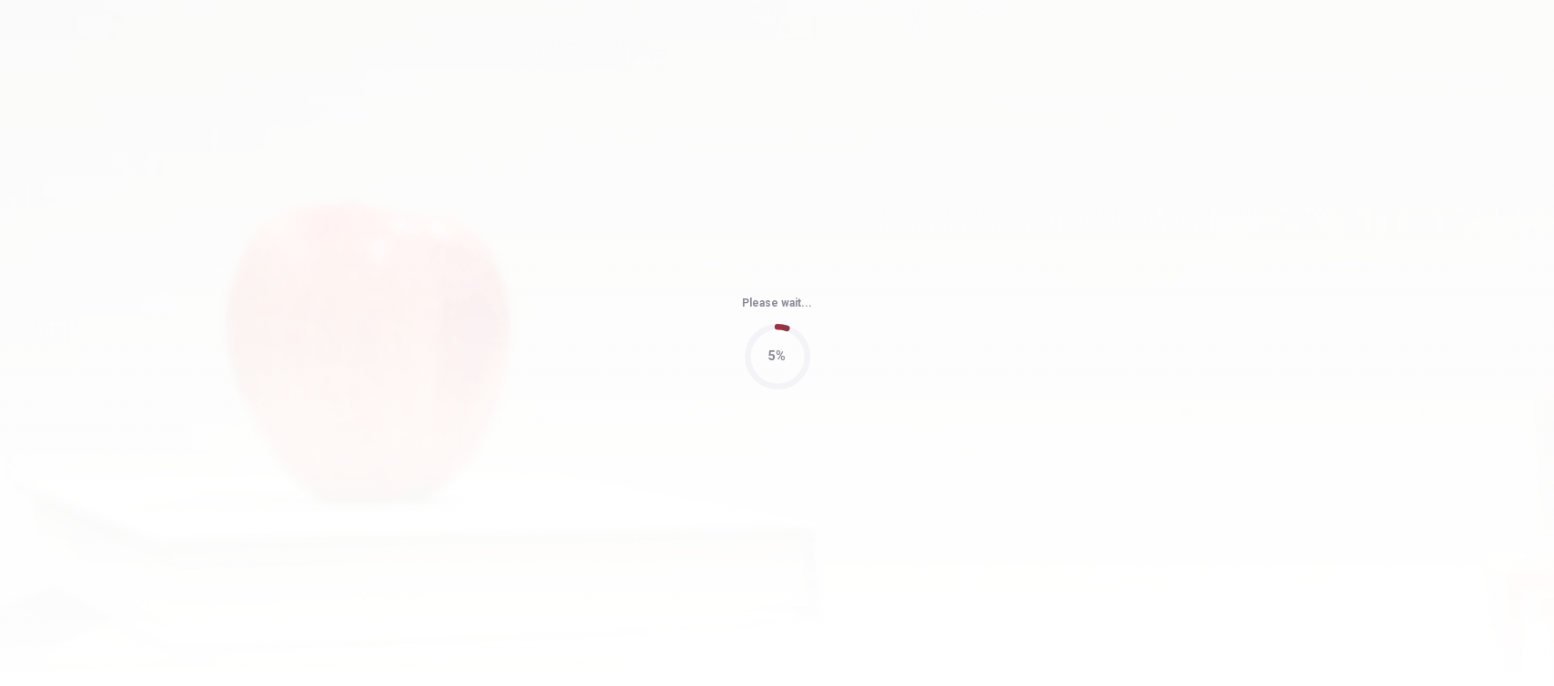
type input "48"
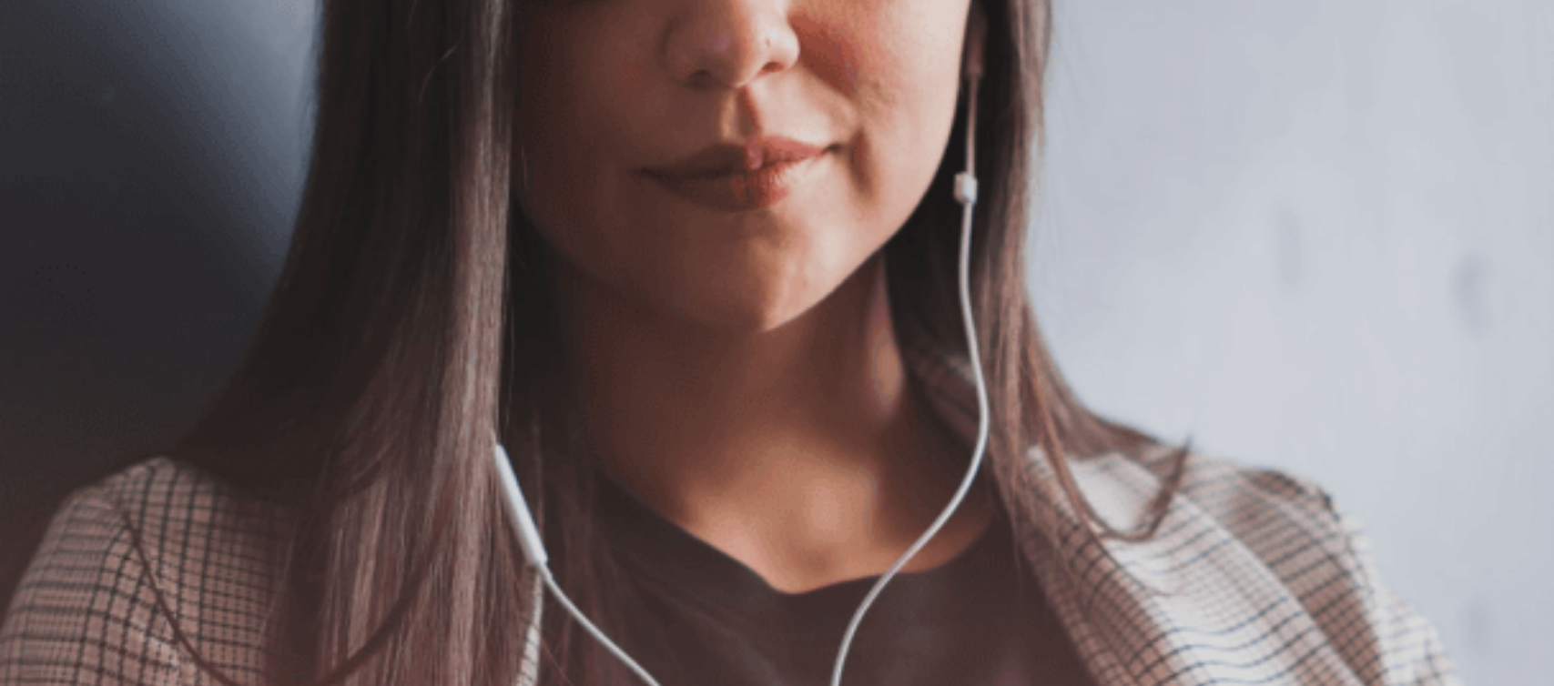
scroll to position [94, 0]
click at [52, 94] on button "Continue" at bounding box center [26, 128] width 52 height 68
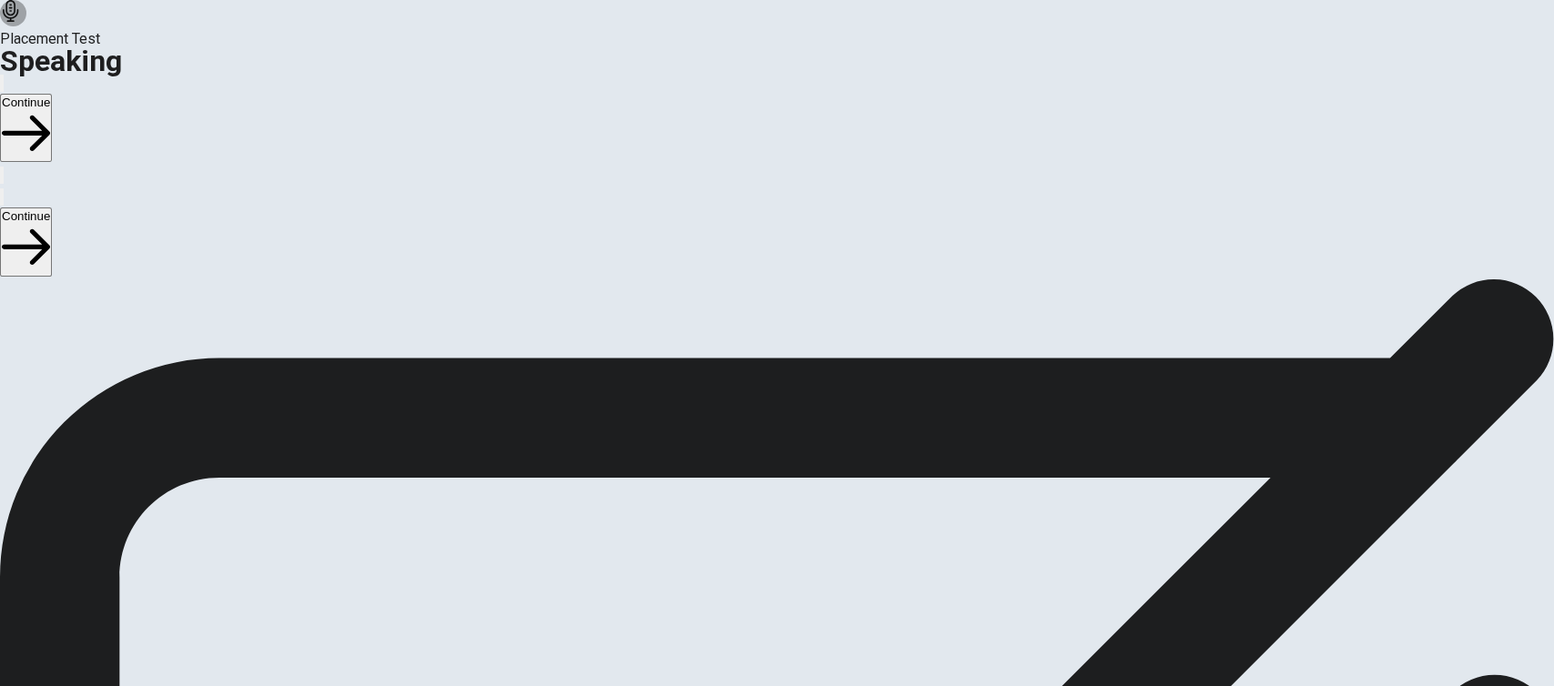
click at [756, 513] on icon "Play Audio" at bounding box center [756, 563] width 0 height 0
click at [52, 94] on button "Continue" at bounding box center [26, 128] width 52 height 68
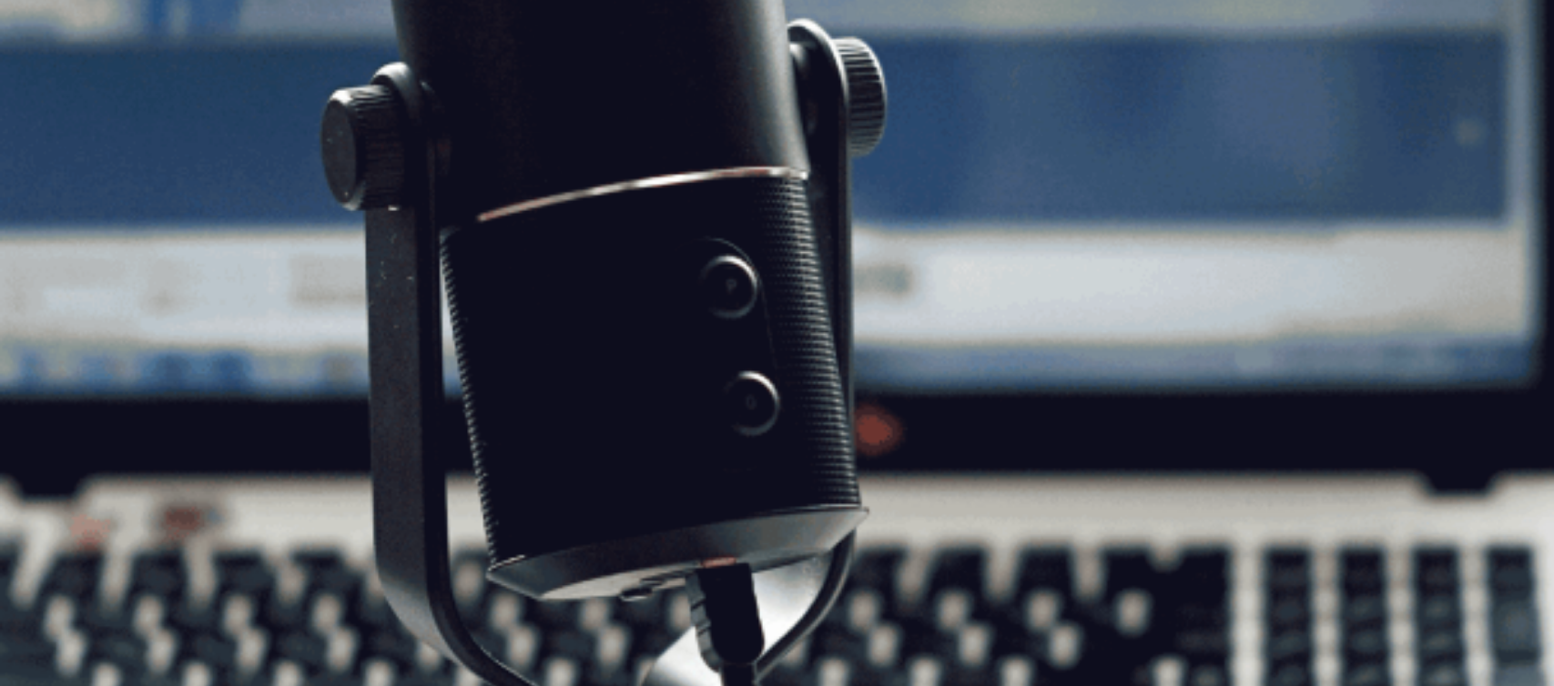
click at [52, 94] on button "Continue" at bounding box center [26, 128] width 52 height 68
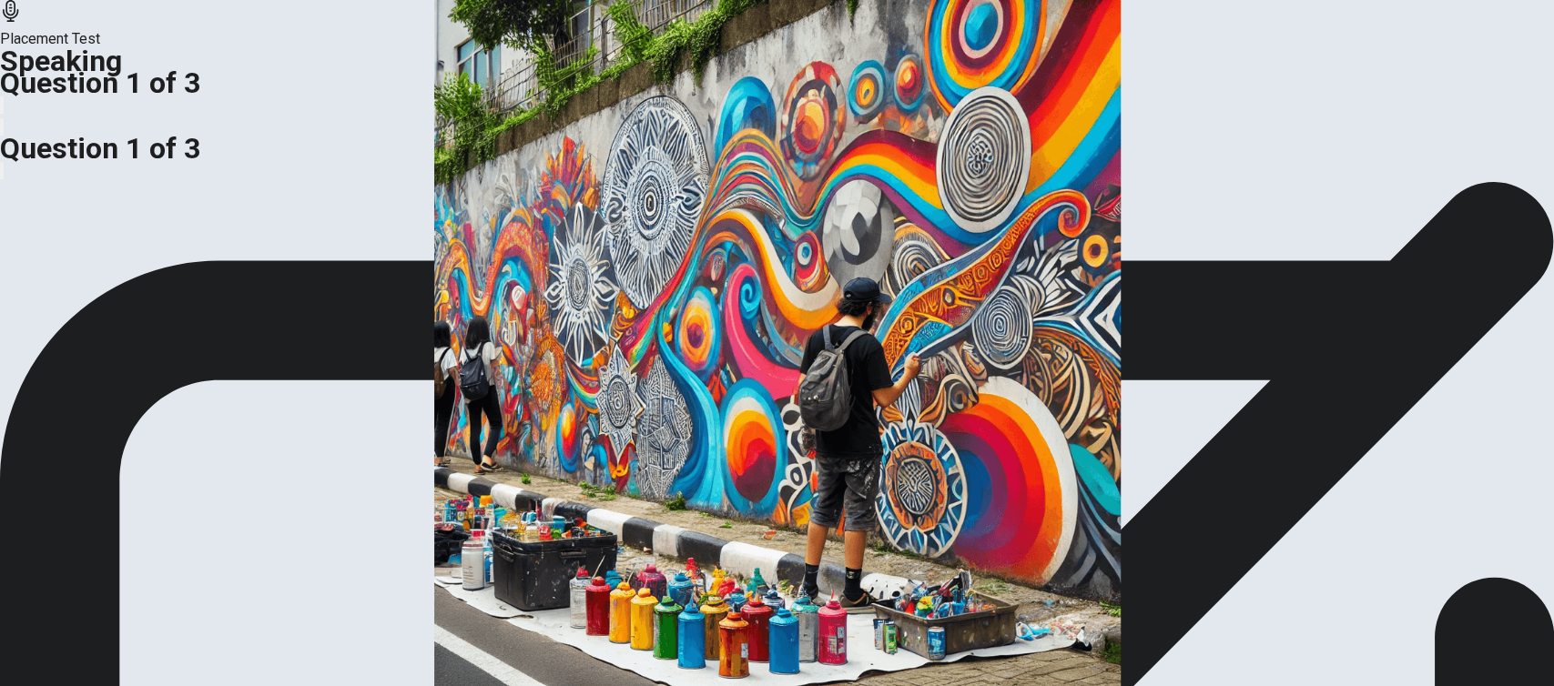
scroll to position [127, 0]
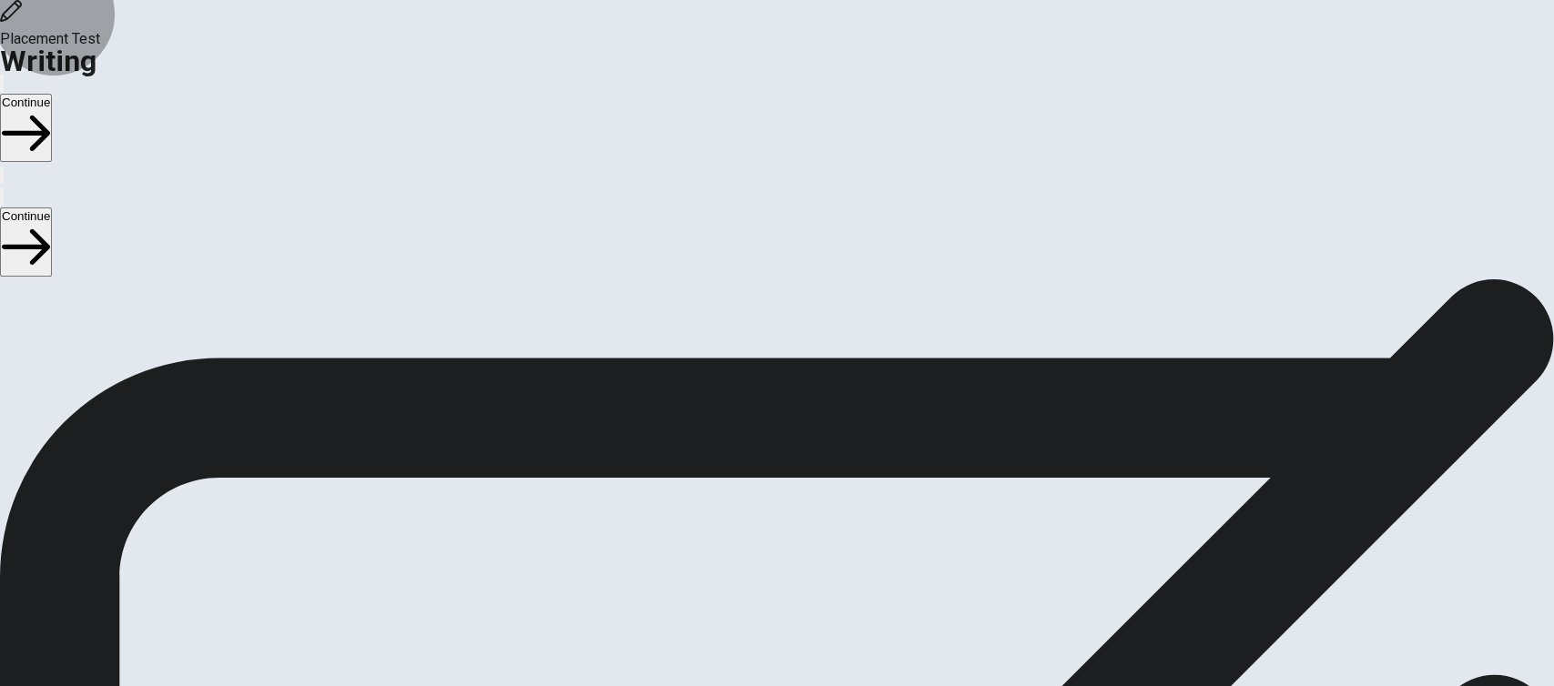
click at [52, 94] on button "Continue" at bounding box center [26, 128] width 52 height 68
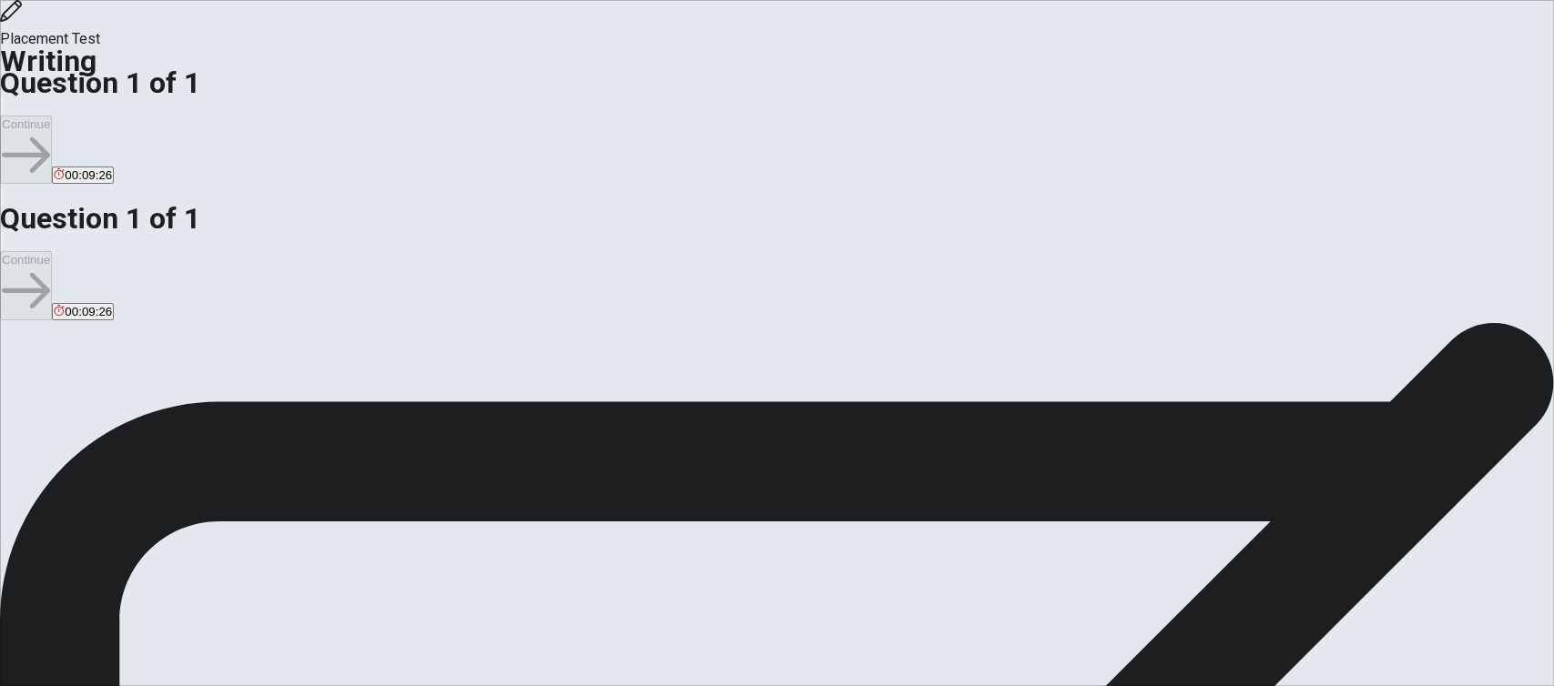
scroll to position [44, 0]
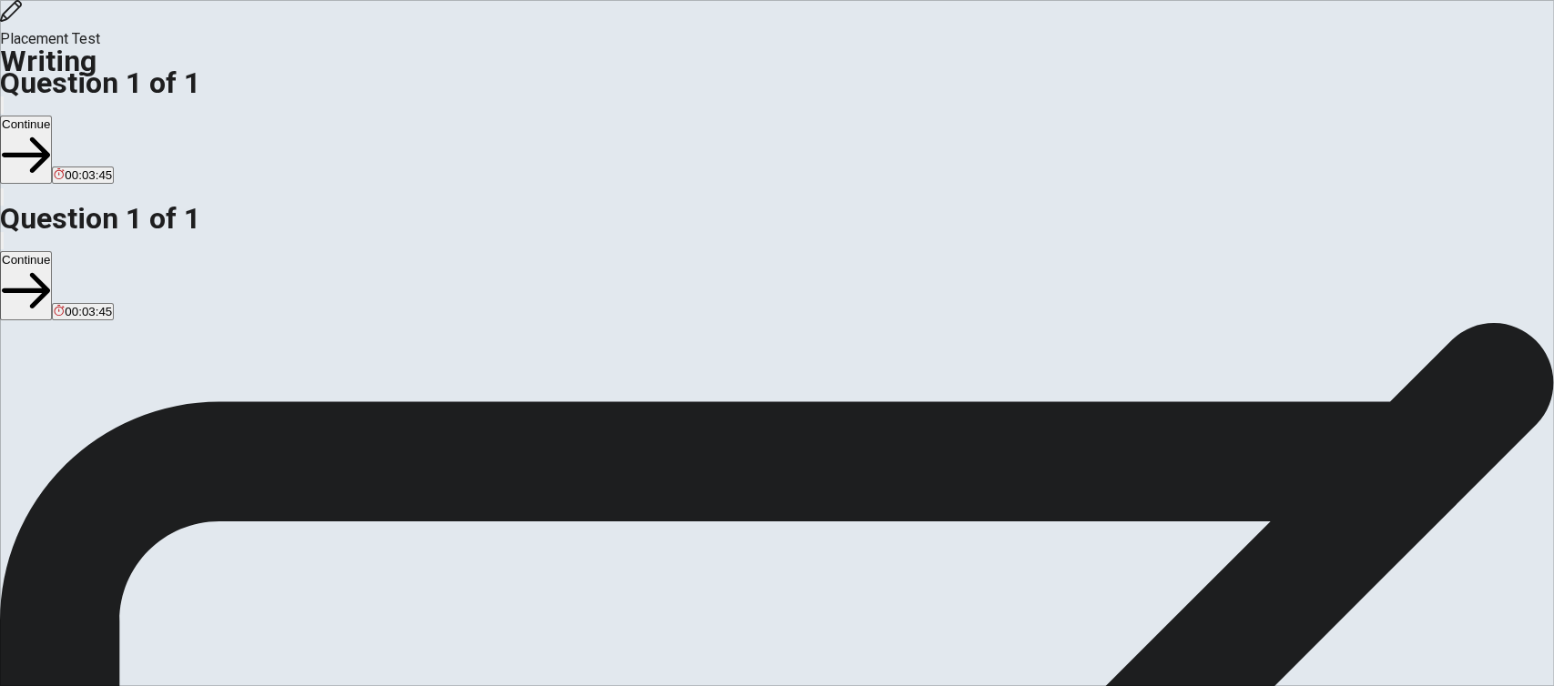
type textarea "Well, my favorite activity in the weekend is visit my father and my mother in y…"
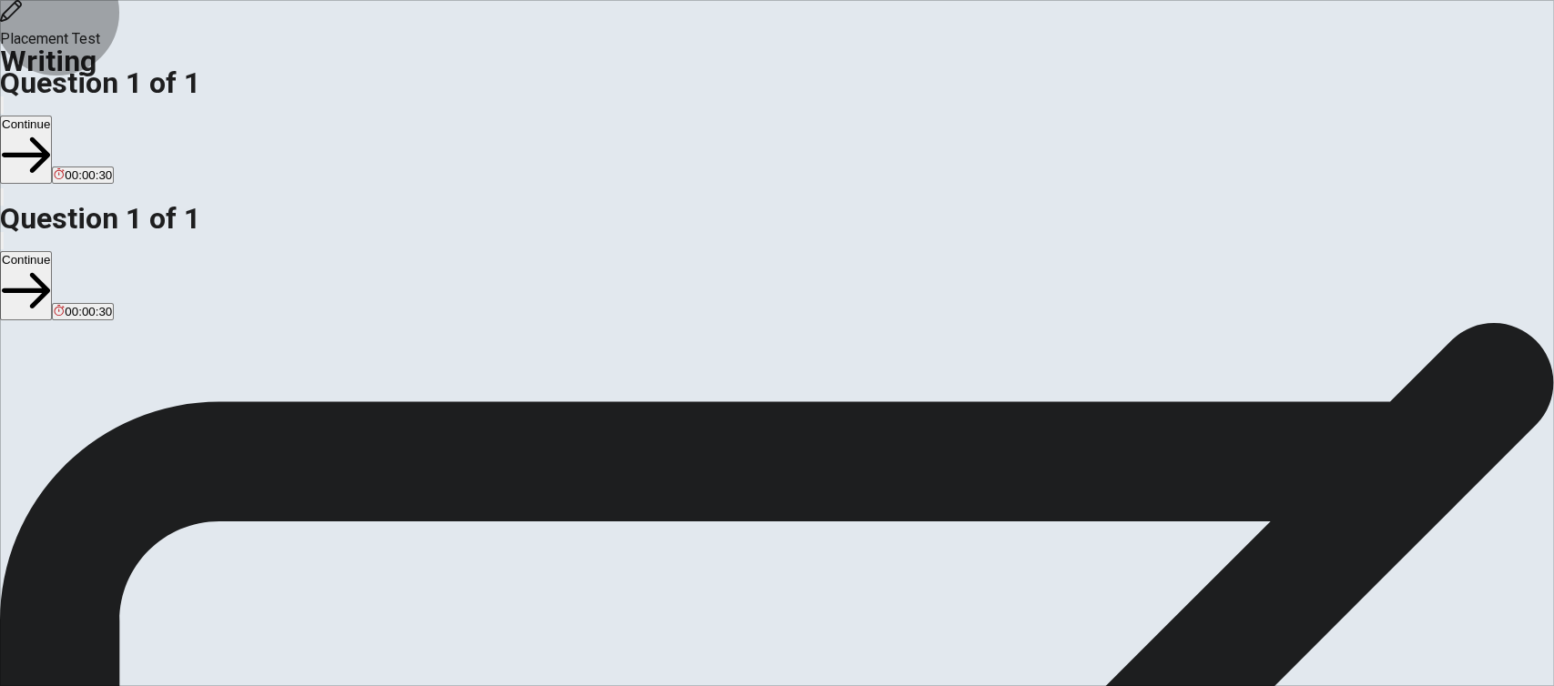
click at [52, 116] on button "Continue" at bounding box center [26, 150] width 52 height 68
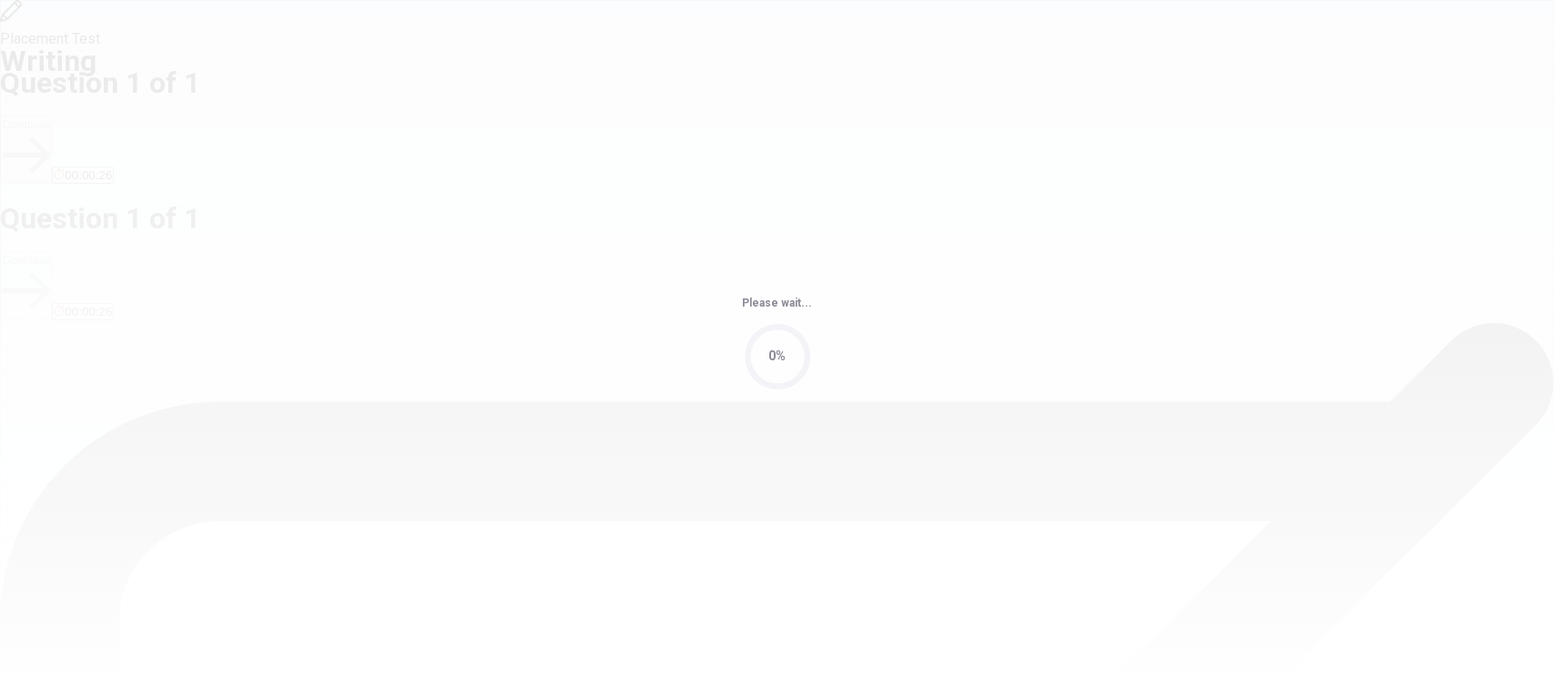
scroll to position [0, 0]
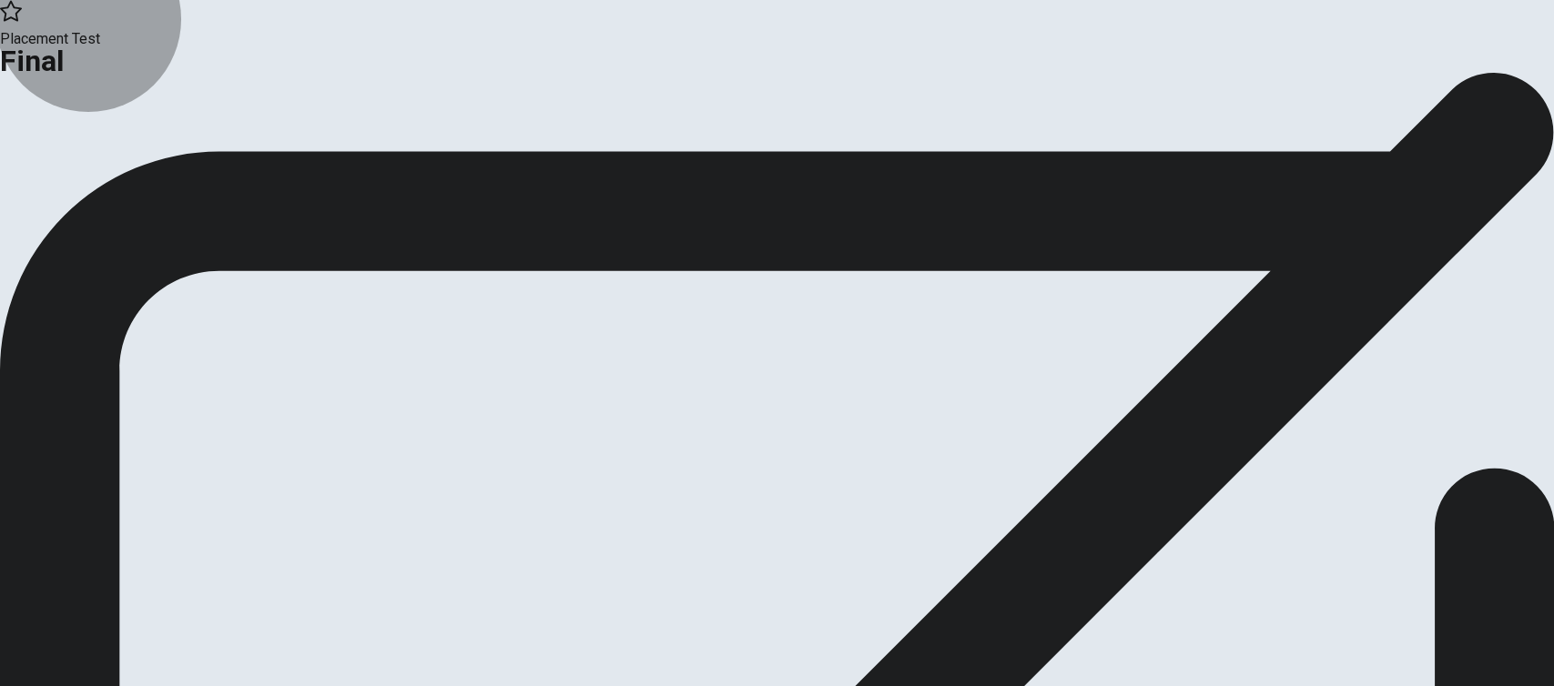
click at [76, 157] on icon "button" at bounding box center [66, 148] width 18 height 18
